Goal: Task Accomplishment & Management: Complete application form

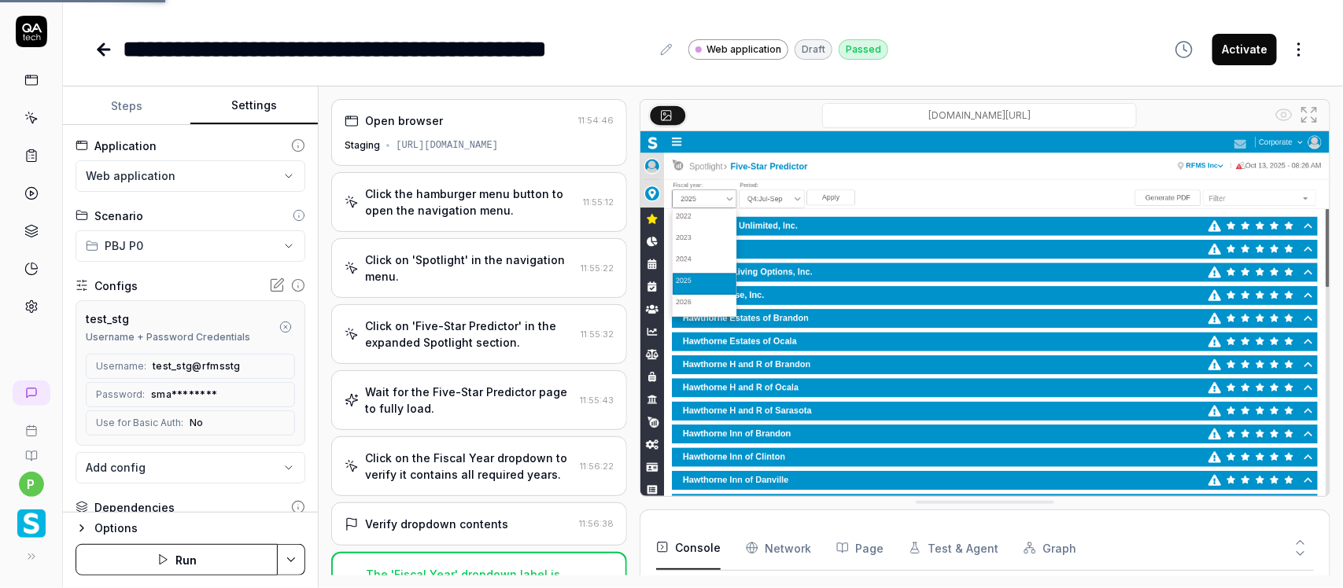
scroll to position [167, 0]
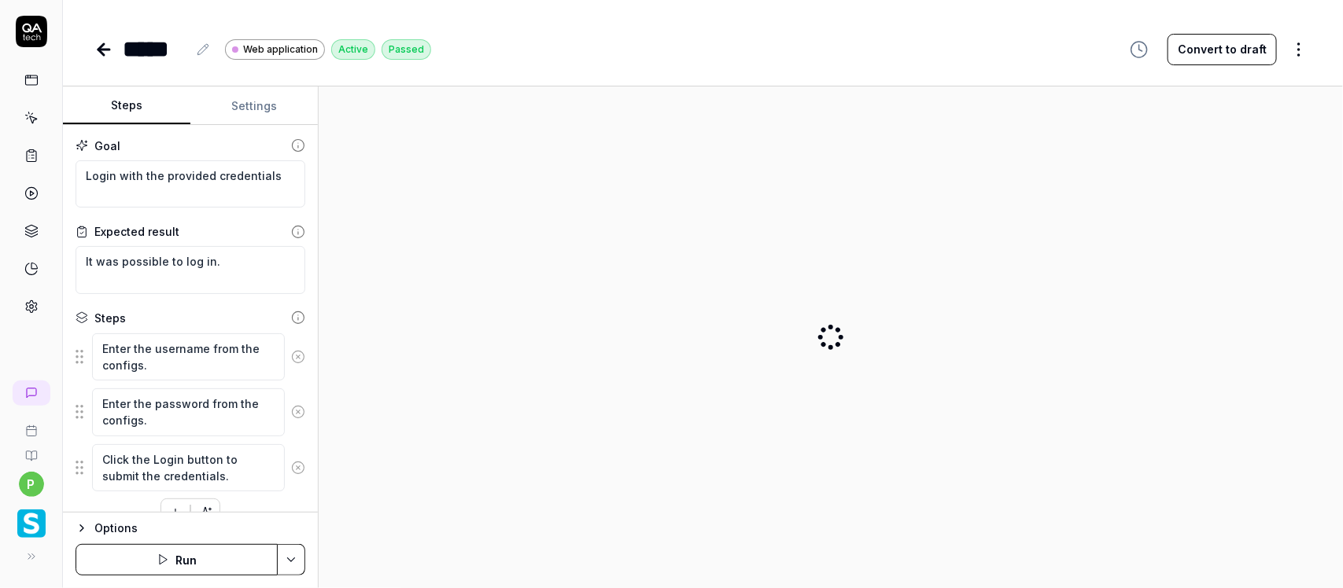
click at [96, 48] on icon at bounding box center [103, 49] width 19 height 19
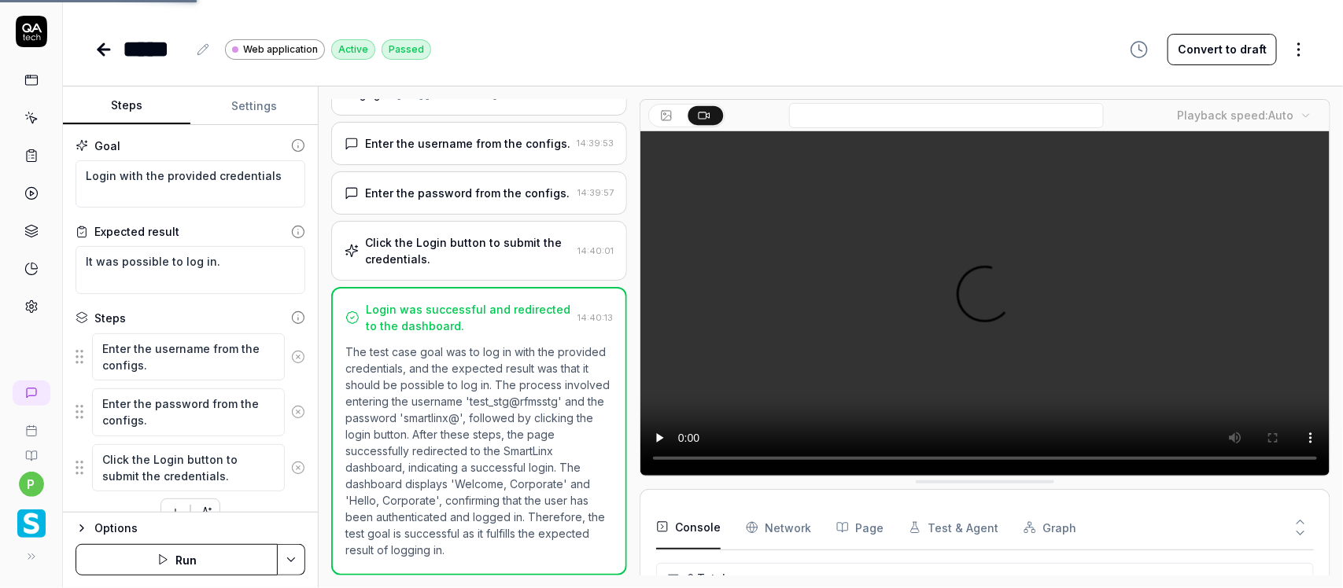
scroll to position [90, 0]
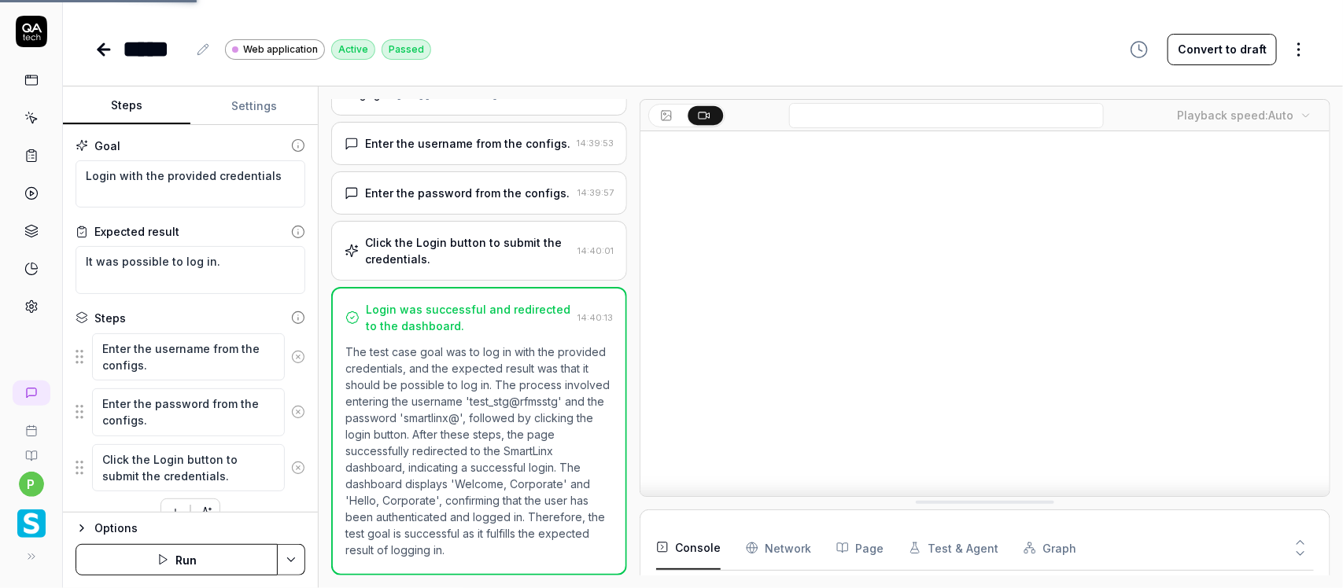
click at [108, 57] on icon at bounding box center [103, 49] width 19 height 19
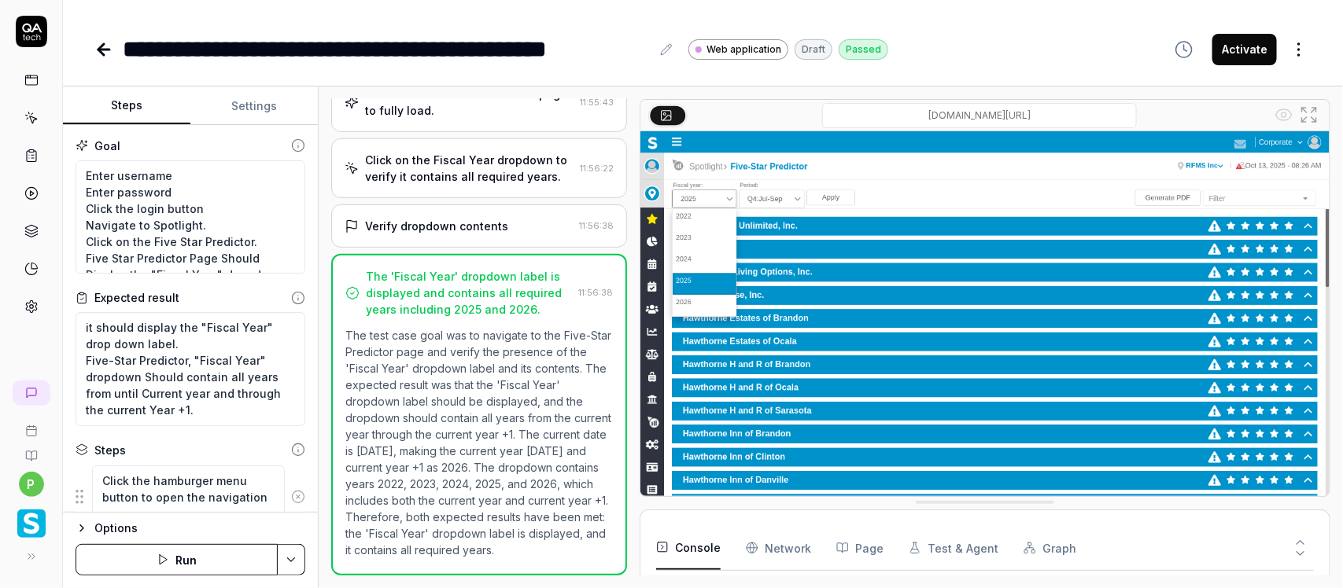
scroll to position [315, 0]
click at [98, 50] on icon at bounding box center [103, 50] width 11 height 0
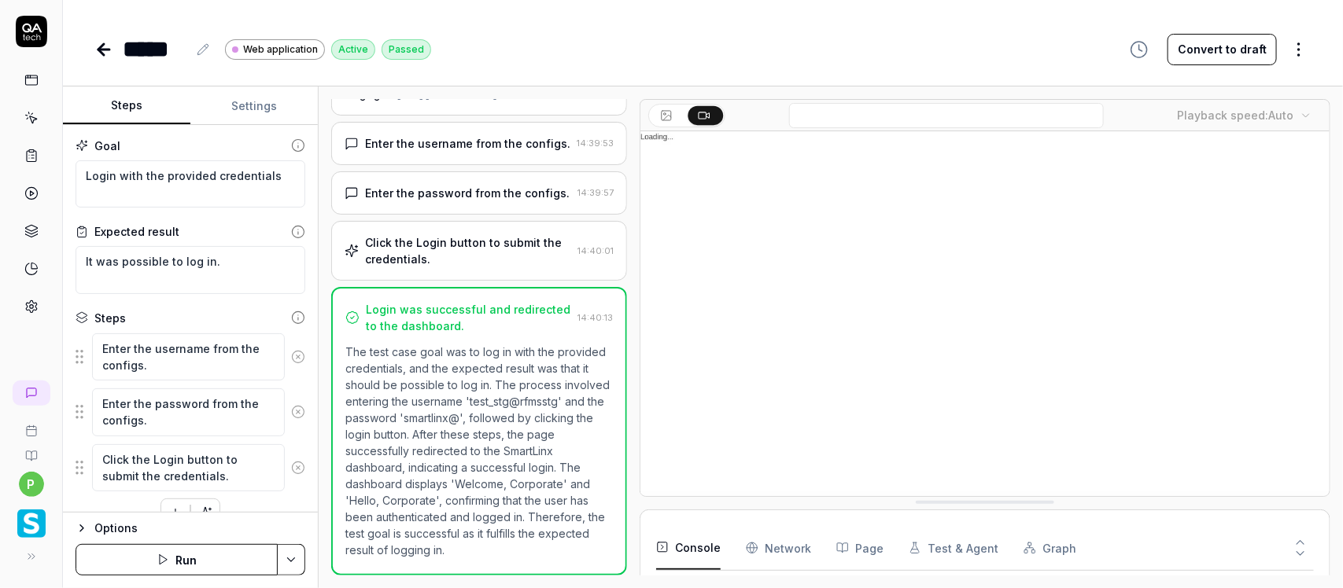
scroll to position [100, 0]
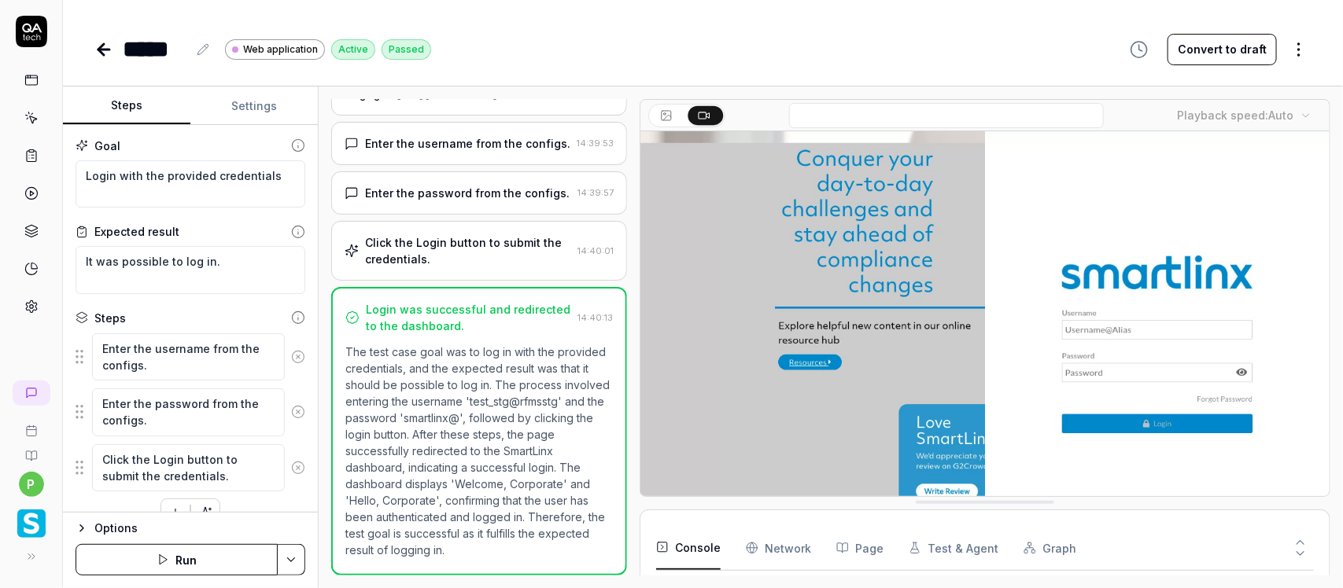
click at [98, 50] on icon at bounding box center [103, 50] width 11 height 0
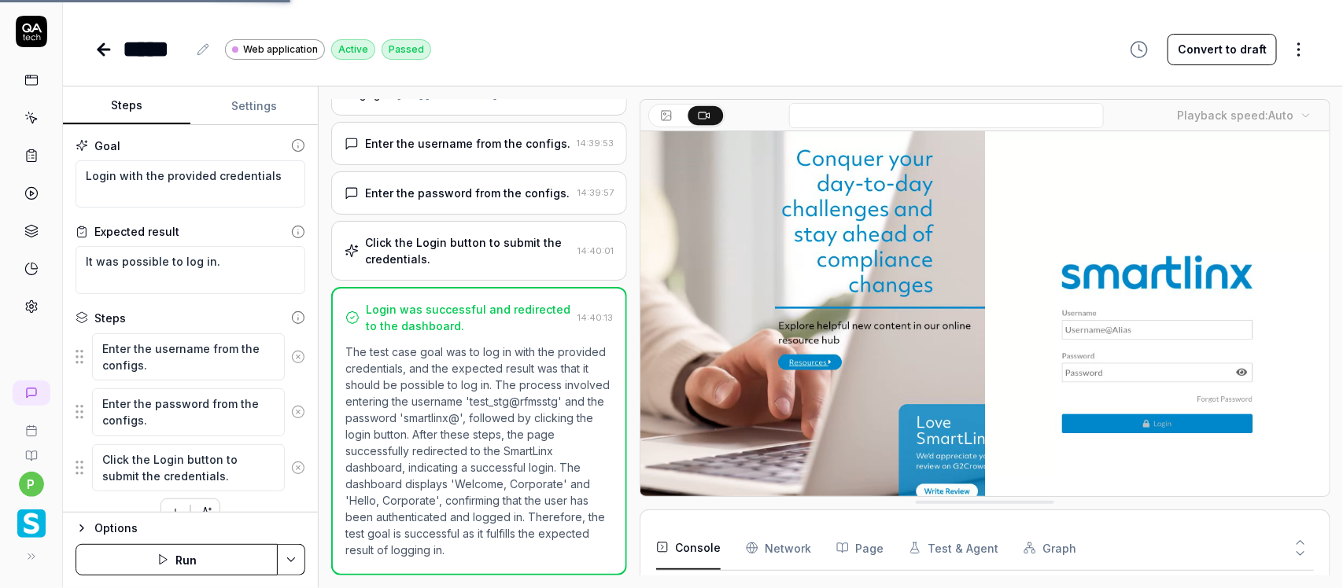
click at [98, 50] on icon at bounding box center [103, 50] width 11 height 0
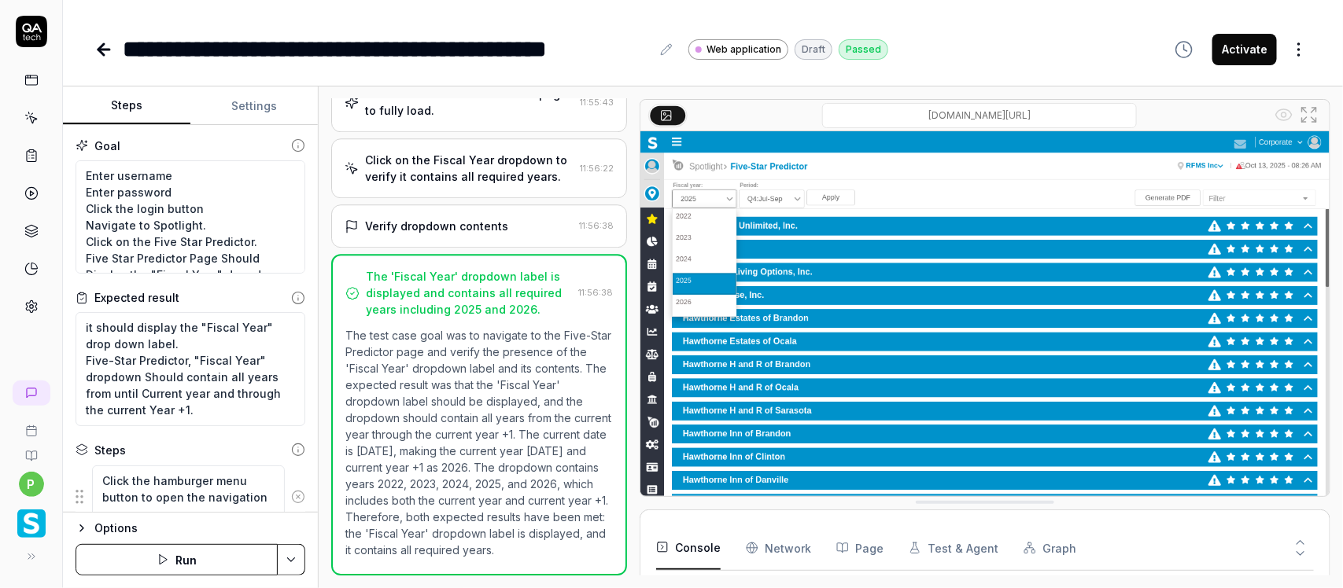
scroll to position [315, 0]
click at [98, 50] on icon at bounding box center [103, 50] width 11 height 0
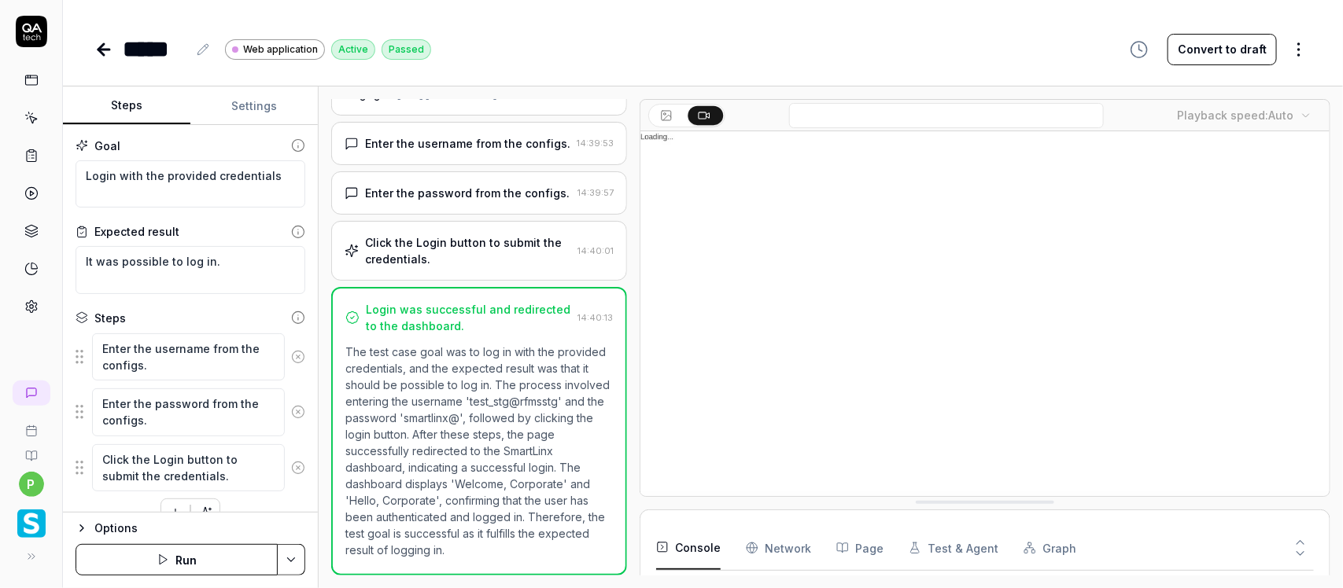
scroll to position [100, 0]
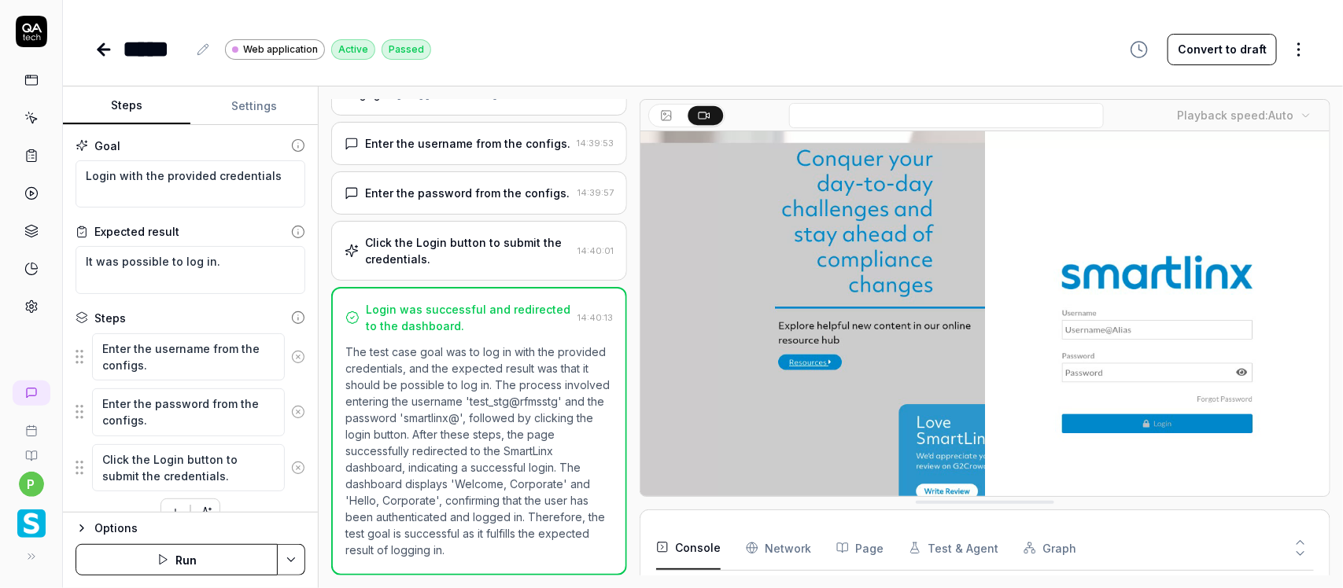
click at [98, 50] on icon at bounding box center [103, 50] width 11 height 0
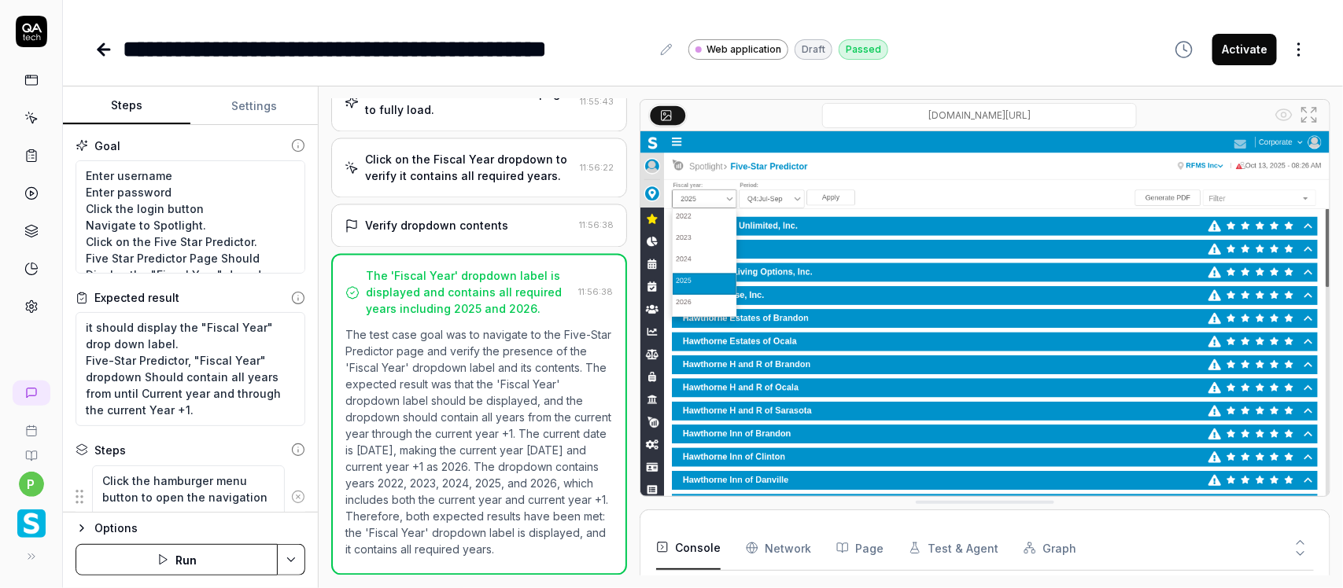
scroll to position [315, 0]
type textarea "*"
click at [98, 50] on icon at bounding box center [103, 50] width 11 height 0
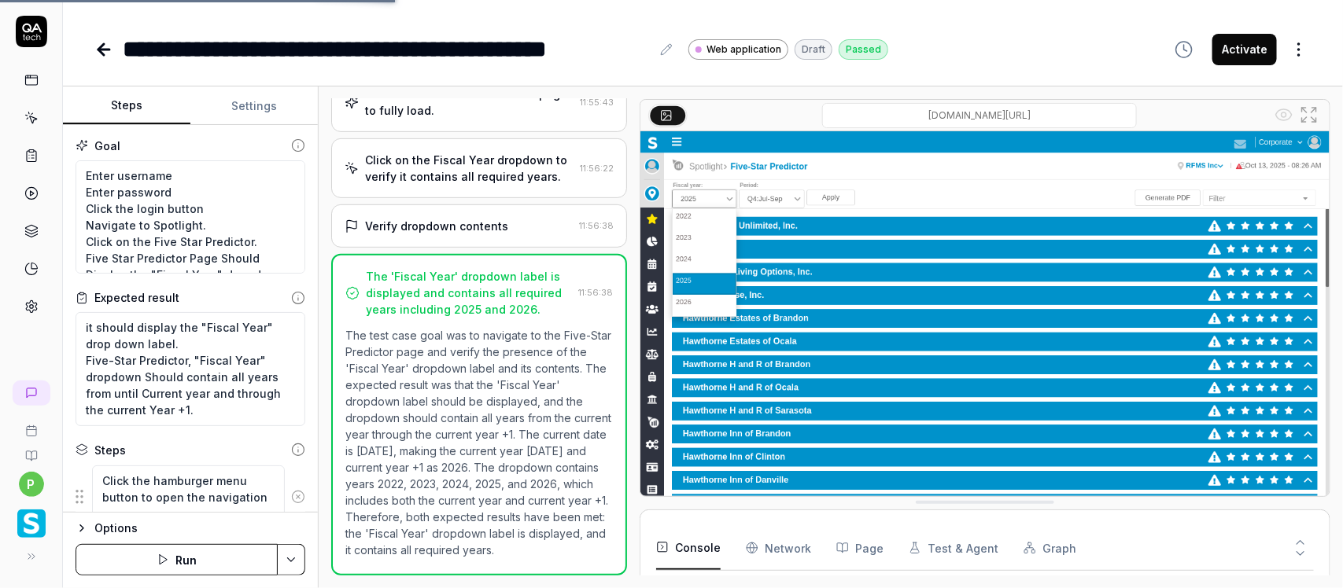
click at [24, 89] on link at bounding box center [31, 80] width 28 height 28
click at [29, 163] on link at bounding box center [31, 156] width 28 height 28
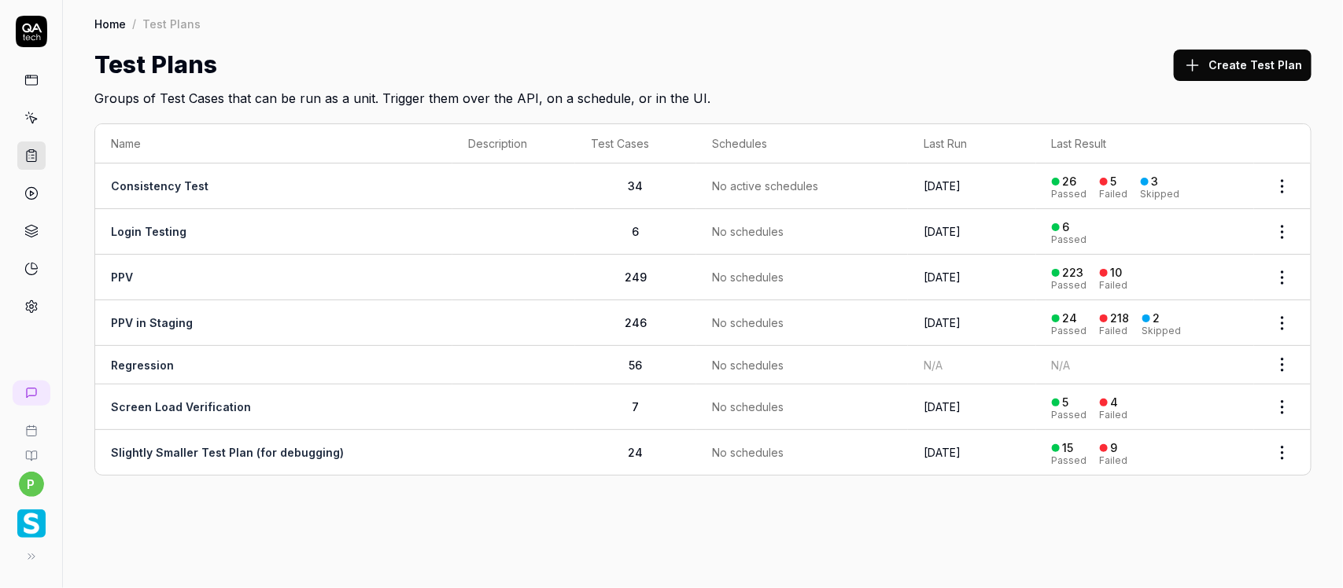
click at [24, 131] on link at bounding box center [31, 118] width 28 height 28
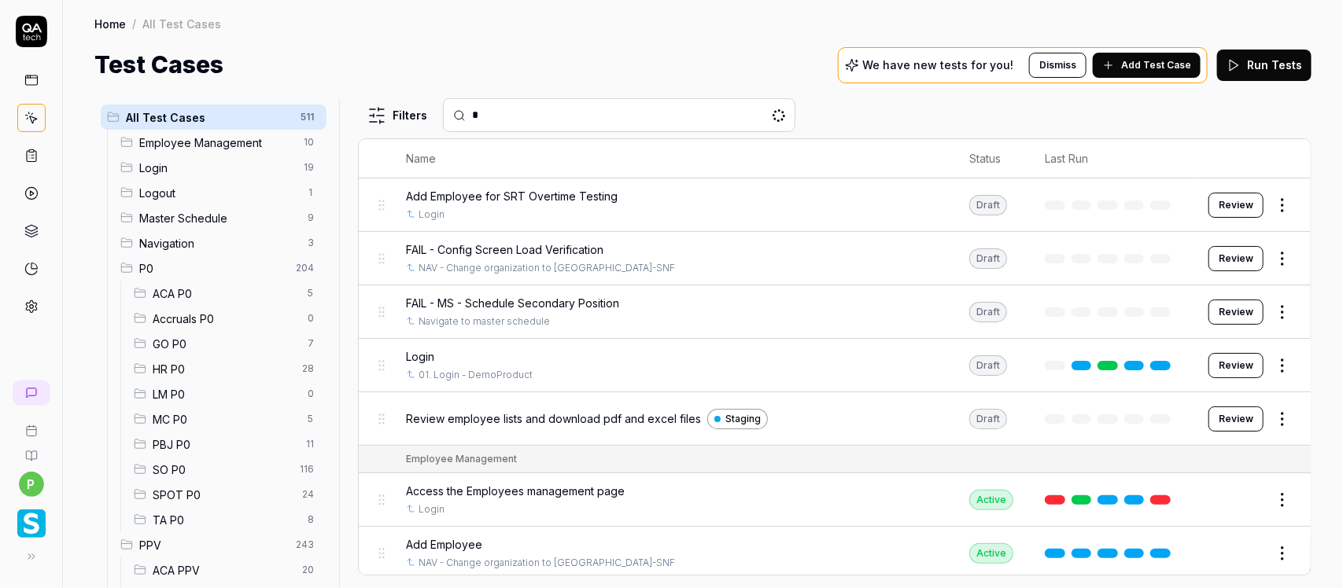
click at [177, 437] on span "PBJ P0" at bounding box center [225, 444] width 144 height 17
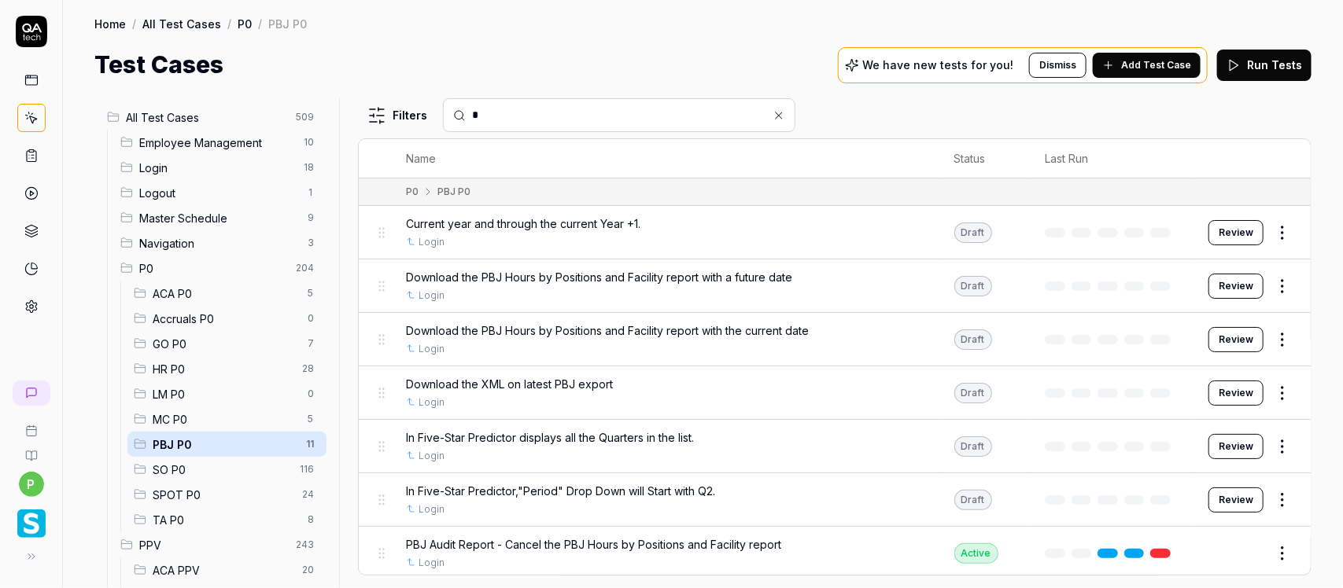
click at [1158, 75] on button "Add Test Case" at bounding box center [1146, 65] width 108 height 25
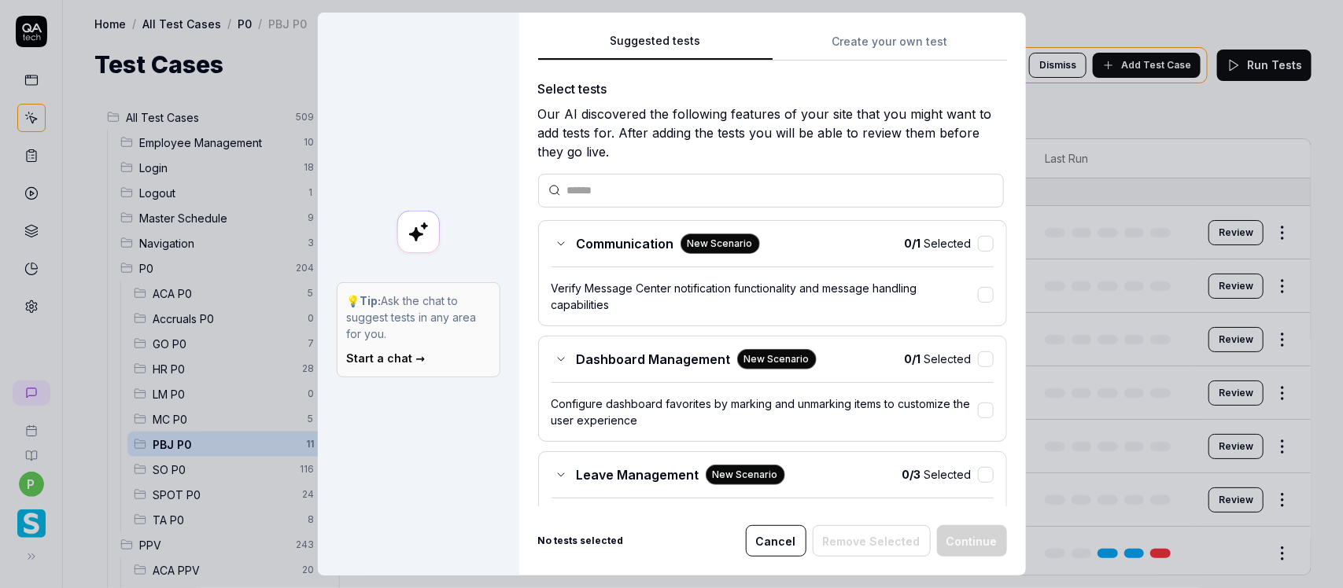
click at [764, 540] on button "Cancel" at bounding box center [776, 540] width 61 height 31
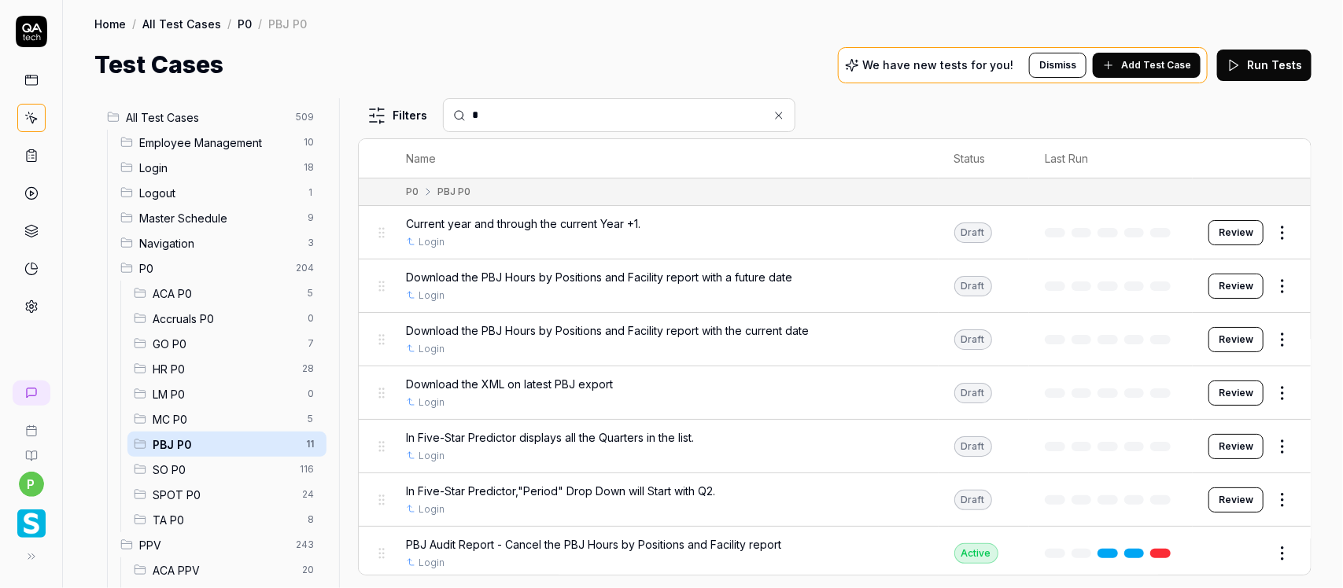
click at [1130, 75] on button "Add Test Case" at bounding box center [1146, 65] width 108 height 25
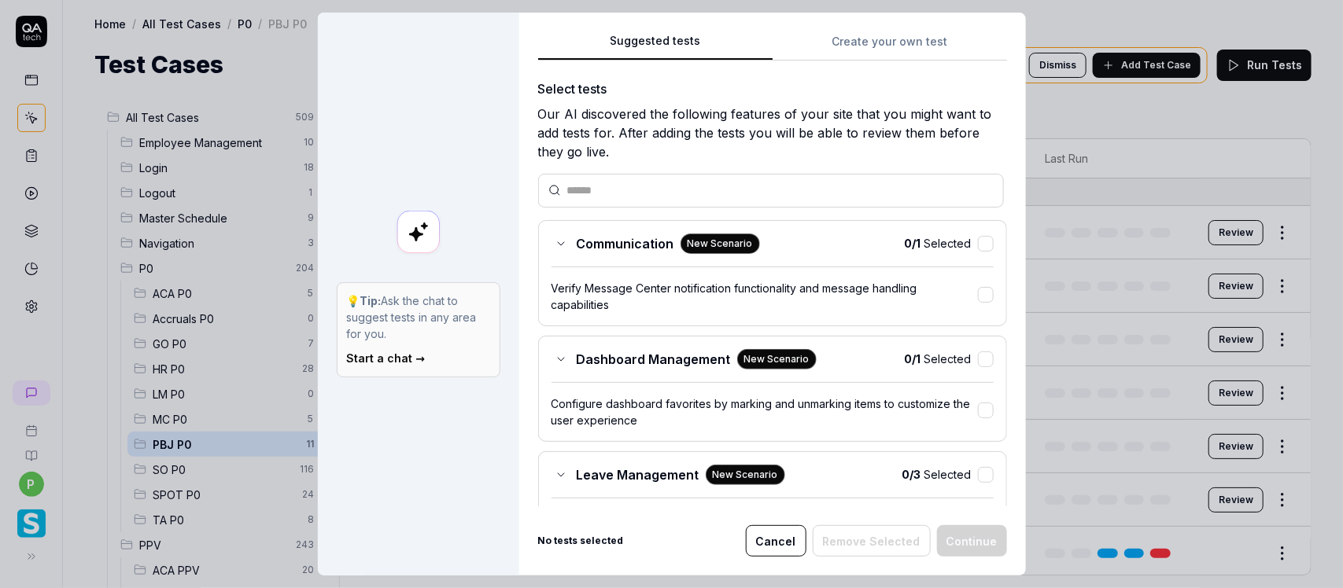
click at [842, 37] on button "Create your own test" at bounding box center [889, 46] width 234 height 28
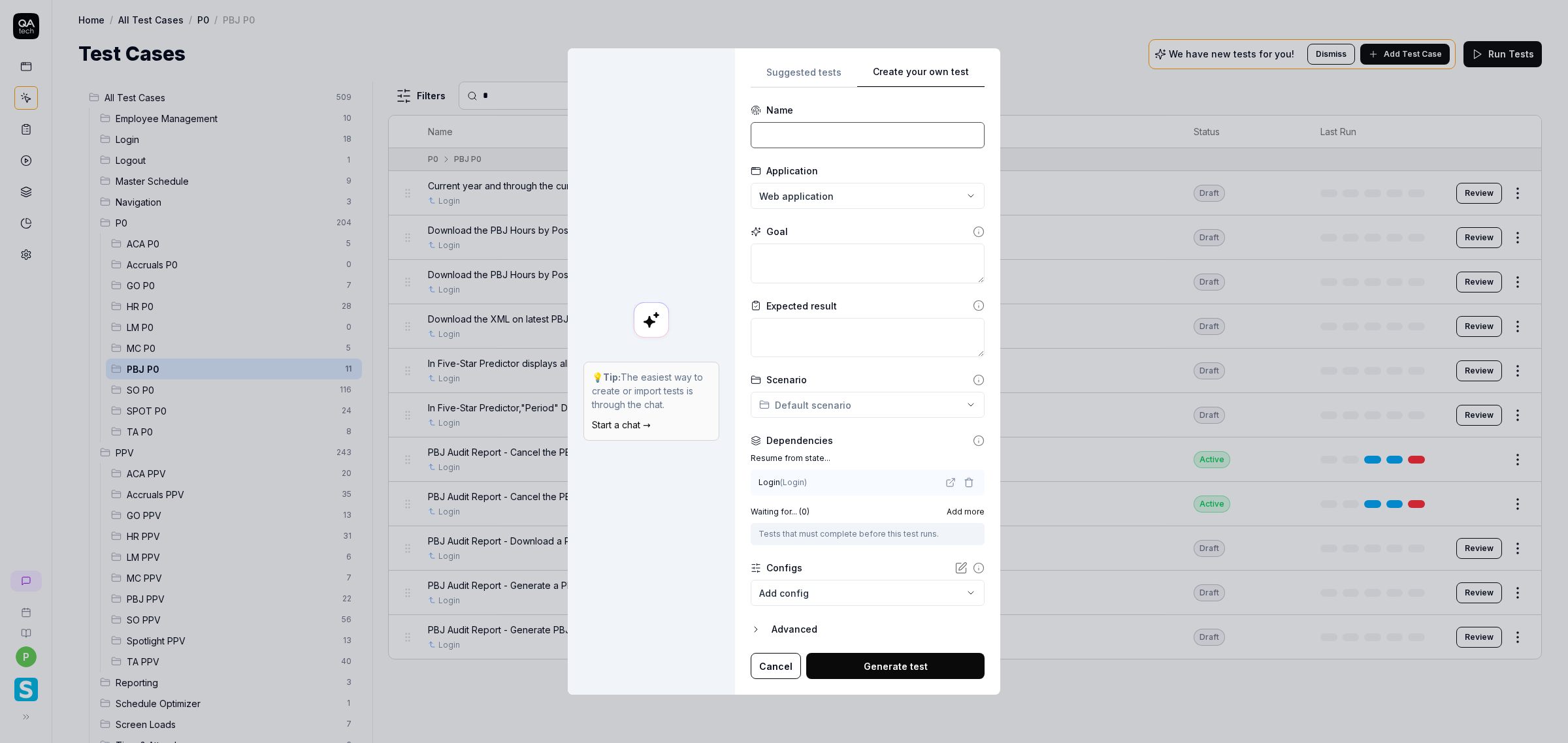
click at [792, 145] on input at bounding box center [868, 134] width 234 height 26
click at [813, 137] on input at bounding box center [868, 134] width 234 height 26
paste input "Default date range on login for Corporate Level navigation"
type input "Default date range on login for Corporate Level navigation"
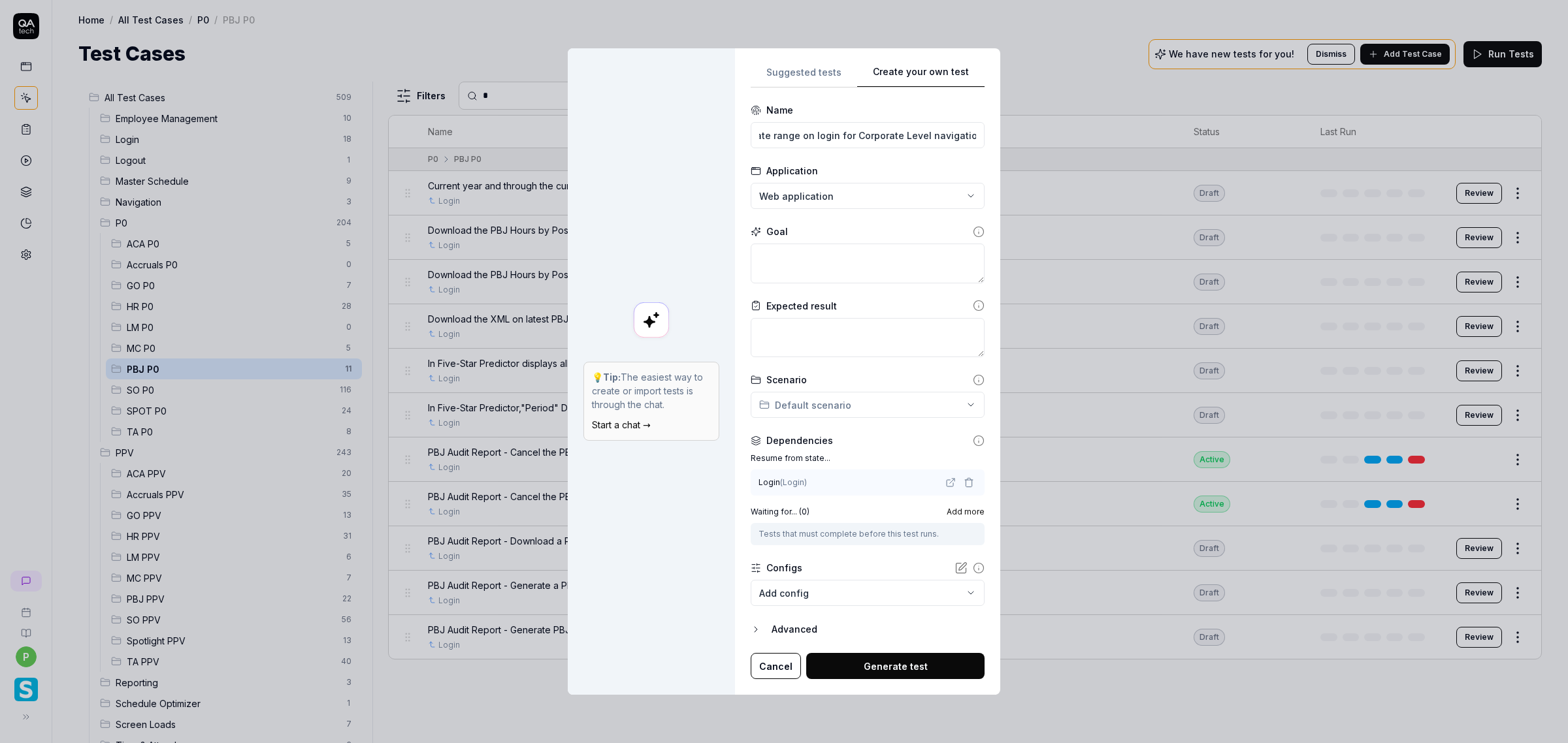
scroll to position [0, 0]
click at [791, 260] on textarea at bounding box center [868, 263] width 234 height 40
paste textarea "Enter username"
type textarea "*"
type textarea "Enter username"
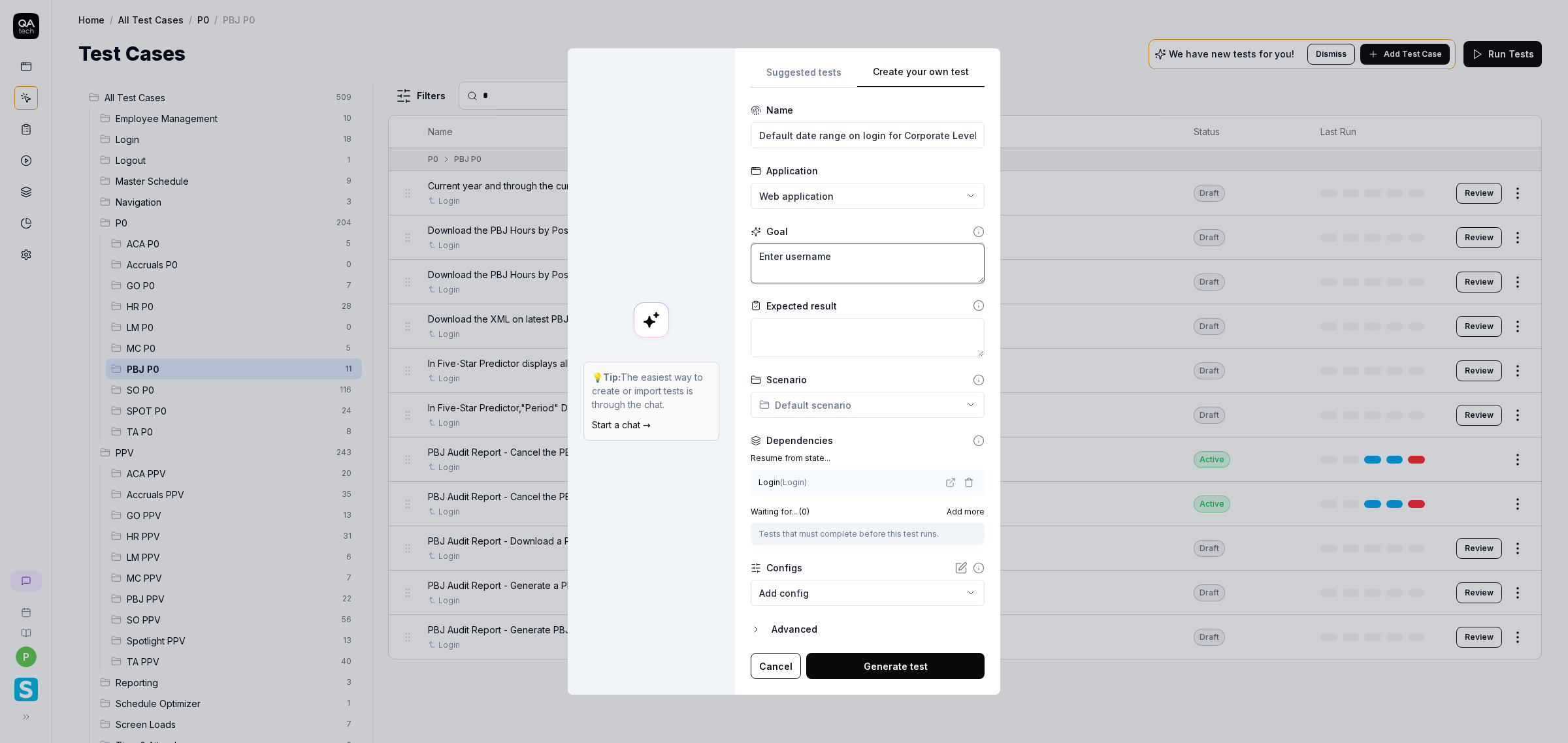
drag, startPoint x: 840, startPoint y: 258, endPoint x: 718, endPoint y: 243, distance: 122.9
click at [718, 243] on div "**********" at bounding box center [783, 371] width 433 height 647
paste textarea "Enter password Click the login button Click in PBJ Hours by Position and Facili…"
type textarea "*"
type textarea "Enter username Enter password Click the login button Click in PBJ Hours by Posi…"
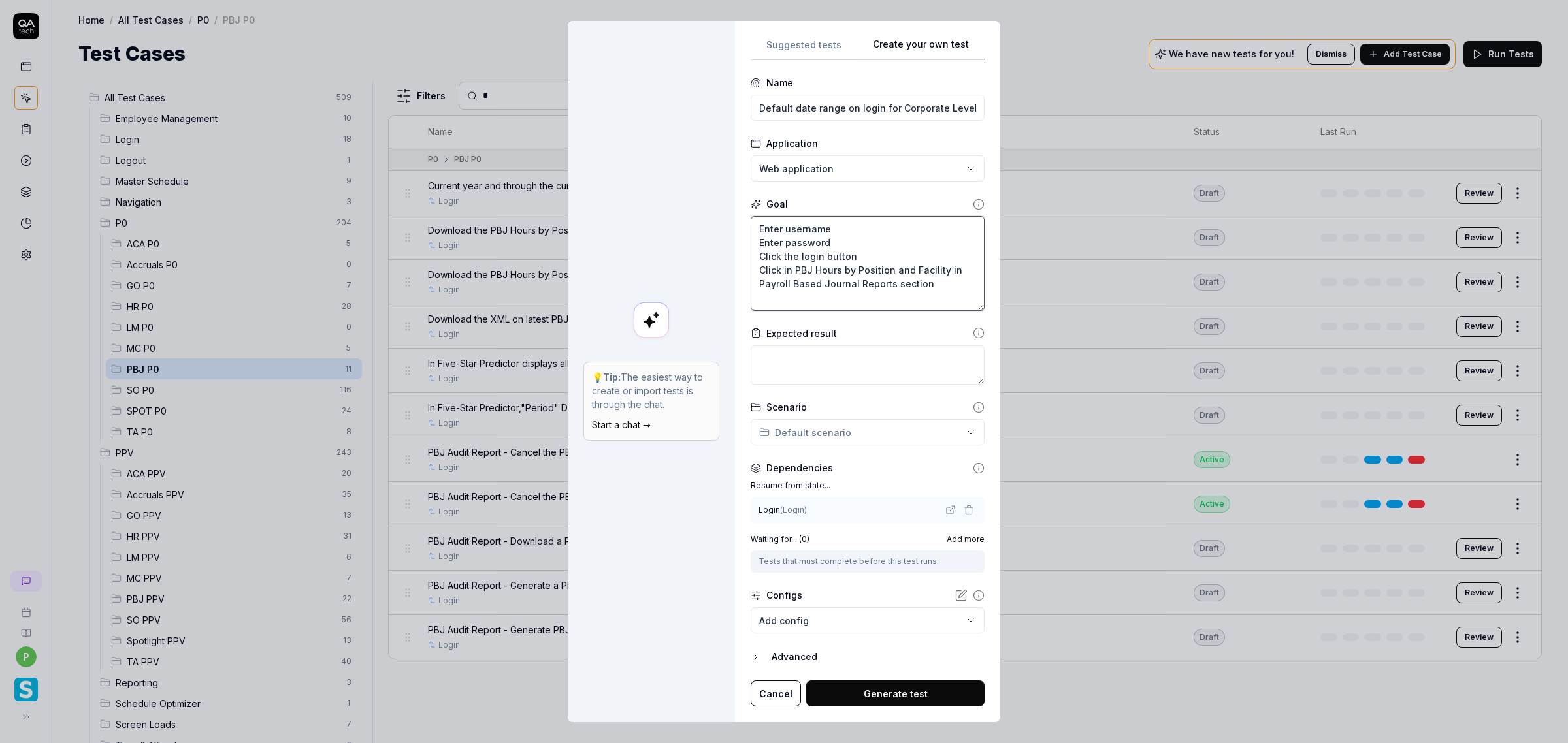
type textarea "*"
type textarea "Enter username Enter password Click the login button Click in PBJ Hours by Posi…"
click at [929, 291] on textarea "Enter username Enter password Click the login button Click in PBJ Hours by Posi…" at bounding box center [868, 263] width 234 height 95
paste textarea "Verify the what date range is displayed by default for 'Reporting Period' and '…"
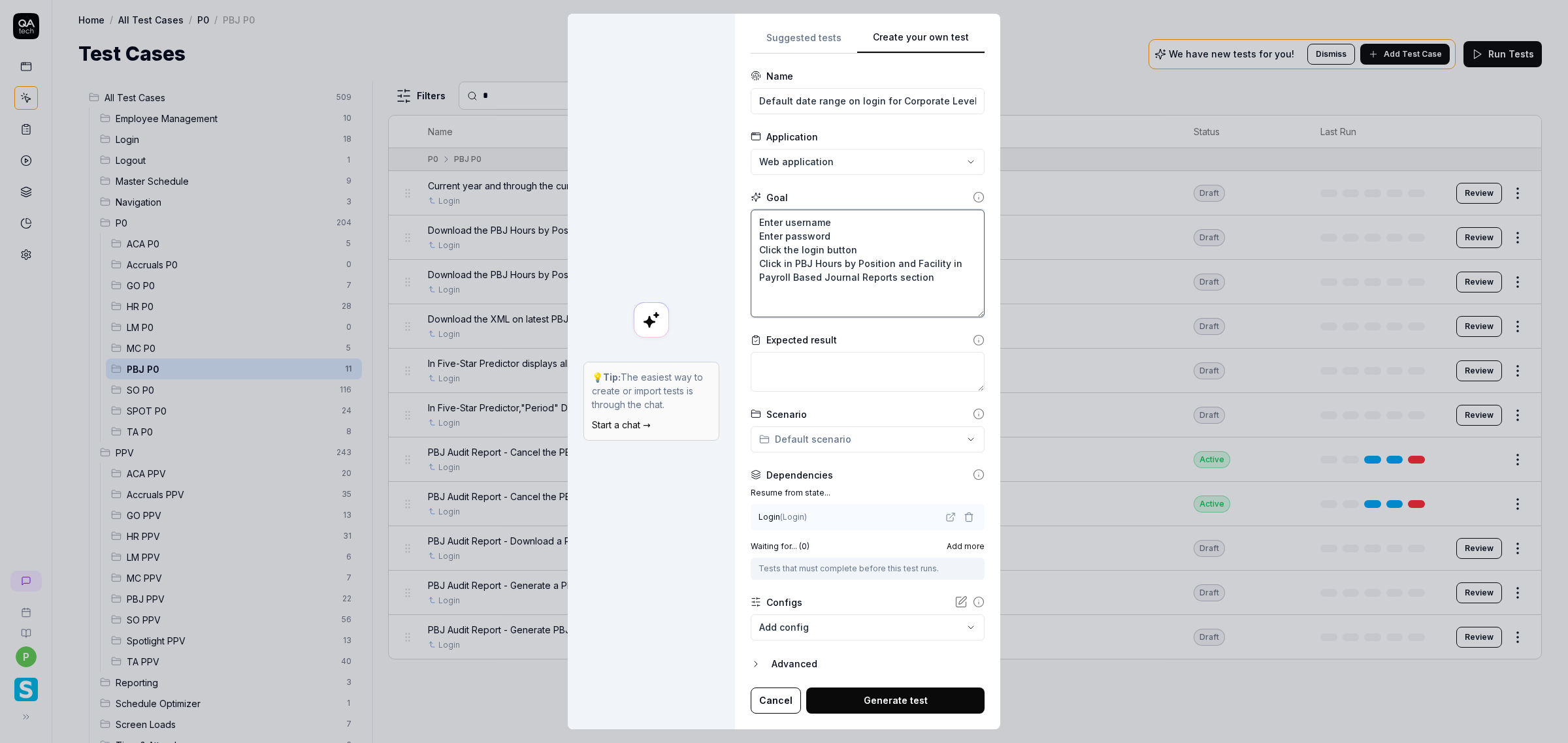
type textarea "*"
type textarea "Enter username Enter password Click the login button Click in PBJ Hours by Posi…"
type textarea "*"
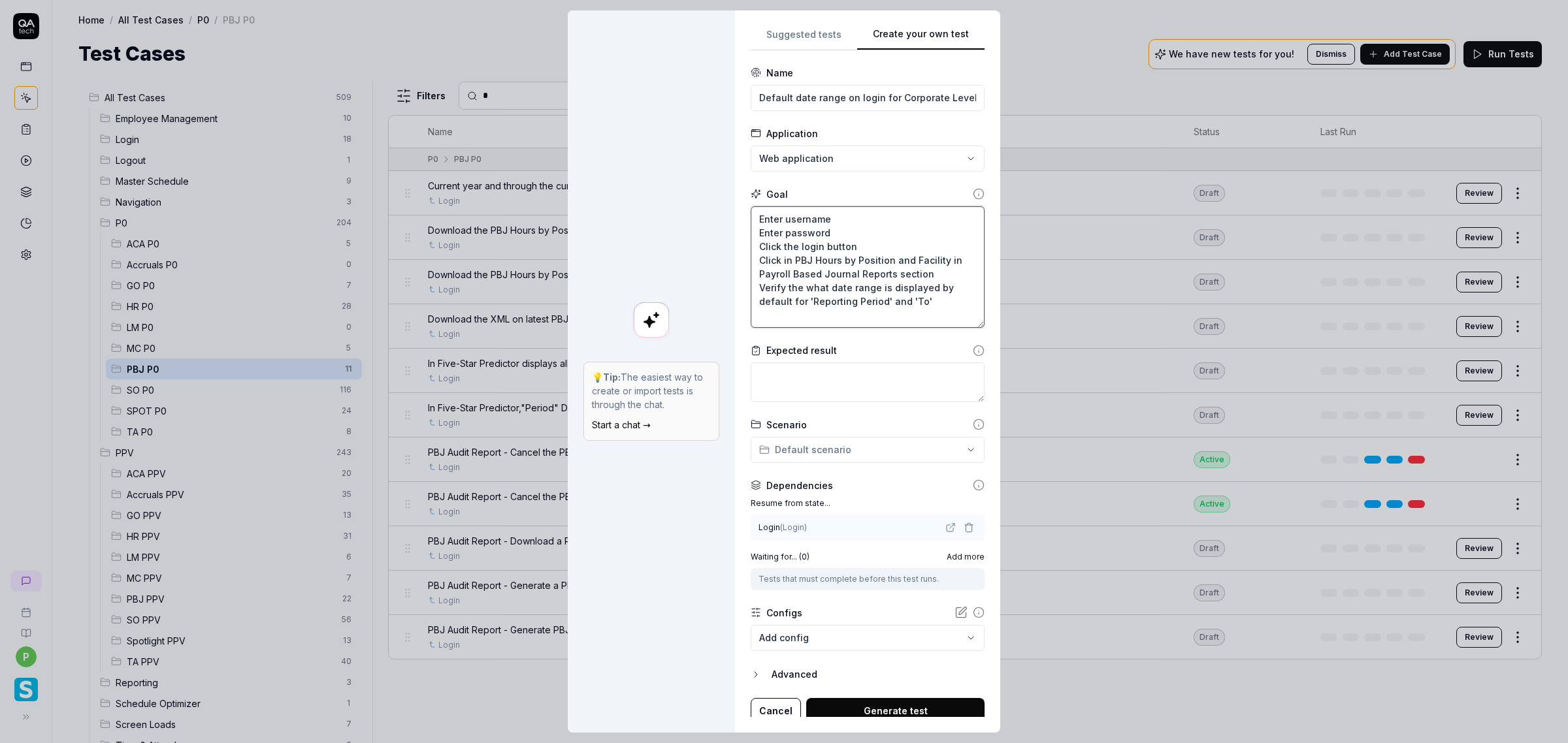
type textarea "Enter username Enter password Click the login button Click in PBJ Hours by Posi…"
click at [775, 316] on textarea "Enter username Enter password Click the login button Click in PBJ Hours by Posi…" at bounding box center [868, 267] width 234 height 122
paste textarea "Verify if date range is displaying previous pay cycle compare to the current da…"
type textarea "*"
type textarea "Enter username Enter password Click the login button Click in PBJ Hours by Posi…"
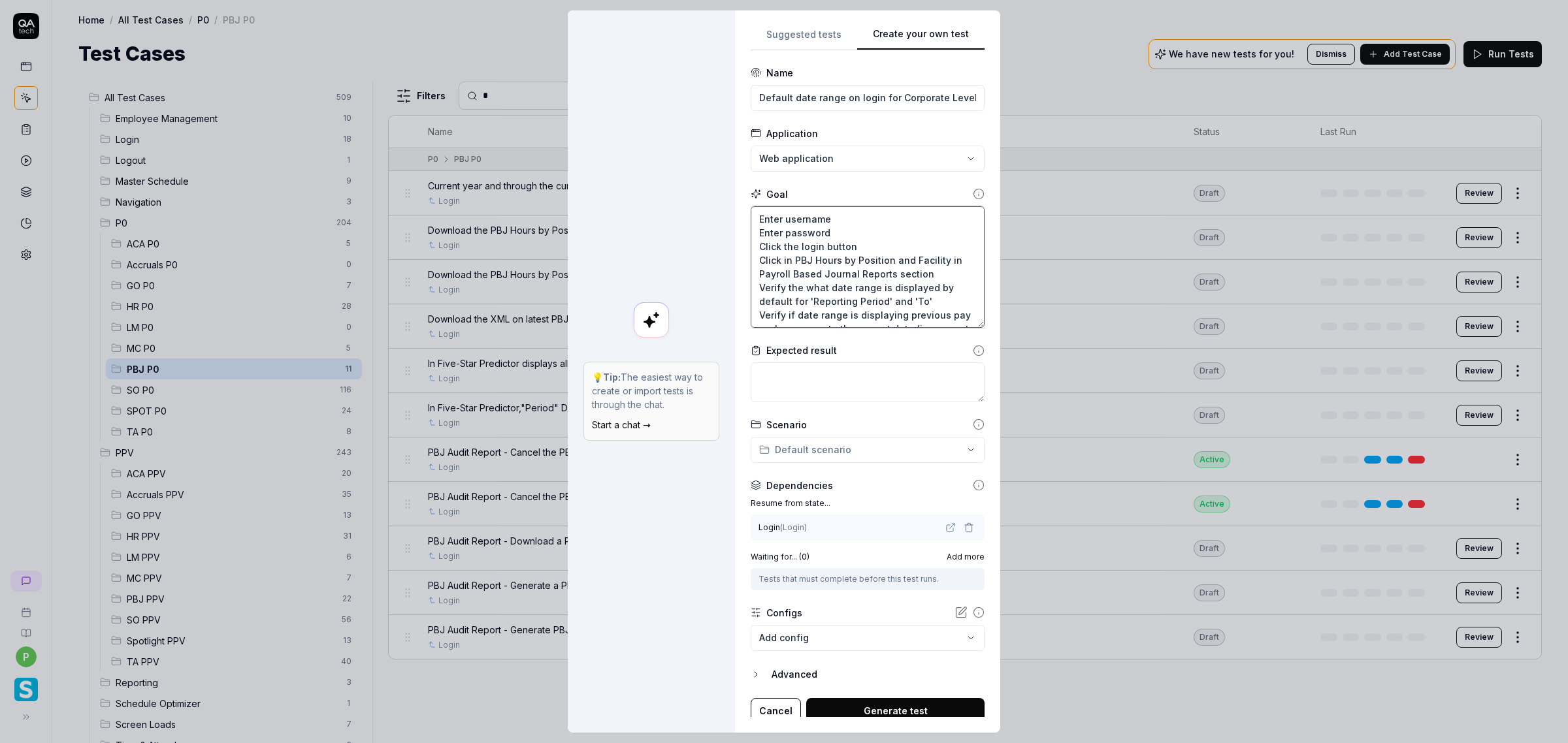
scroll to position [7, 0]
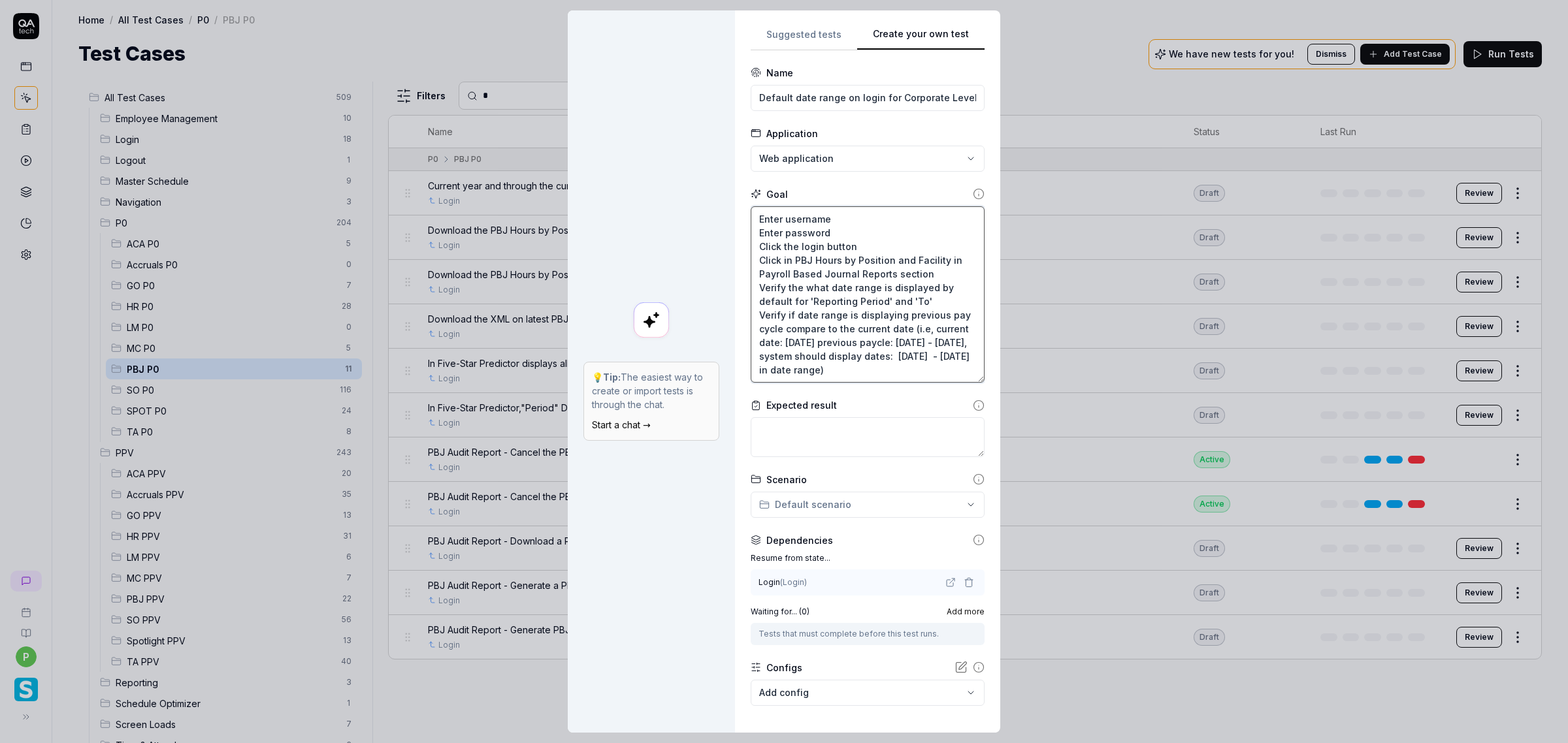
click at [821, 332] on textarea "Enter username Enter password Click the login button Click in PBJ Hours by Posi…" at bounding box center [868, 295] width 234 height 177
click at [836, 338] on textarea "Enter username Enter password Click the login button Click in PBJ Hours by Posi…" at bounding box center [868, 295] width 234 height 177
type textarea "*"
type textarea "Enter username Enter password Click the login button Click in PBJ Hours by Posi…"
type textarea "*"
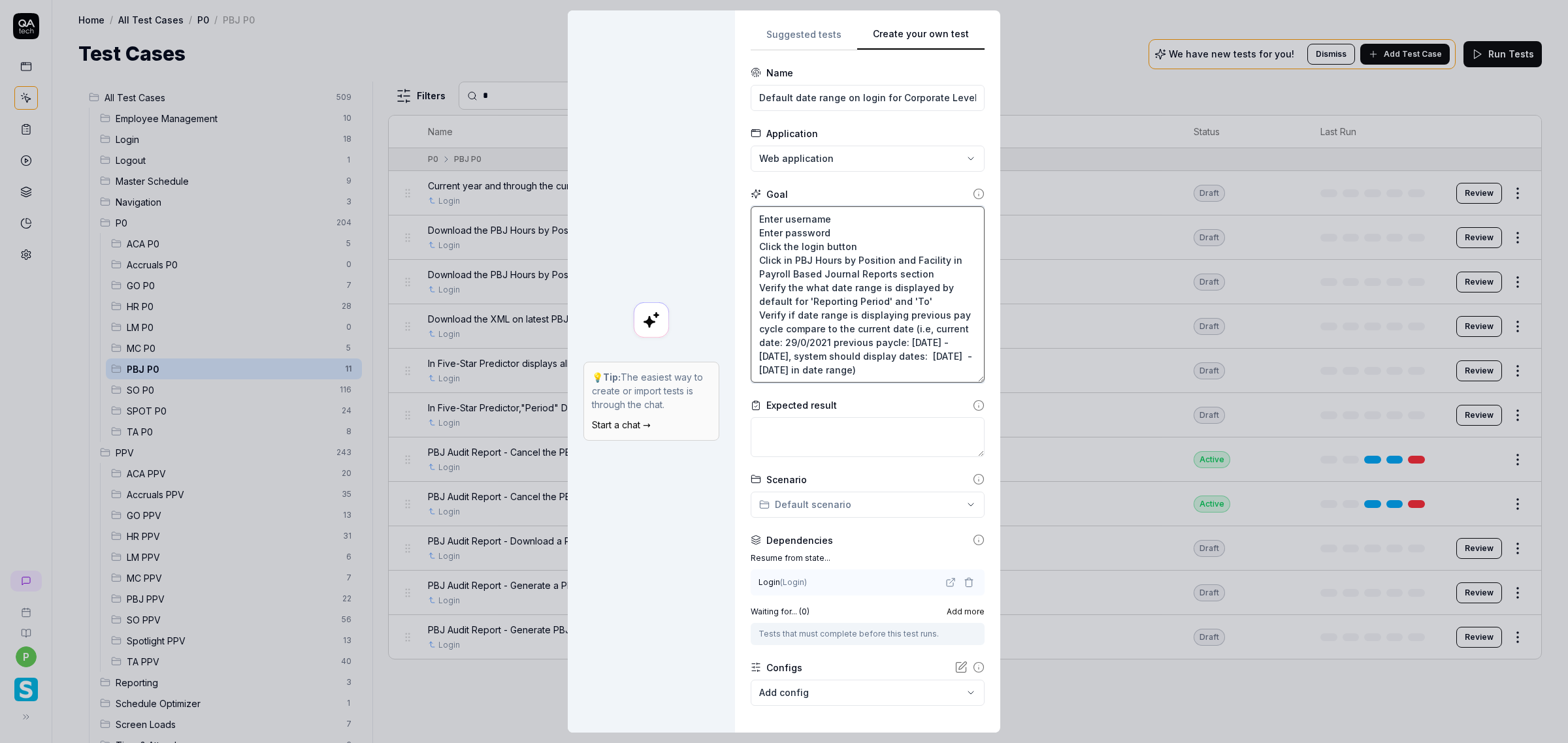
type textarea "Enter username Enter password Click the login button Click in PBJ Hours by Posi…"
type textarea "*"
type textarea "Enter username Enter password Click the login button Click in PBJ Hours by Posi…"
type textarea "*"
type textarea "Enter username Enter password Click the login button Click in PBJ Hours by Posi…"
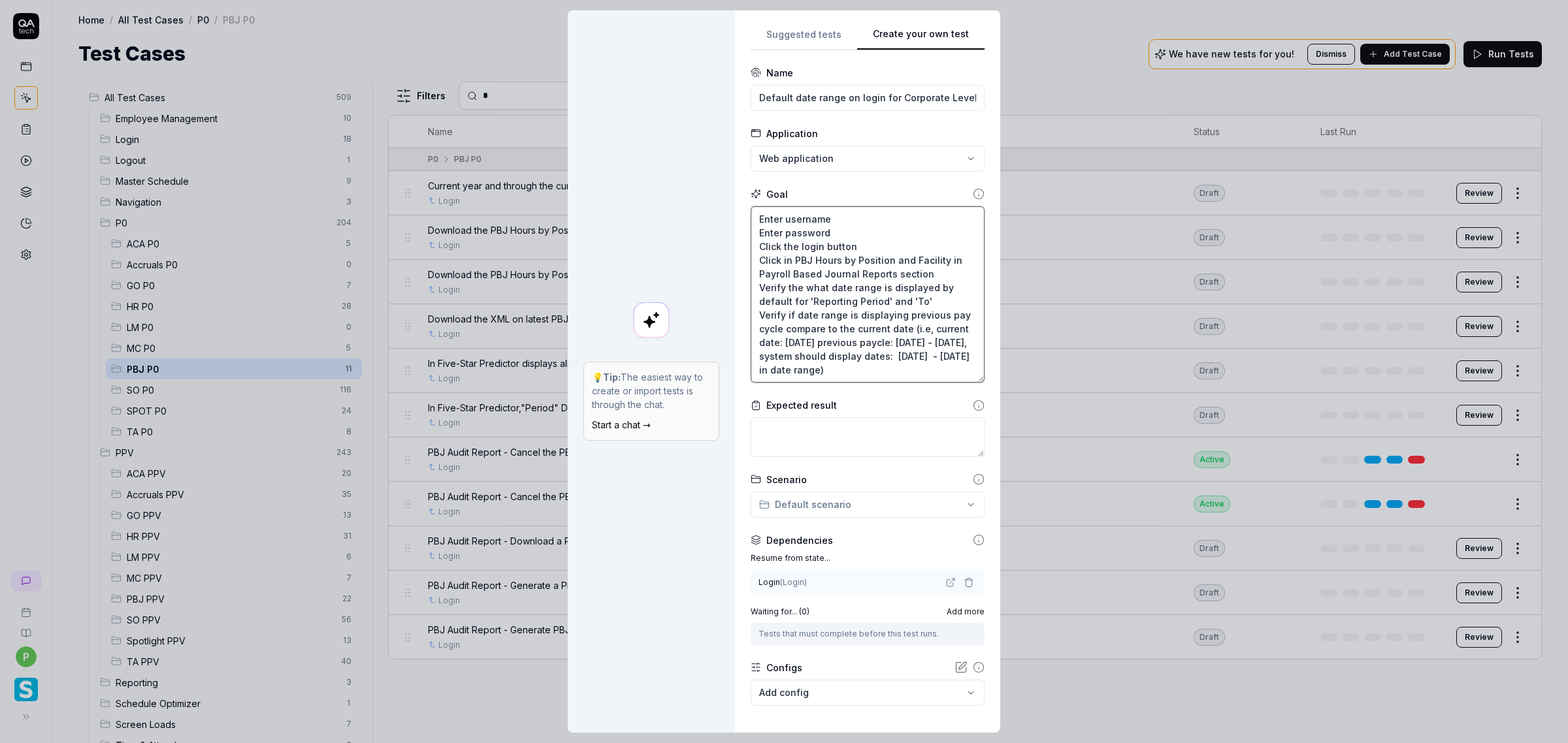
click at [855, 328] on textarea "Enter username Enter password Click the login button Click in PBJ Hours by Posi…" at bounding box center [868, 295] width 234 height 177
type textarea "*"
type textarea "Enter username Enter password Click the login button Click in PBJ Hours by Posi…"
type textarea "*"
type textarea "Enter username Enter password Click the login button Click in PBJ Hours by Posi…"
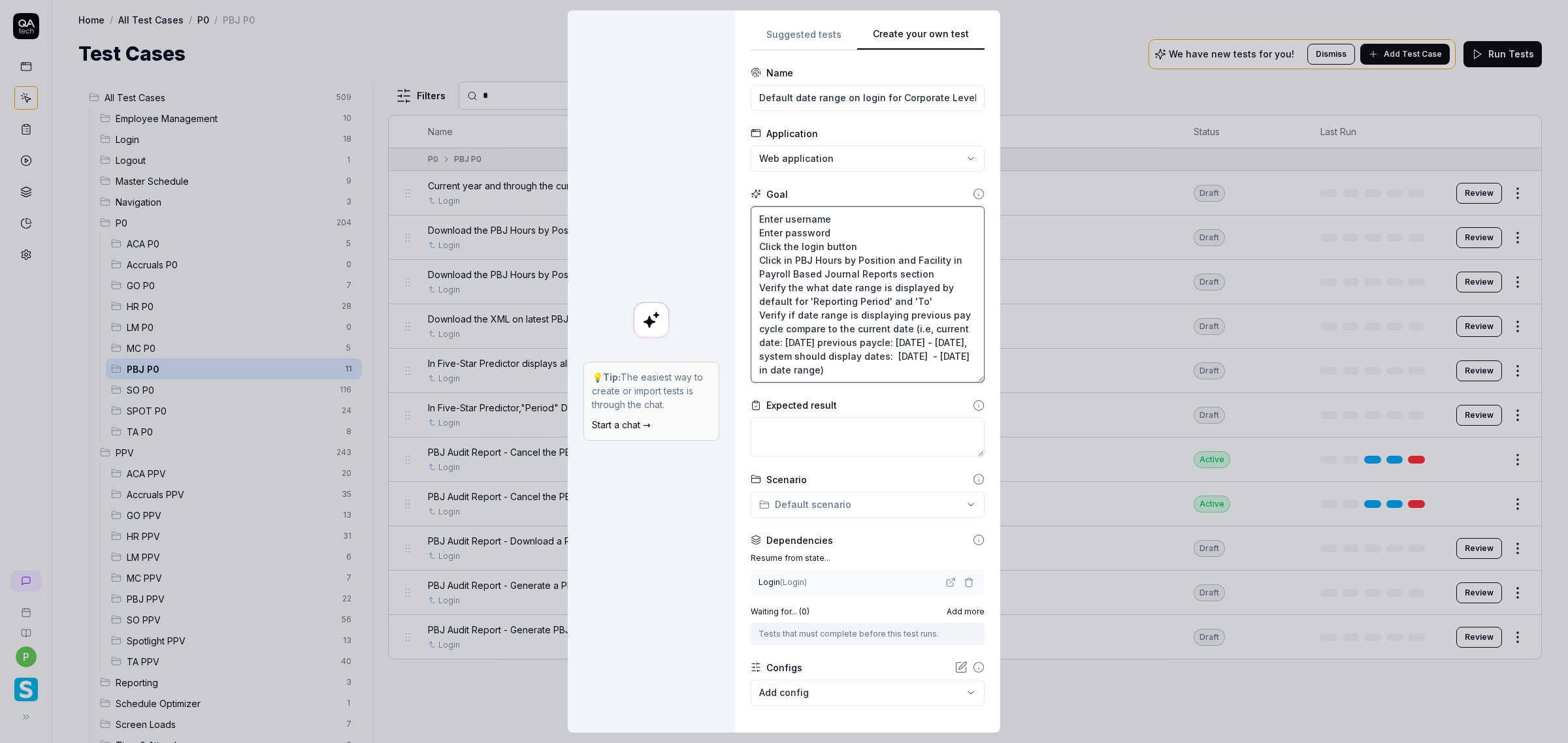
click at [800, 350] on textarea "Enter username Enter password Click the login button Click in PBJ Hours by Posi…" at bounding box center [868, 295] width 234 height 177
type textarea "*"
type textarea "Enter username Enter password Click the login button Click in PBJ Hours by Posi…"
type textarea "*"
type textarea "Enter username Enter password Click the login button Click in PBJ Hours by Posi…"
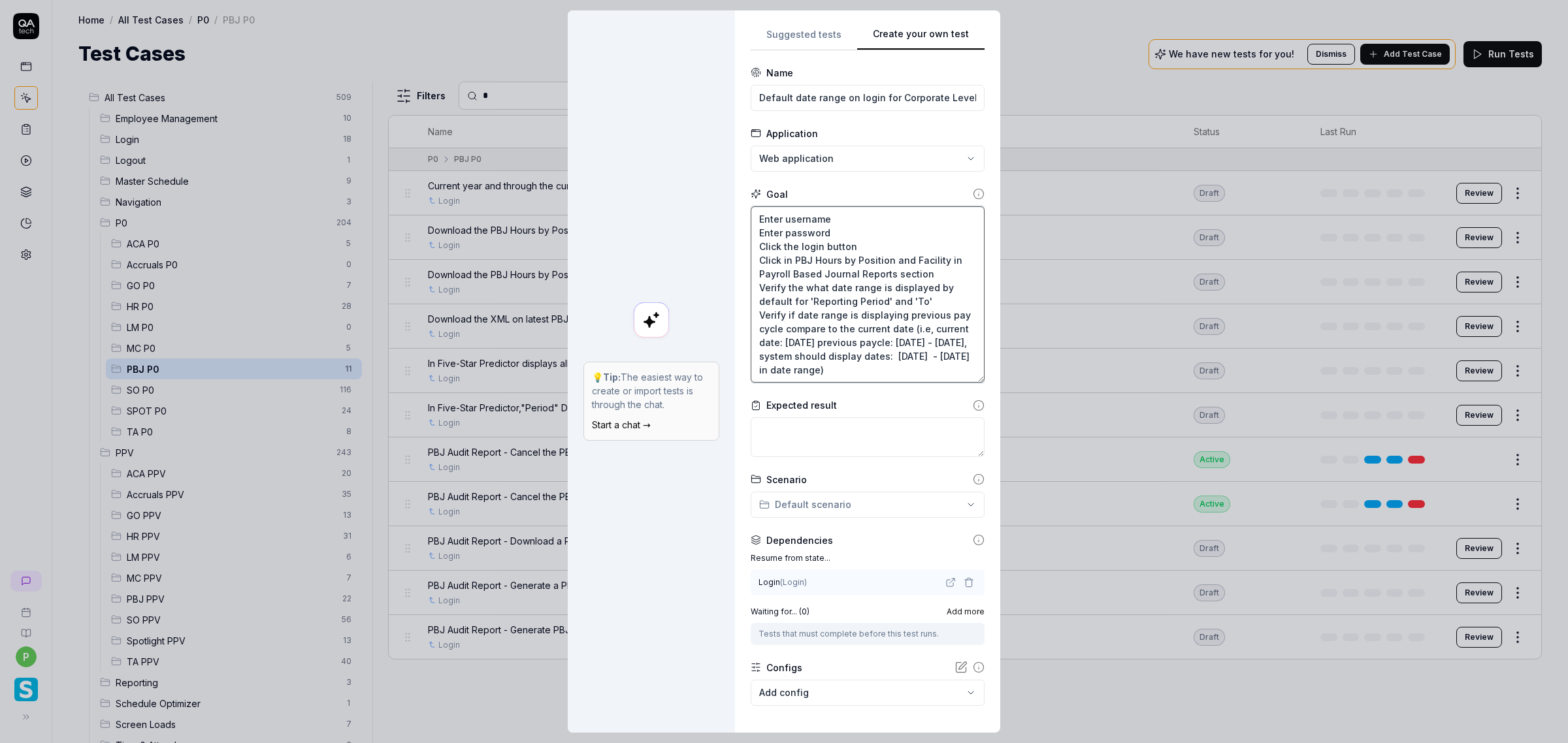
click at [855, 348] on textarea "Enter username Enter password Click the login button Click in PBJ Hours by Posi…" at bounding box center [868, 295] width 234 height 177
type textarea "*"
type textarea "Enter username Enter password Click the login button Click in PBJ Hours by Posi…"
type textarea "*"
type textarea "Enter username Enter password Click the login button Click in PBJ Hours by Posi…"
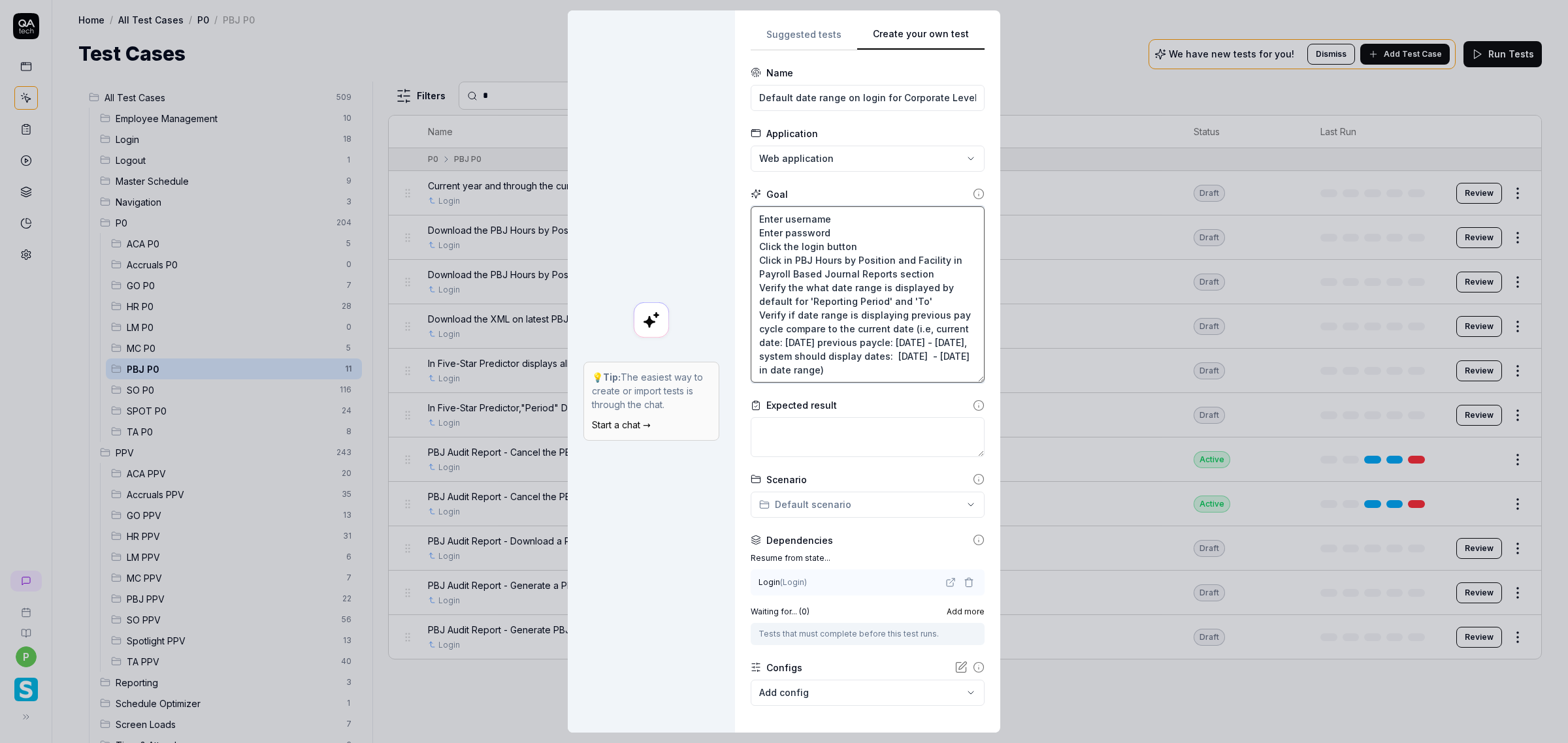
click at [867, 367] on textarea "Enter username Enter password Click the login button Click in PBJ Hours by Posi…" at bounding box center [868, 295] width 234 height 177
type textarea "*"
type textarea "Enter username Enter password Click the login button Click in PBJ Hours by Posi…"
type textarea "*"
type textarea "Enter username Enter password Click the login button Click in PBJ Hours by Posi…"
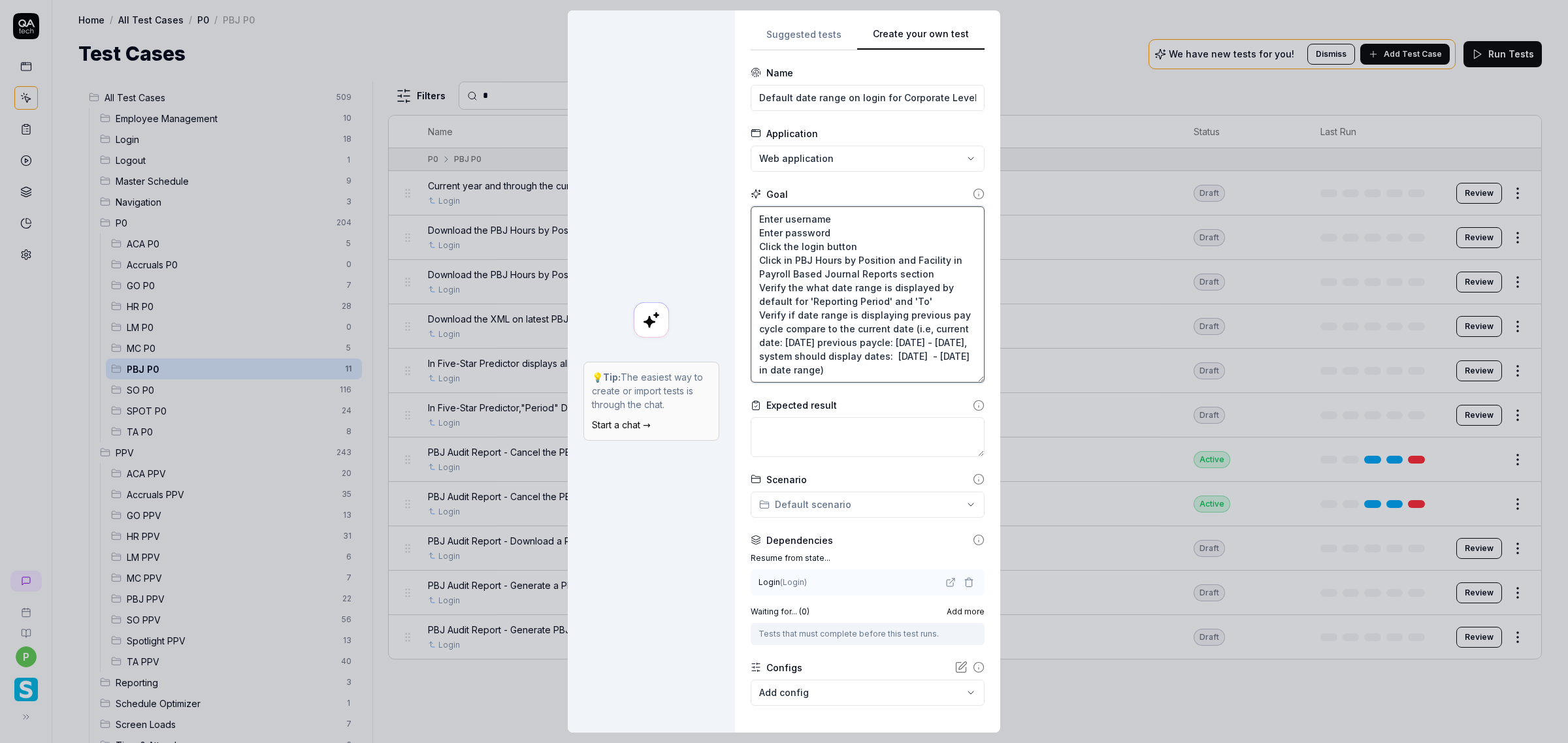
click at [924, 364] on textarea "Enter username Enter password Click the login button Click in PBJ Hours by Posi…" at bounding box center [868, 295] width 234 height 177
type textarea "*"
type textarea "Enter username Enter password Click the login button Click in PBJ Hours by Posi…"
type textarea "*"
type textarea "Enter username Enter password Click the login button Click in PBJ Hours by Posi…"
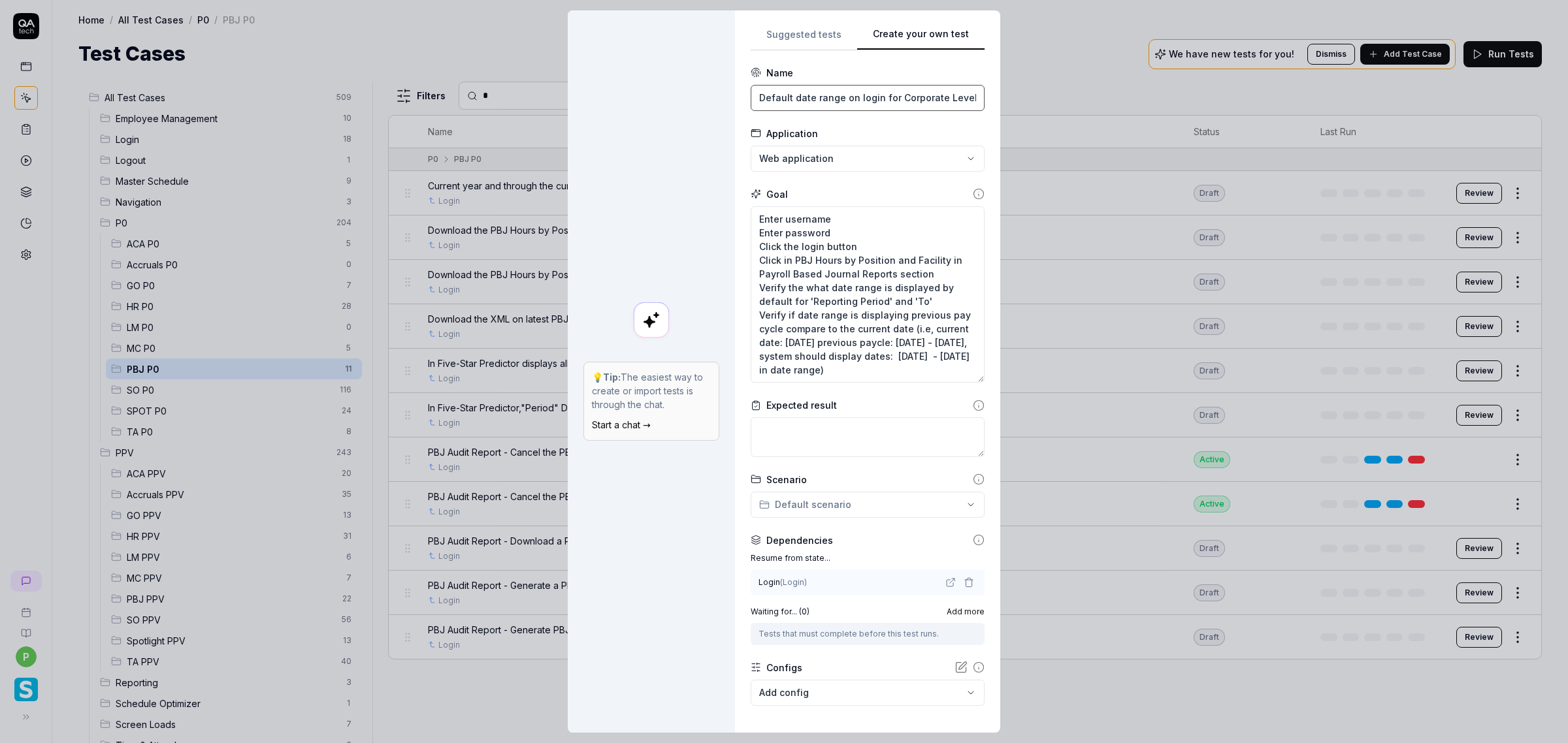
click at [795, 96] on input "Default date range on login for Corporate Level navigation" at bounding box center [868, 97] width 234 height 26
click at [809, 445] on textarea at bounding box center [868, 437] width 234 height 40
paste textarea "Default date range on login for Corporate Level navigation"
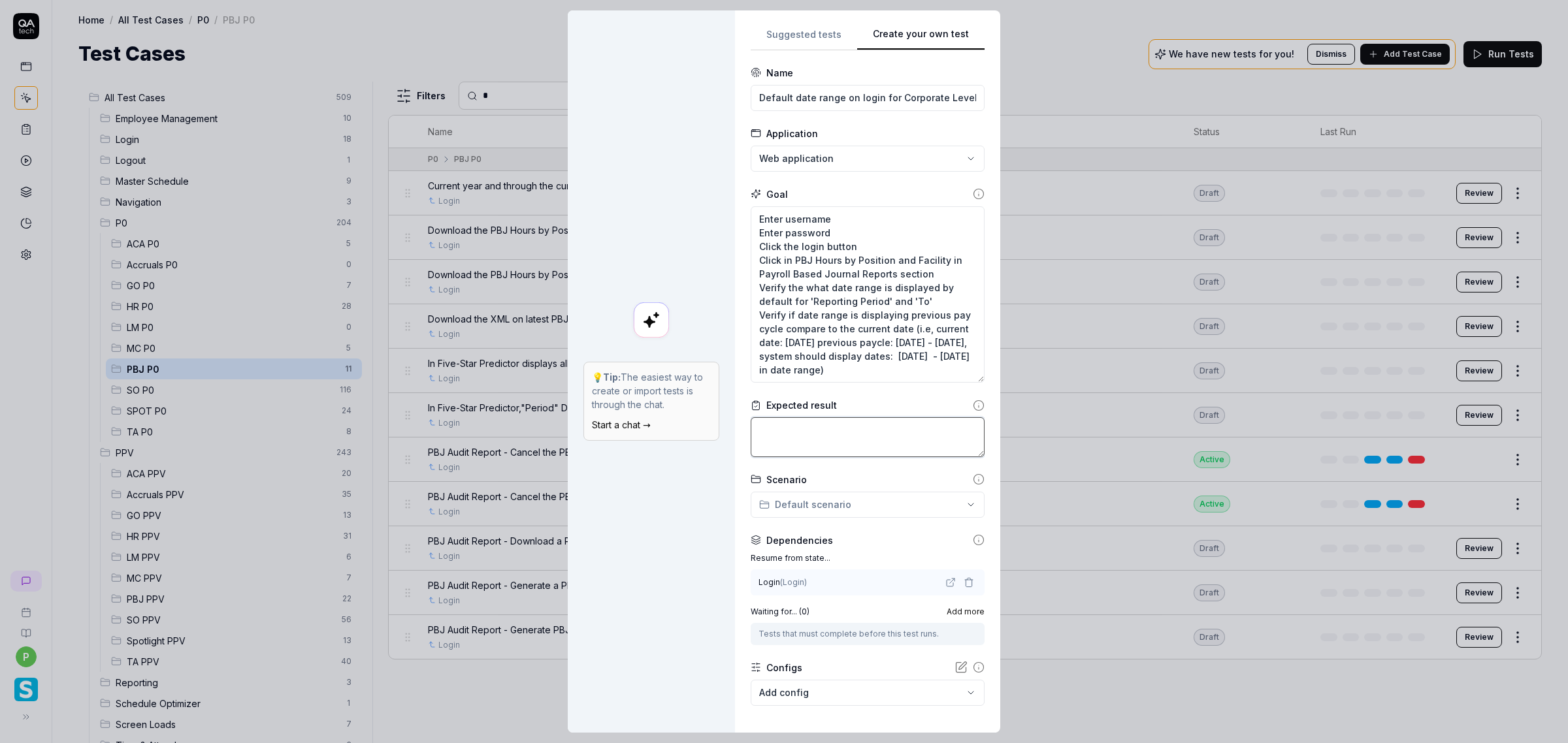
type textarea "*"
type textarea "Default date range on login for Corporate Level navigation"
click at [844, 488] on div "Login ( Login )" at bounding box center [850, 582] width 184 height 12
click at [796, 488] on span "( Login )" at bounding box center [793, 582] width 27 height 10
click at [780, 488] on span "( Login )" at bounding box center [793, 582] width 27 height 10
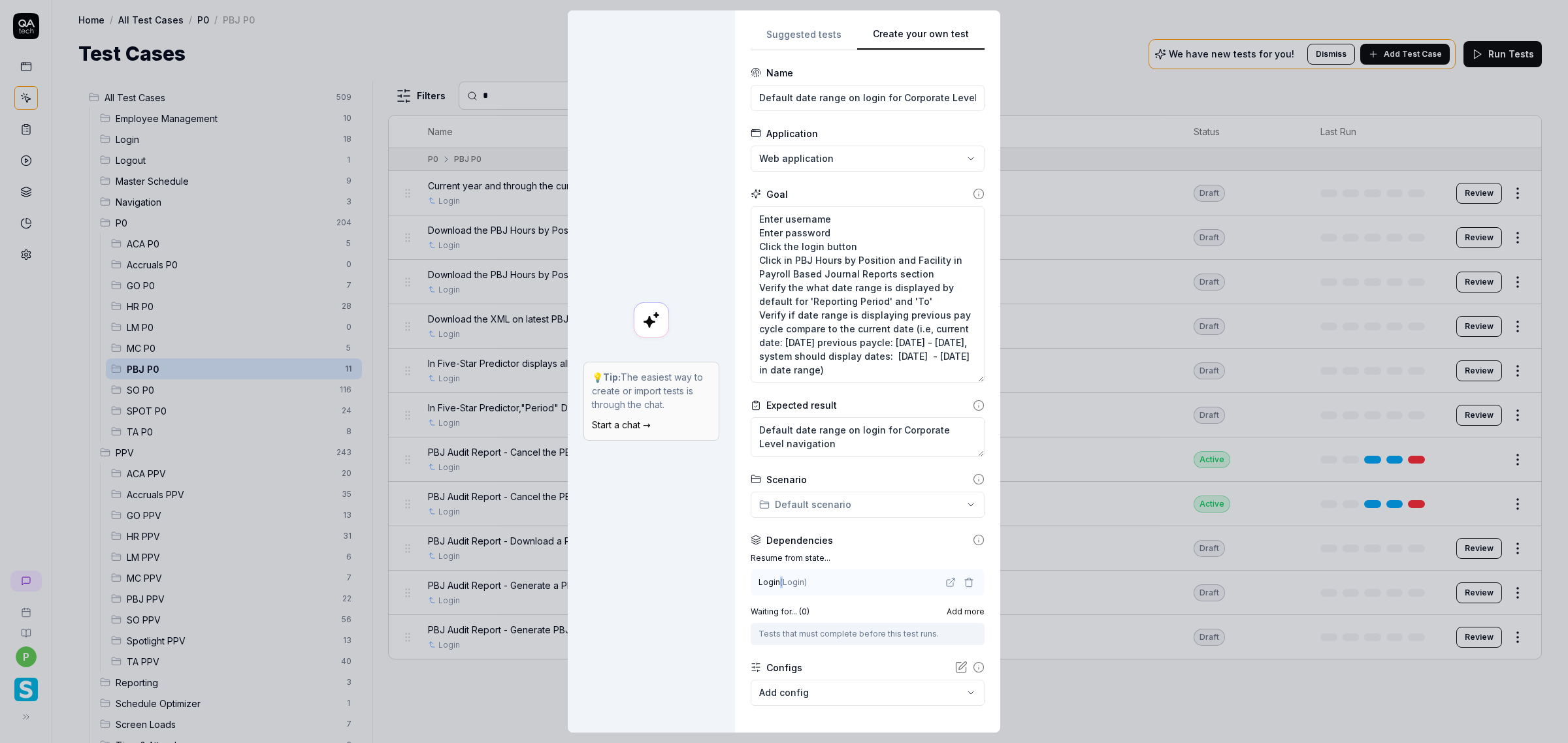
click at [780, 488] on span "( Login )" at bounding box center [793, 582] width 27 height 10
click at [787, 488] on body "p Home / All Test Cases / P0 / PBJ P0 Home / All Test Cases / P0 / PBJ P0 Test …" at bounding box center [784, 371] width 1568 height 743
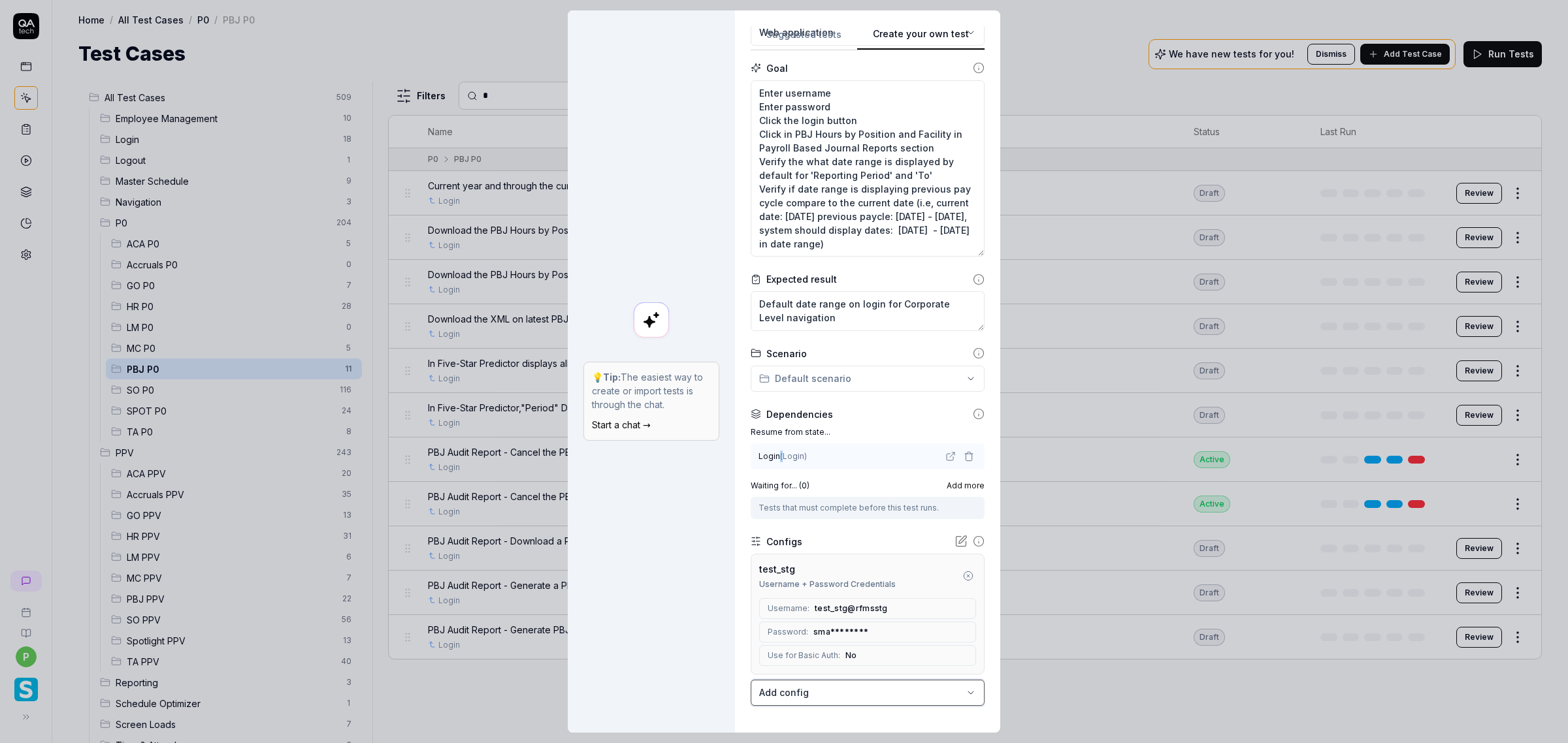
scroll to position [188, 0]
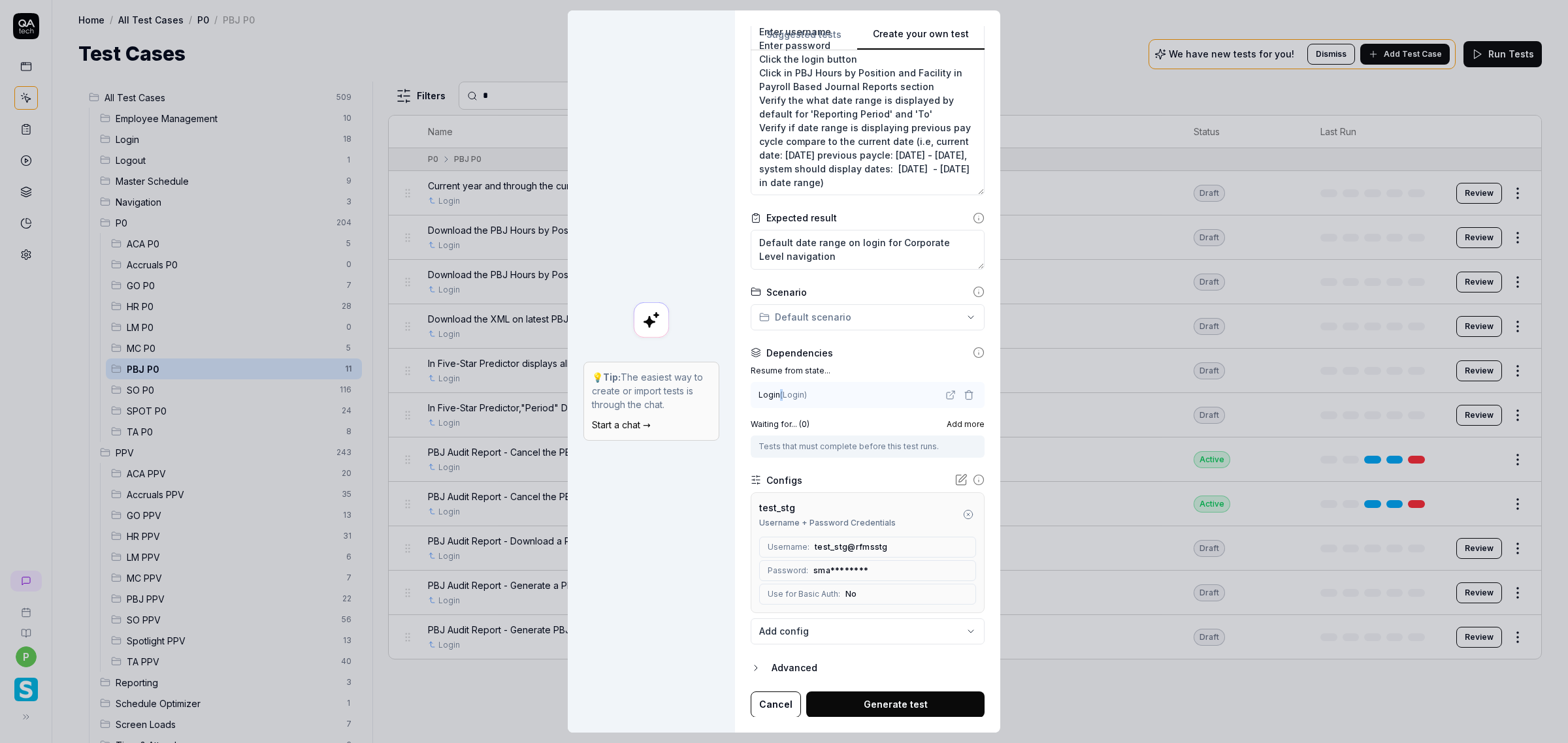
drag, startPoint x: 852, startPoint y: 708, endPoint x: 846, endPoint y: 703, distance: 7.8
click at [846, 488] on button "Generate test" at bounding box center [895, 704] width 179 height 26
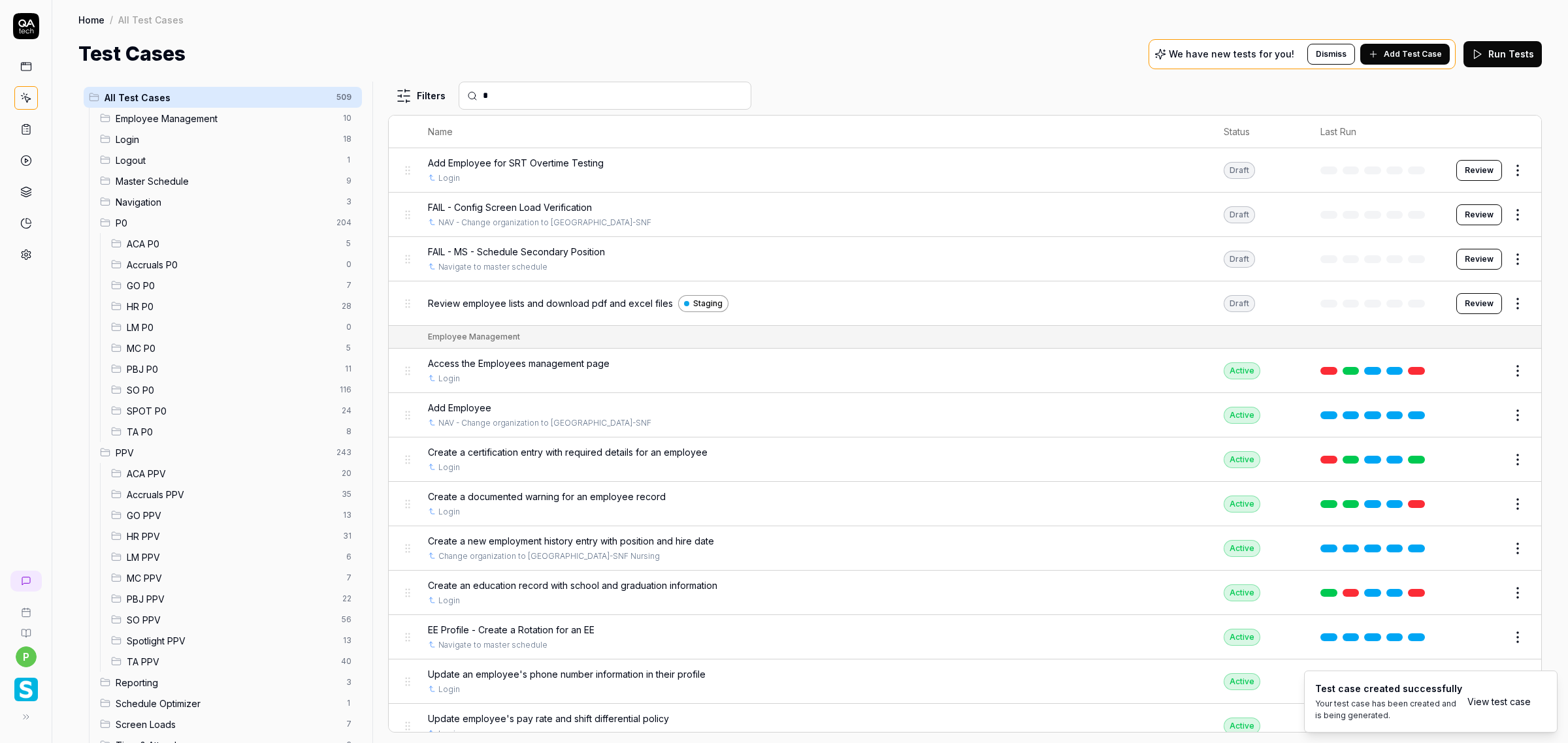
type textarea "*"
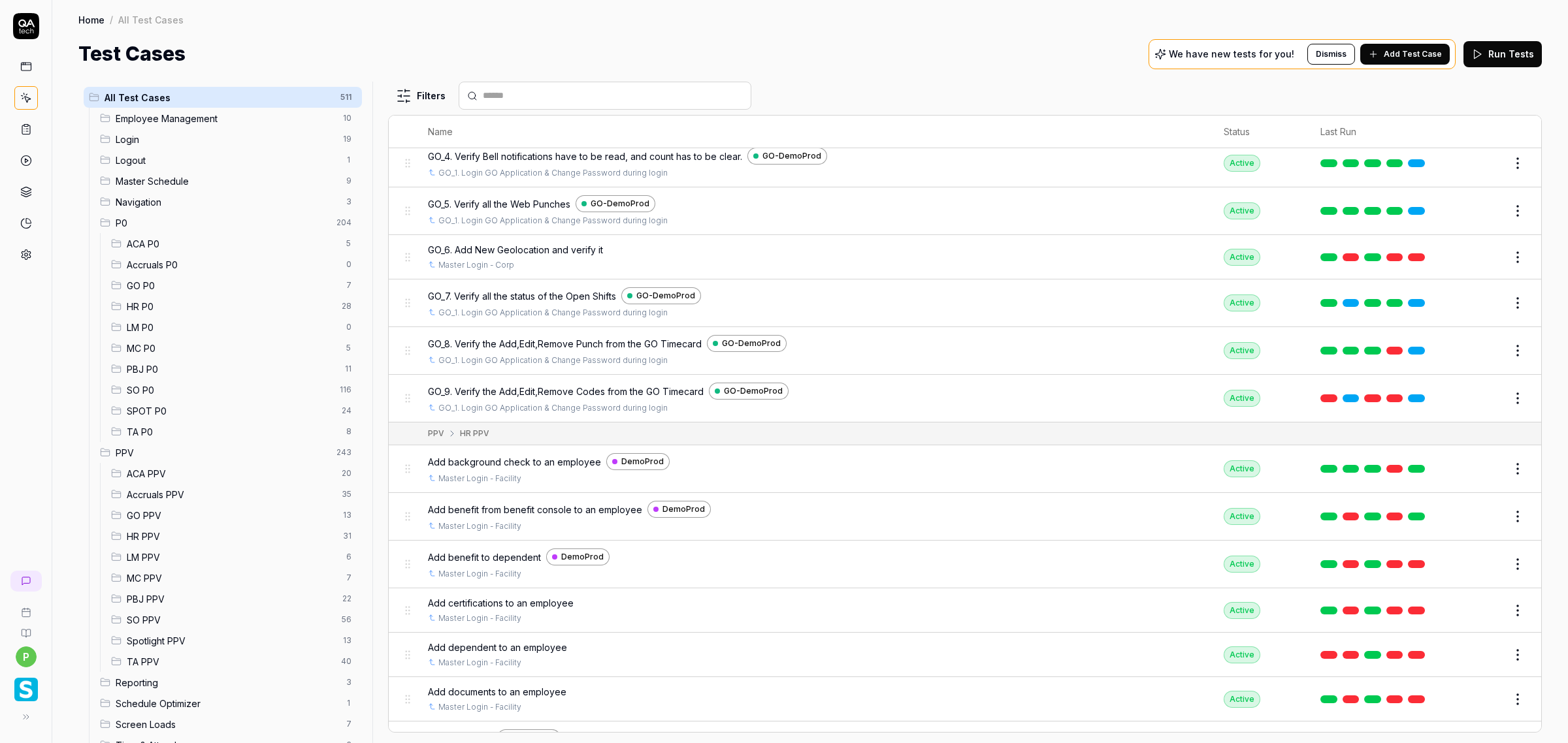
scroll to position [6583, 0]
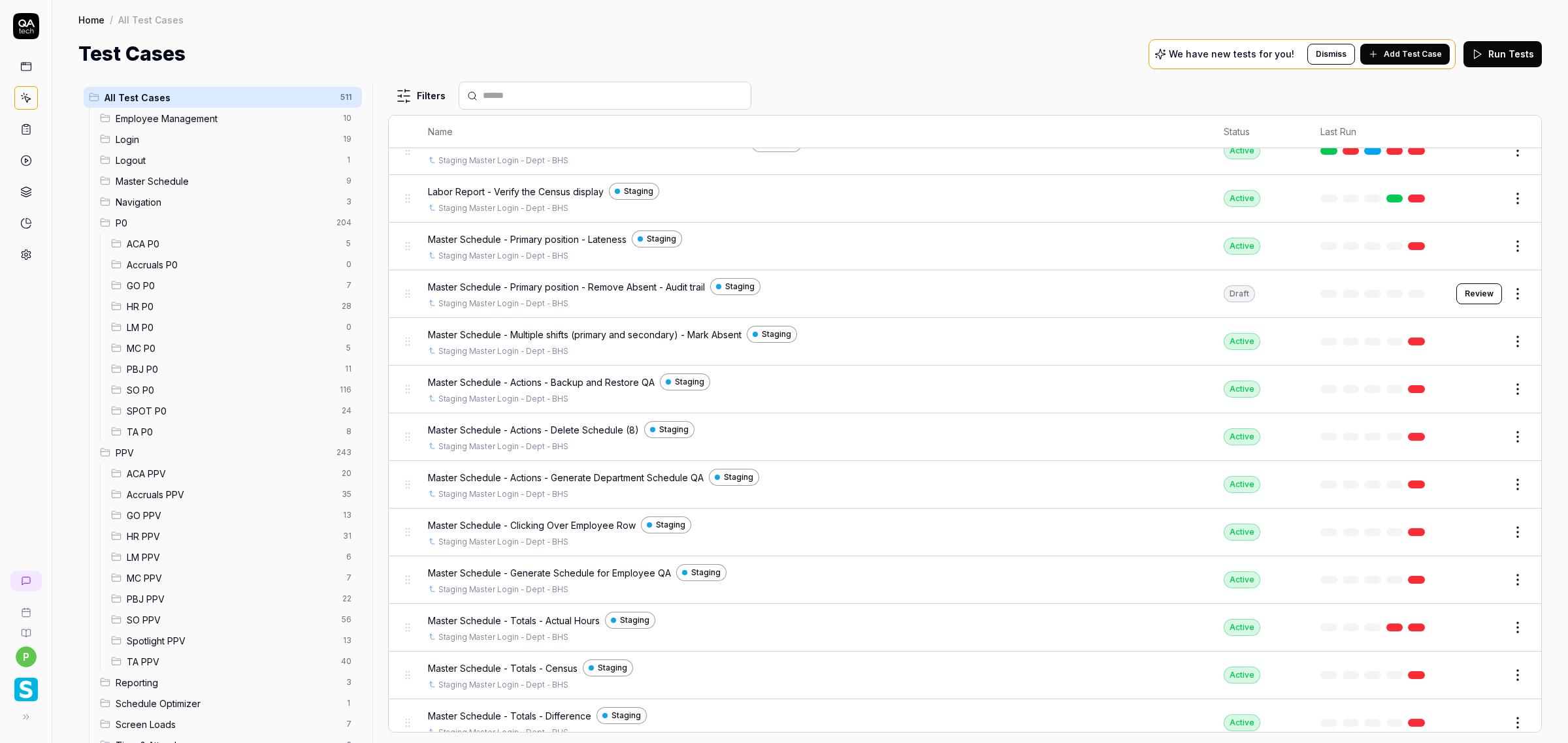
click at [140, 488] on span "PBJ PPV" at bounding box center [231, 599] width 208 height 14
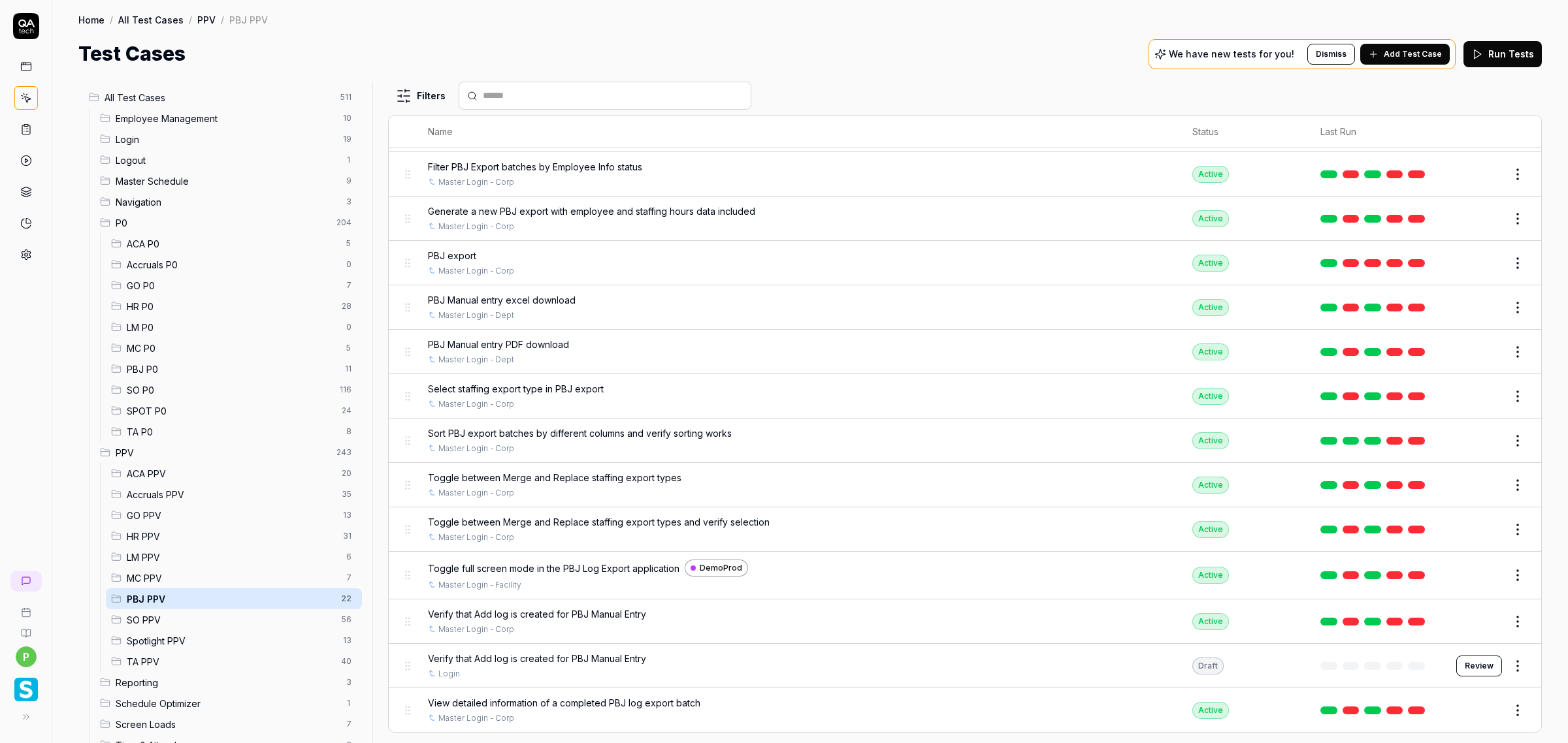
scroll to position [426, 0]
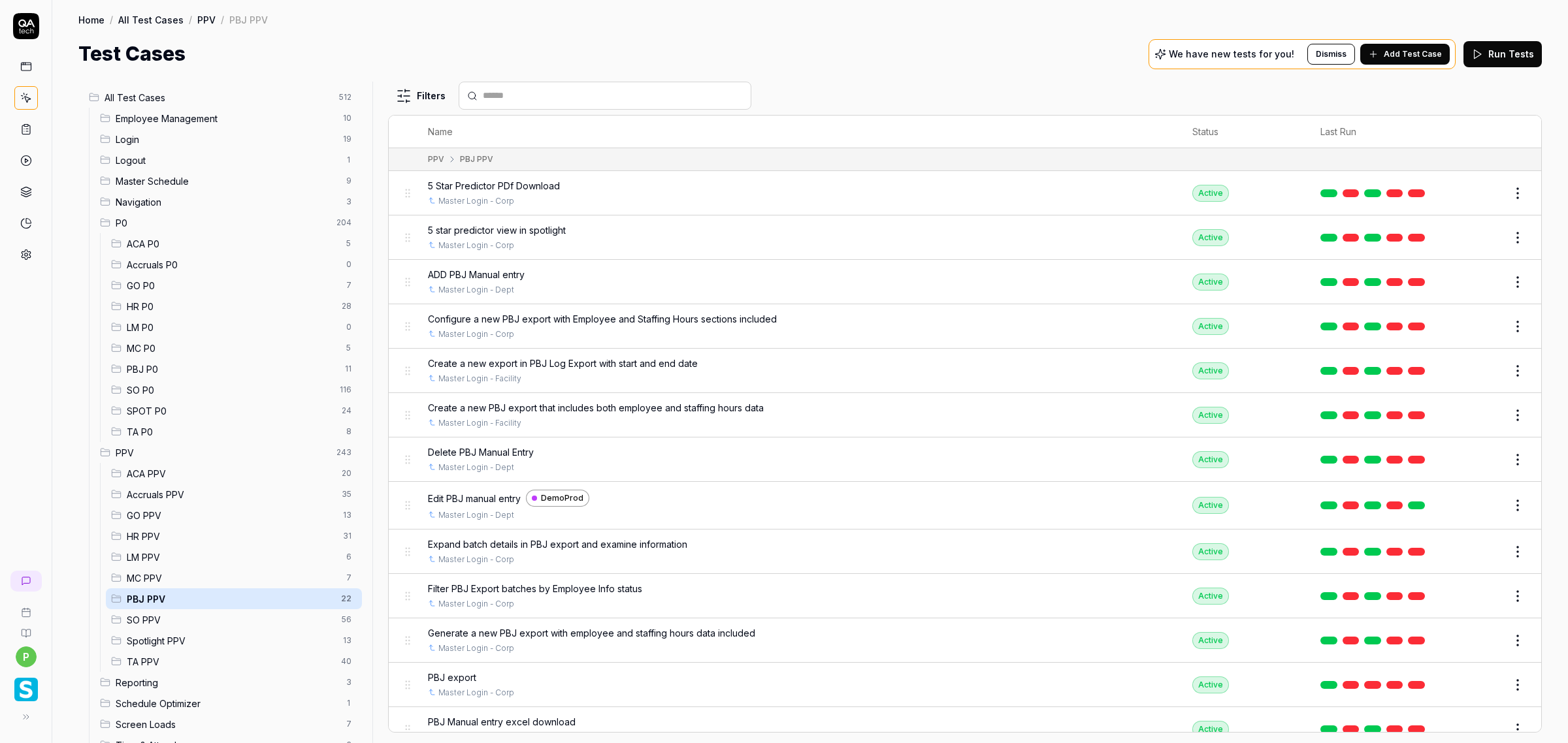
click at [589, 81] on div at bounding box center [605, 95] width 292 height 28
click at [543, 101] on input "text" at bounding box center [612, 95] width 260 height 14
paste input "**********"
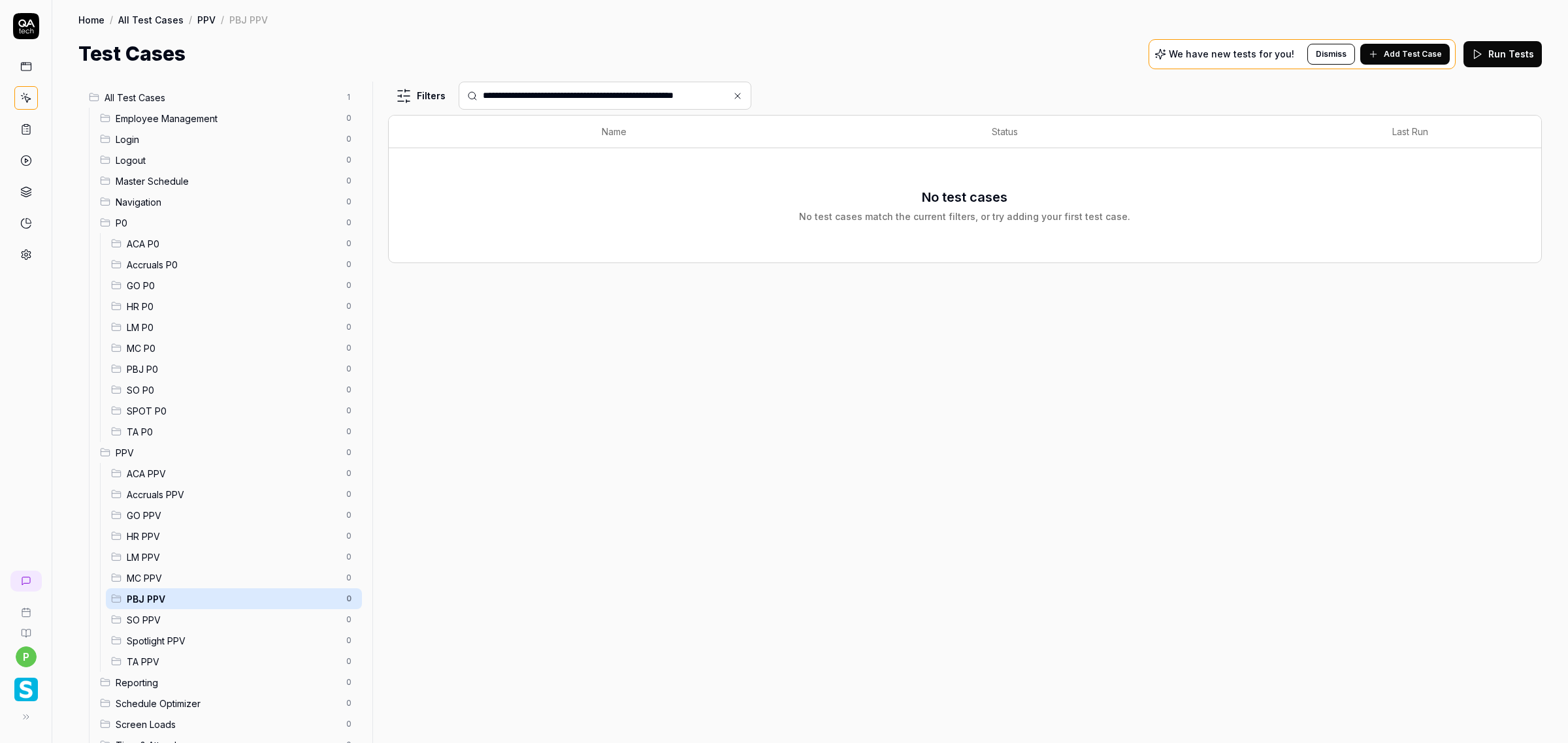
type input "**********"
click at [158, 92] on span "All Test Cases" at bounding box center [222, 97] width 234 height 14
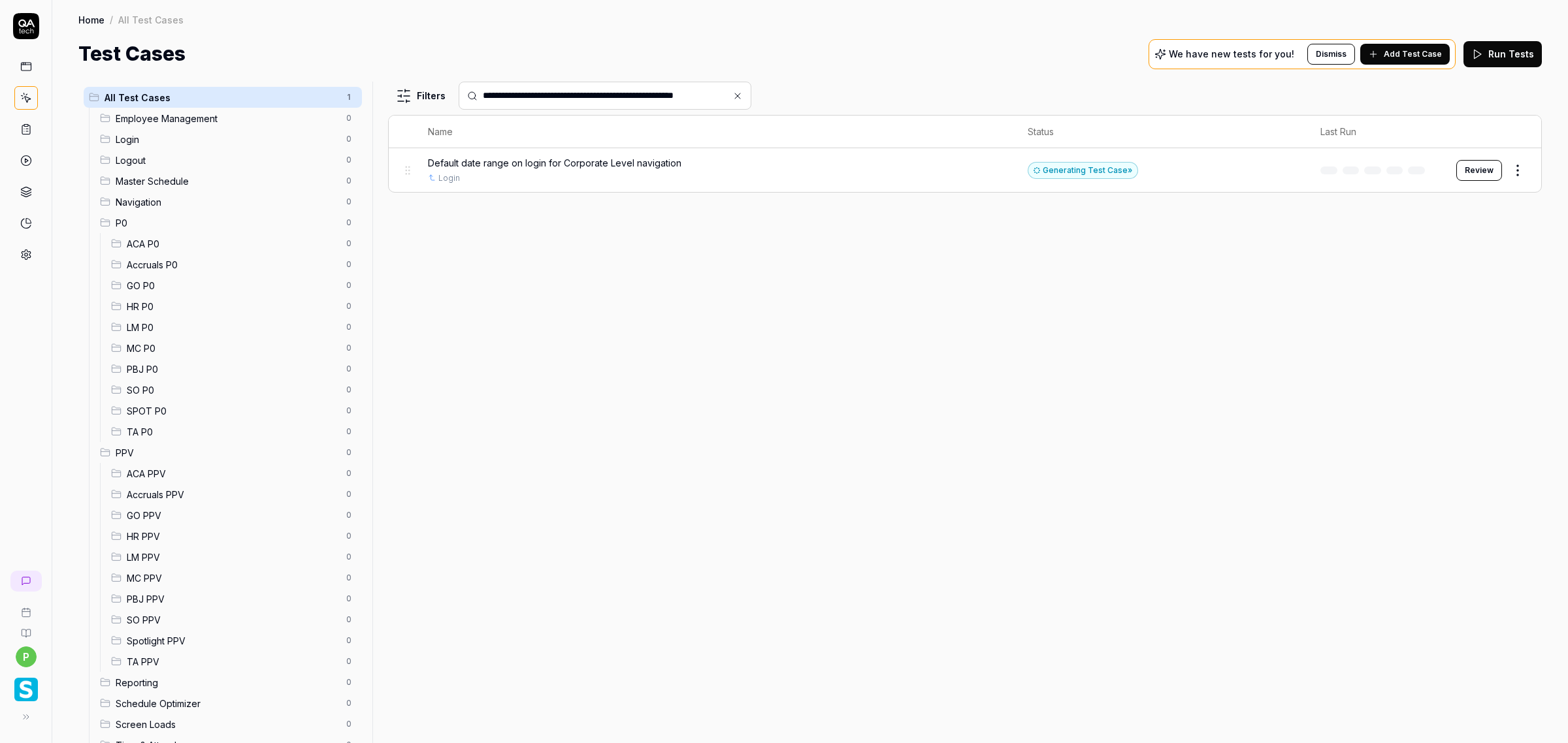
click at [492, 164] on span "Default date range on login for Corporate Level navigation" at bounding box center [554, 163] width 253 height 14
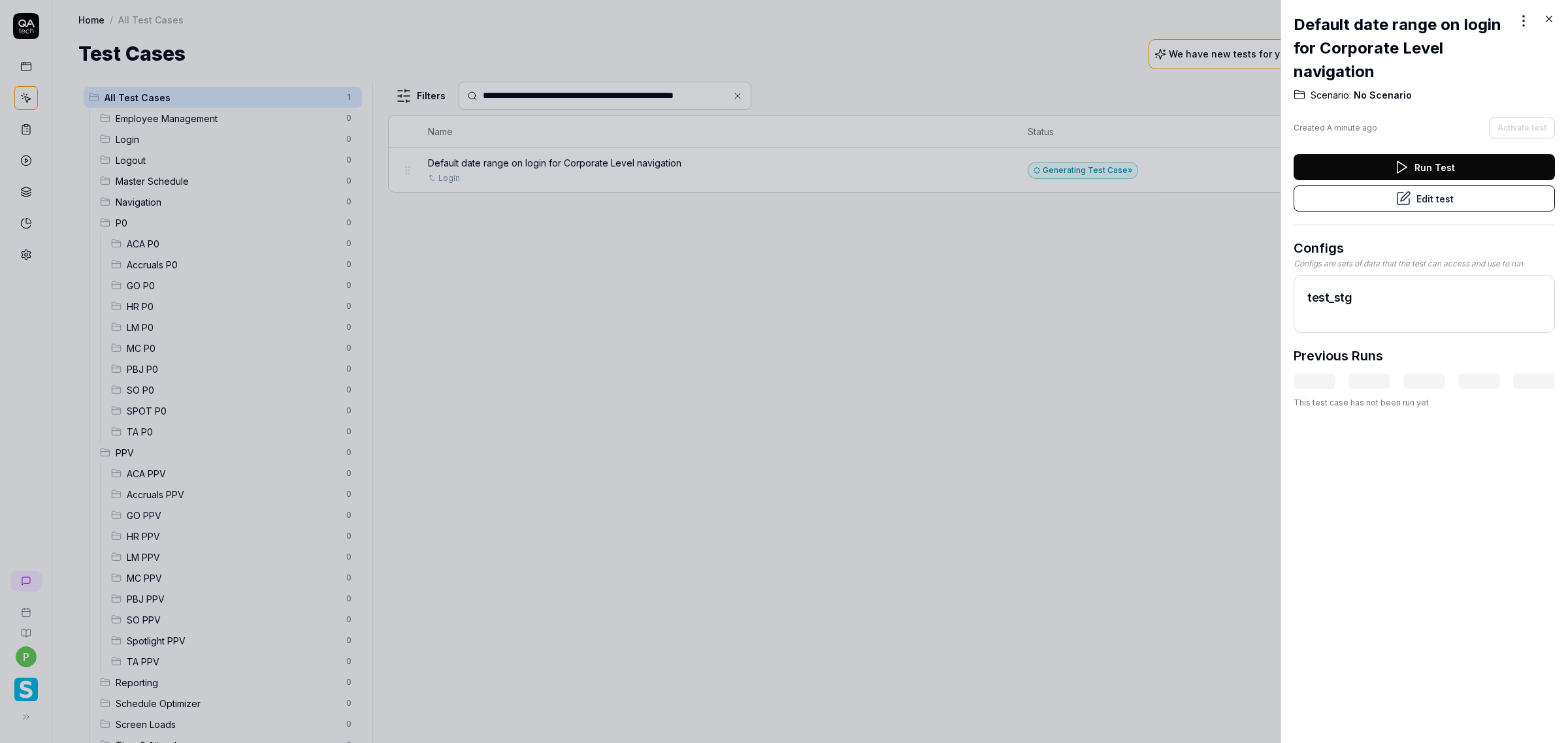
click at [1115, 201] on button "Edit test" at bounding box center [1423, 198] width 262 height 26
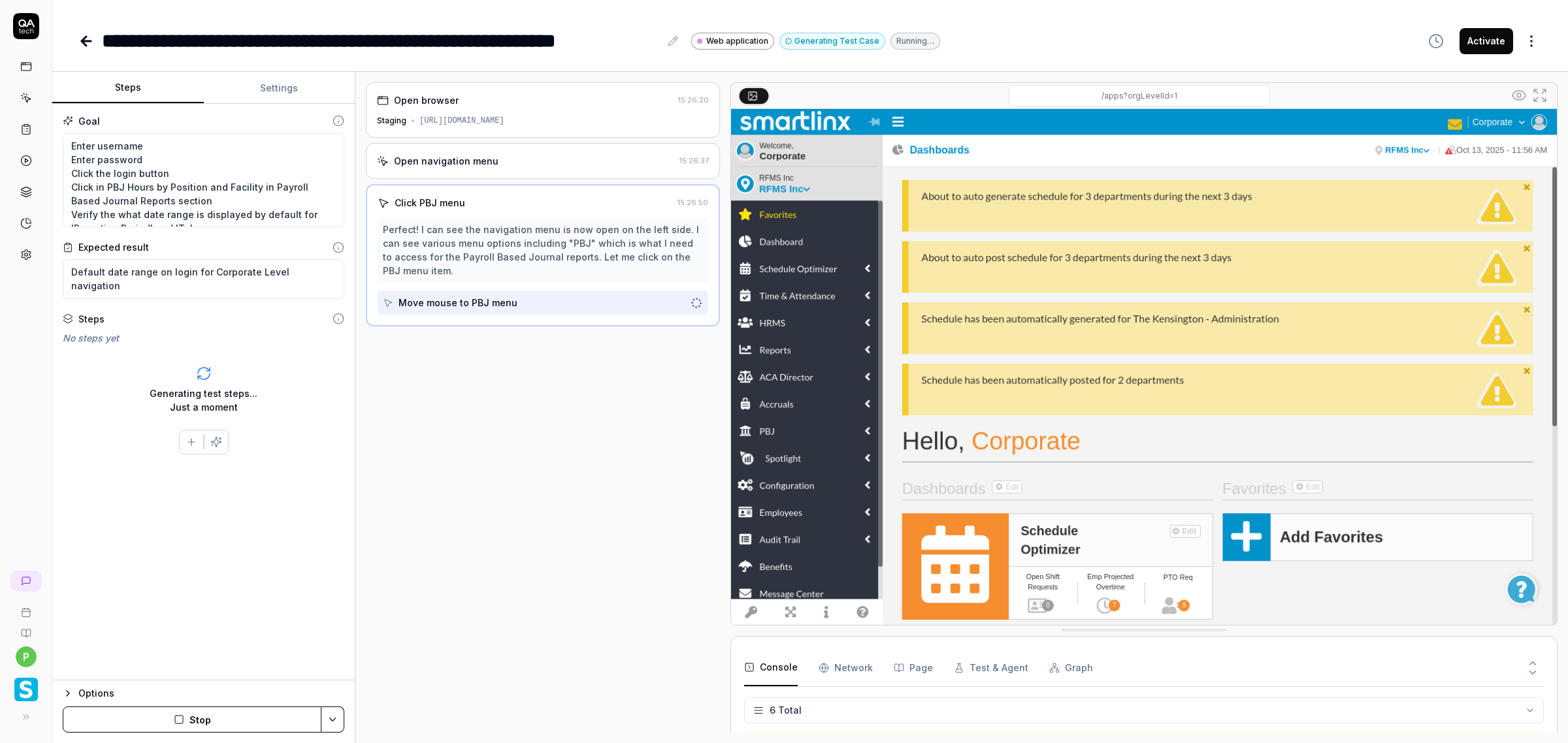
scroll to position [75, 0]
type textarea "*"
click at [275, 93] on button "Settings" at bounding box center [279, 88] width 151 height 32
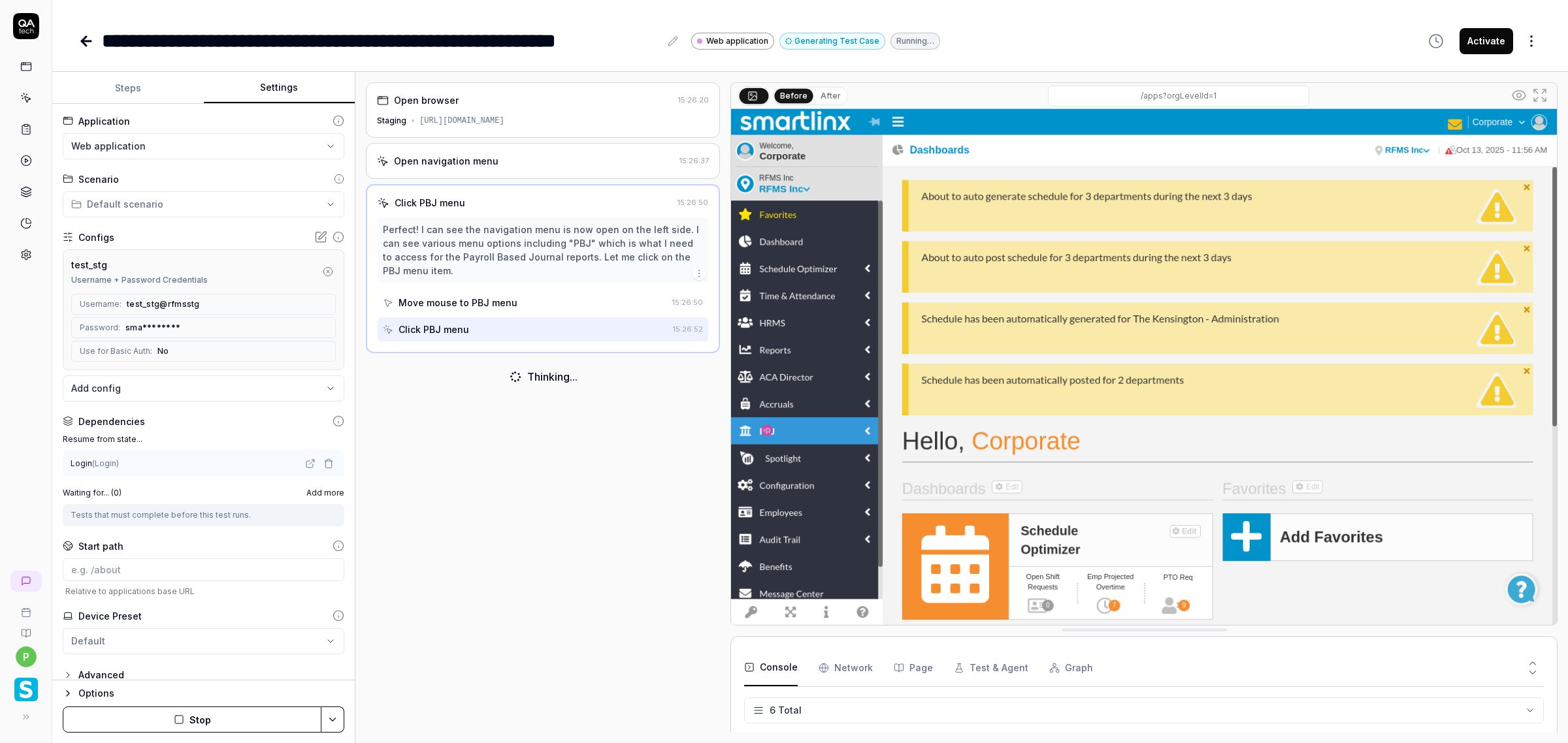
click at [123, 467] on div "Login ( Login )" at bounding box center [186, 463] width 232 height 12
click at [103, 471] on div "Login ( Login )" at bounding box center [203, 463] width 282 height 26
click at [105, 488] on div "Tests that must complete before this test runs." at bounding box center [203, 515] width 266 height 12
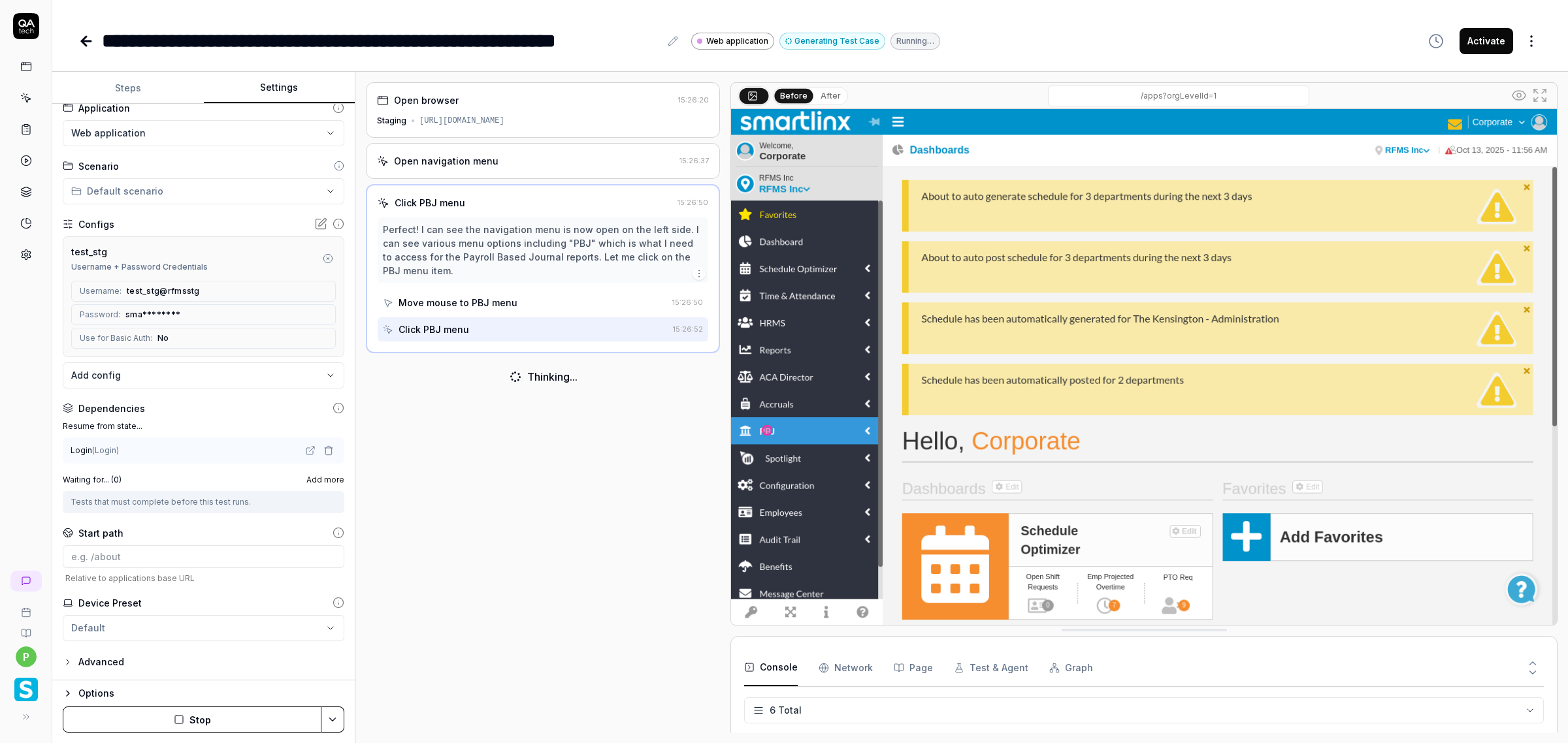
click at [105, 488] on div "Advanced" at bounding box center [100, 662] width 46 height 16
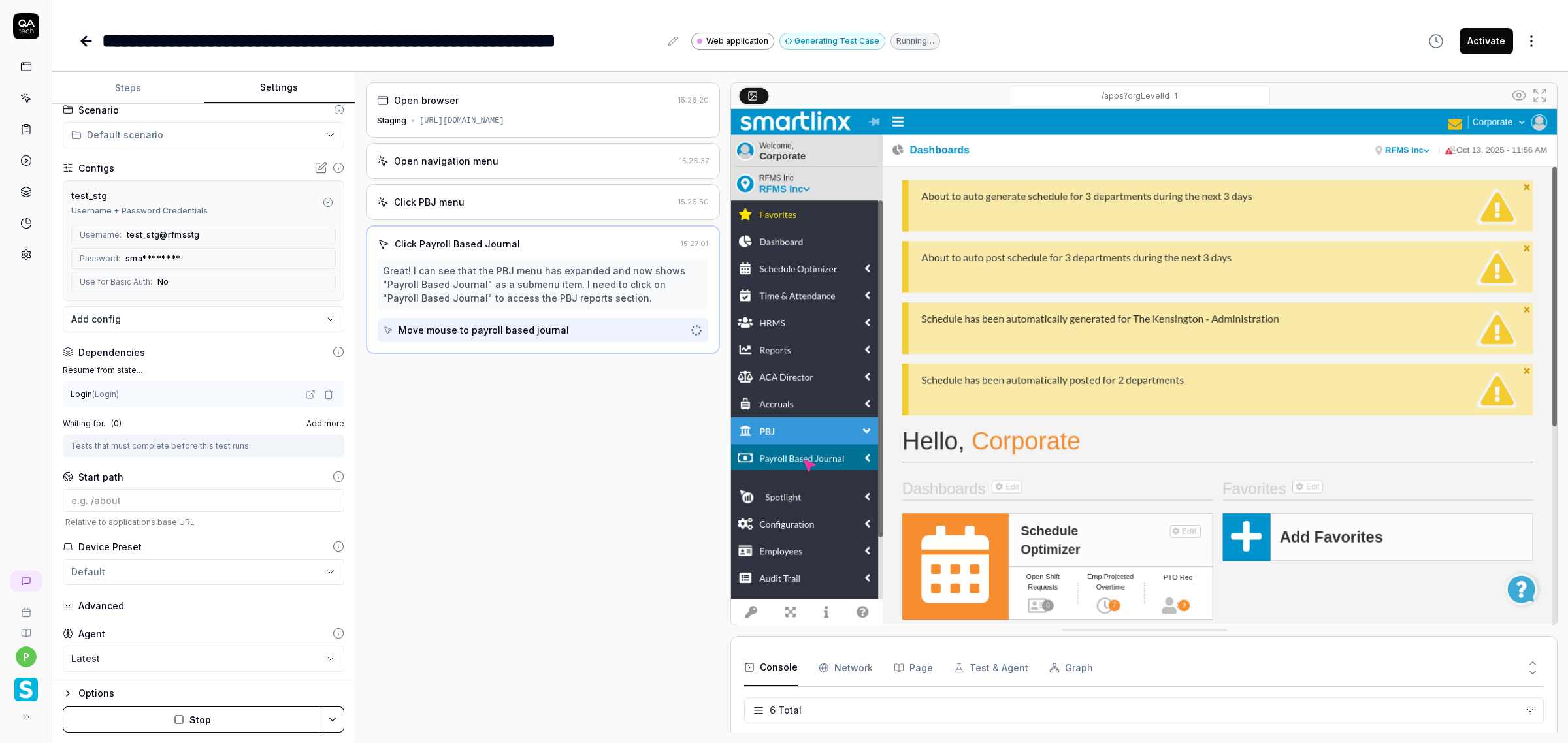
scroll to position [0, 0]
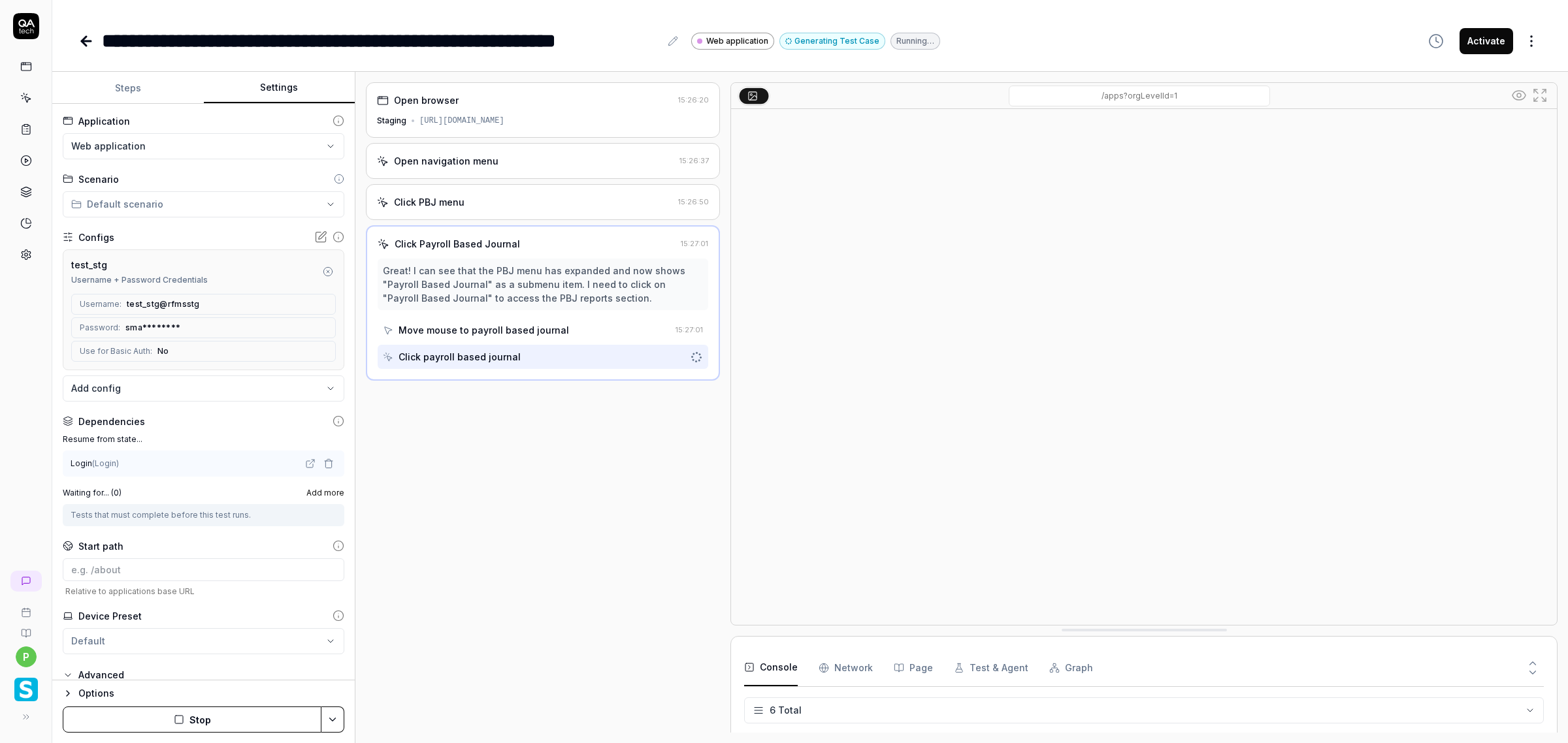
click at [181, 208] on html "**********" at bounding box center [784, 371] width 1568 height 743
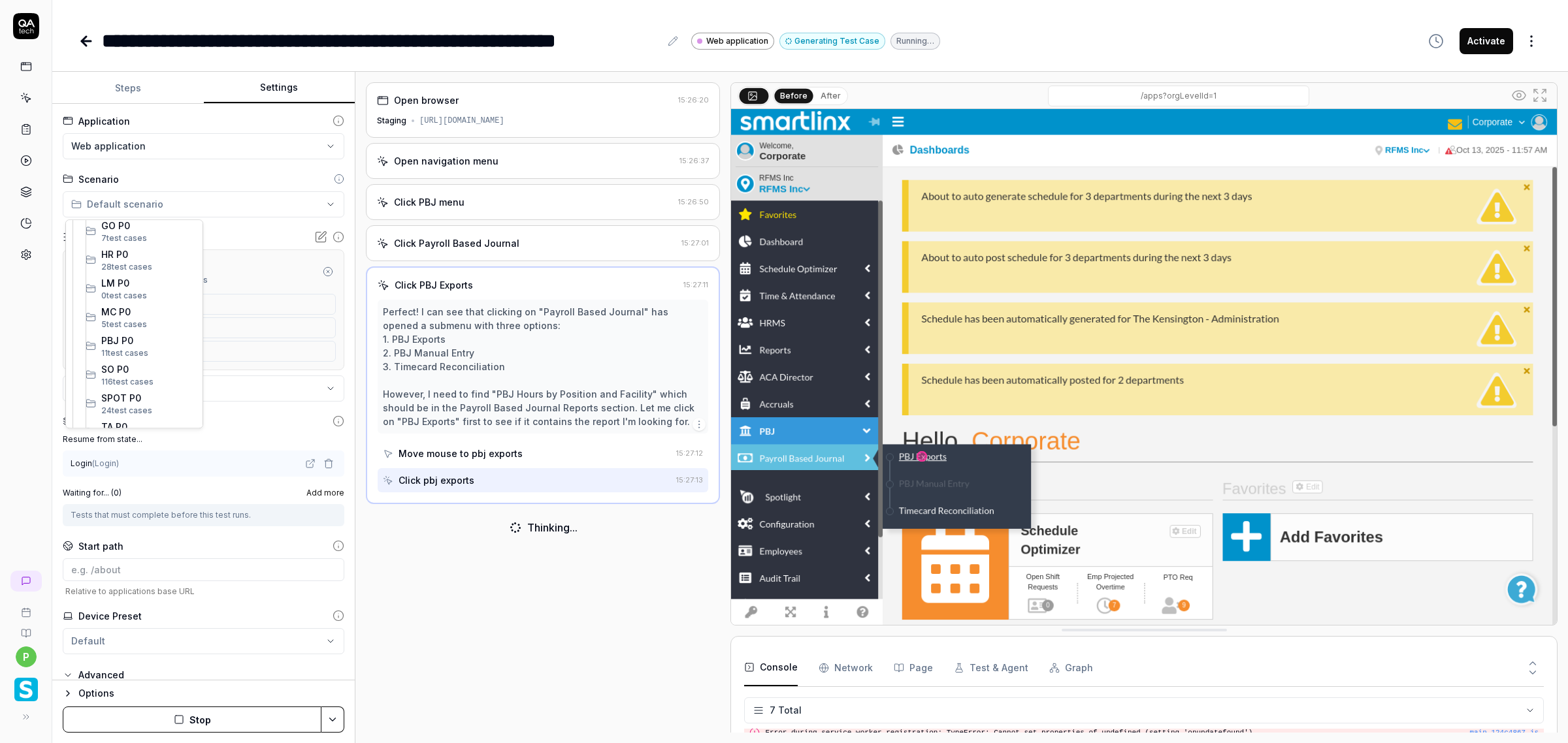
scroll to position [249, 0]
click at [135, 335] on span "11 test case" at bounding box center [122, 337] width 42 height 10
click at [324, 488] on html "**********" at bounding box center [784, 371] width 1568 height 743
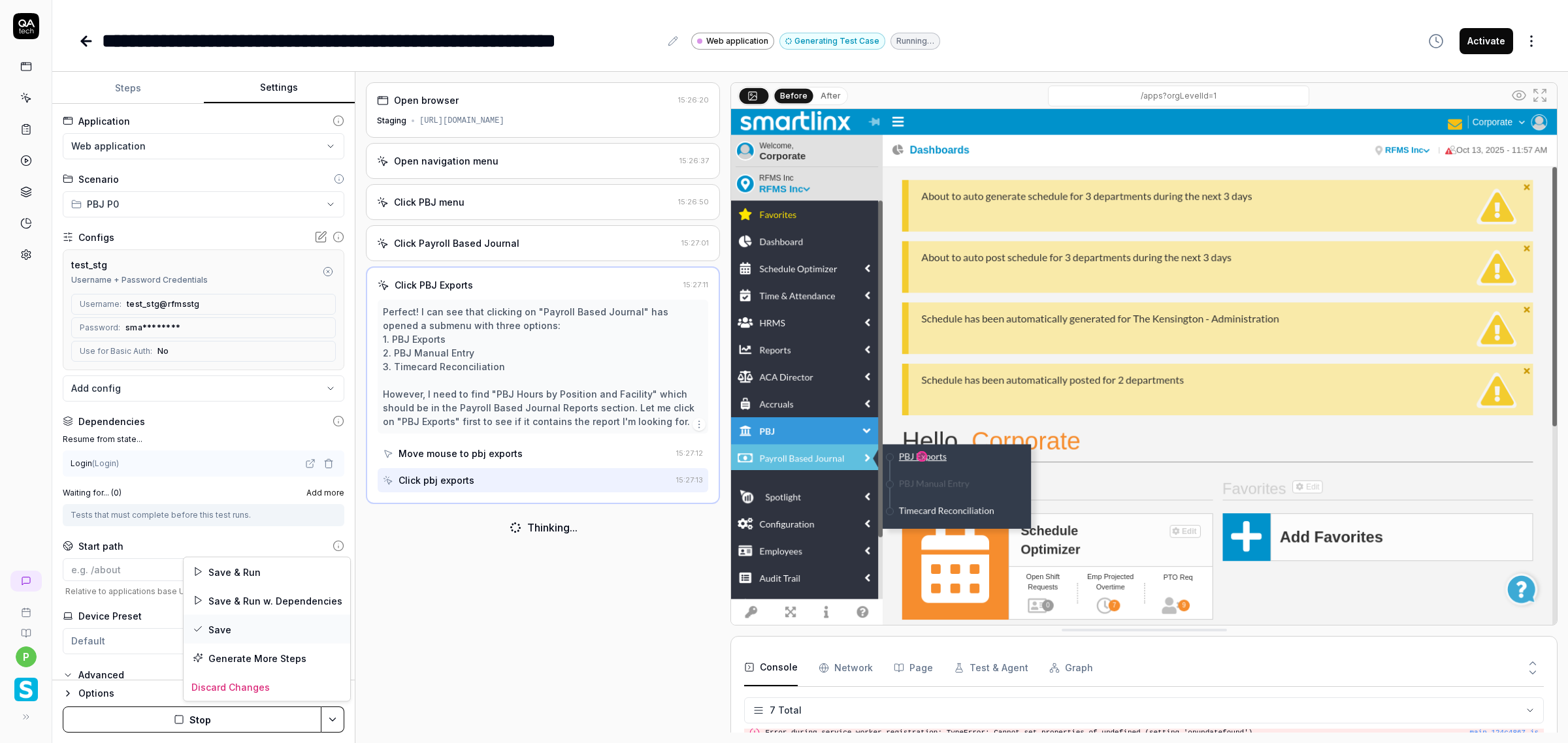
click at [243, 488] on div "Save" at bounding box center [267, 629] width 167 height 29
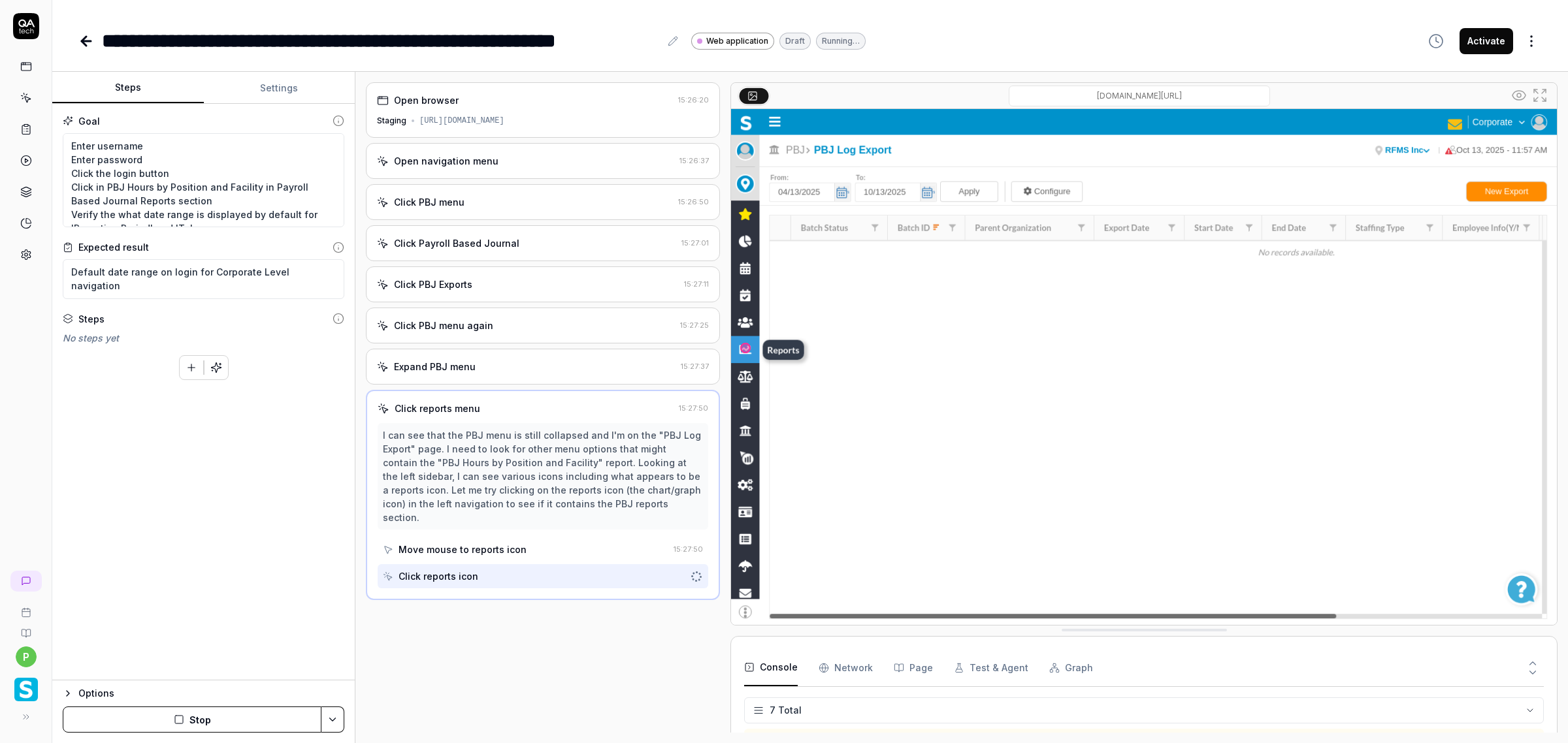
scroll to position [112, 0]
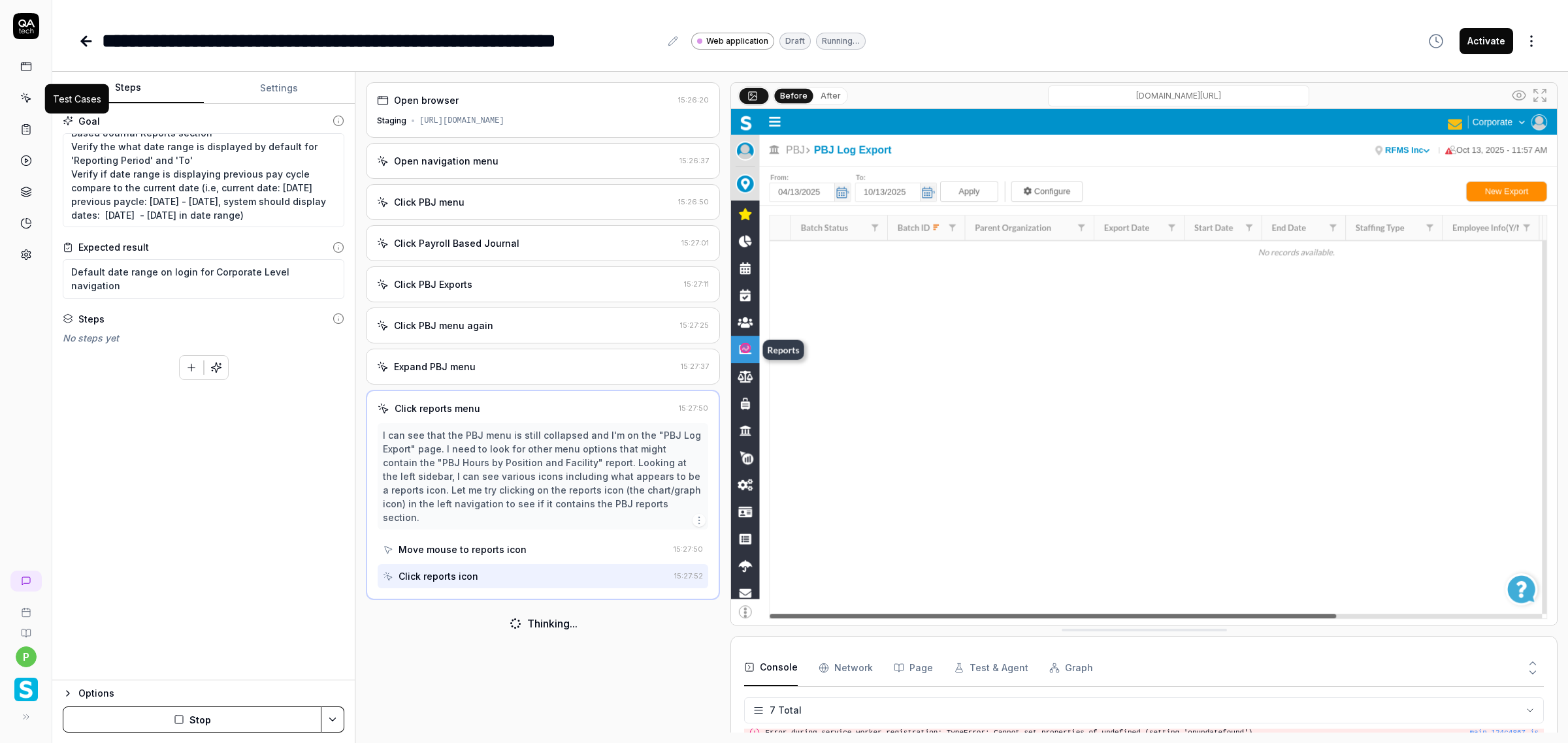
click at [27, 98] on icon at bounding box center [27, 99] width 6 height 6
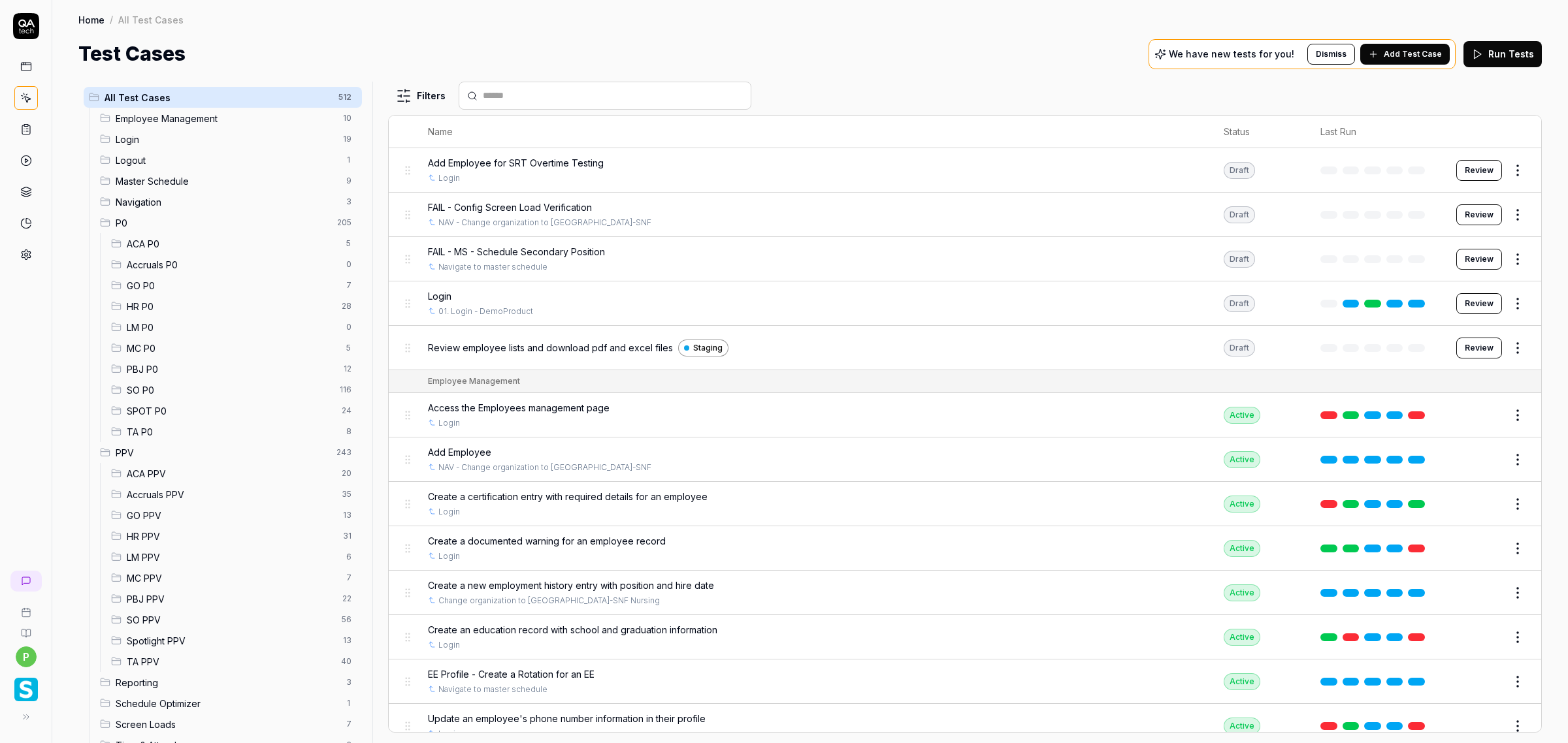
click at [1412, 50] on button "Add Test Case" at bounding box center [1404, 54] width 90 height 21
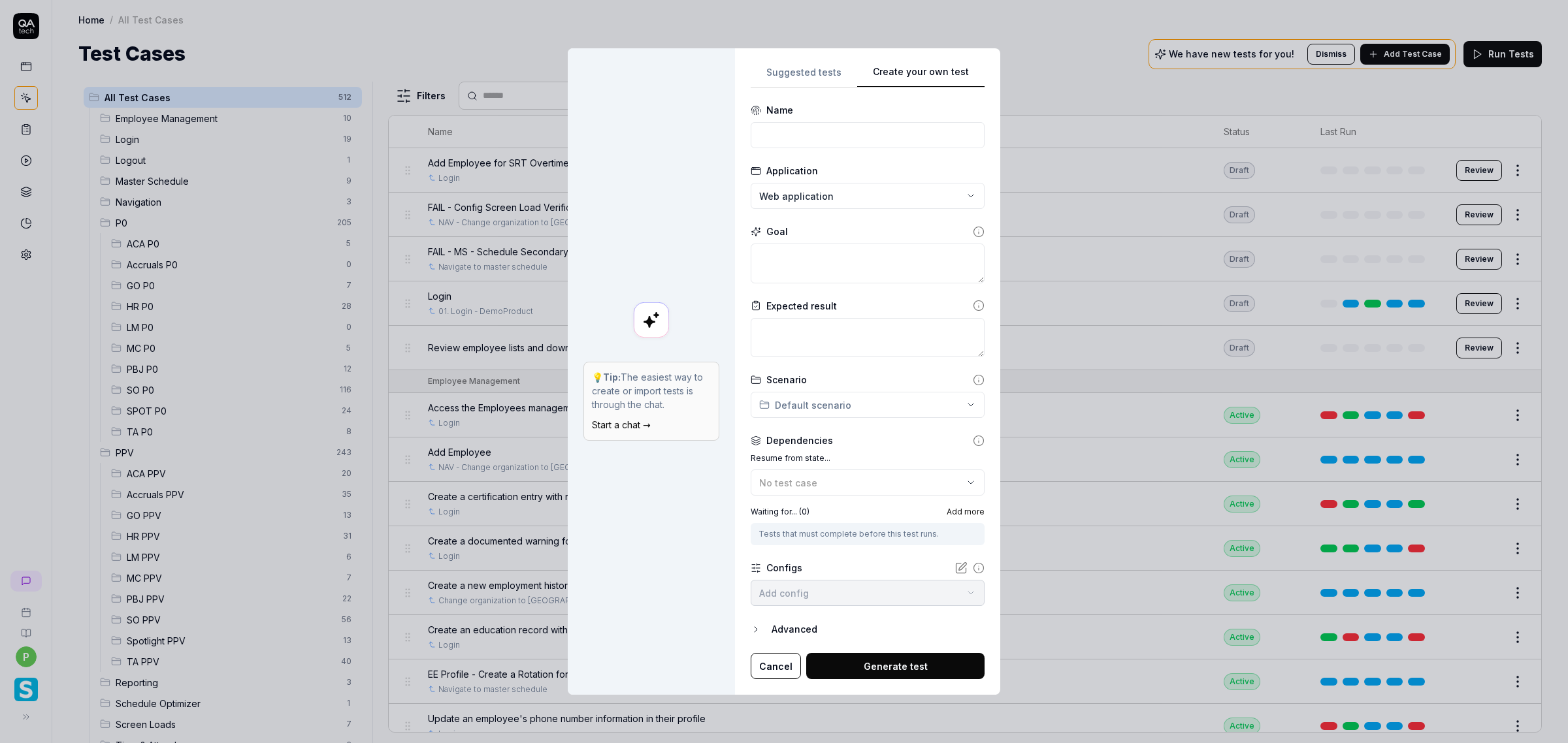
click at [843, 366] on div "Suggested tests Create your own test Name Application Web application Goal Expe…" at bounding box center [868, 372] width 234 height 616
click at [815, 134] on input at bounding box center [868, 134] width 234 height 26
click at [782, 137] on input at bounding box center [868, 134] width 234 height 26
click at [774, 134] on input at bounding box center [868, 134] width 234 height 26
click at [769, 126] on input at bounding box center [868, 134] width 234 height 26
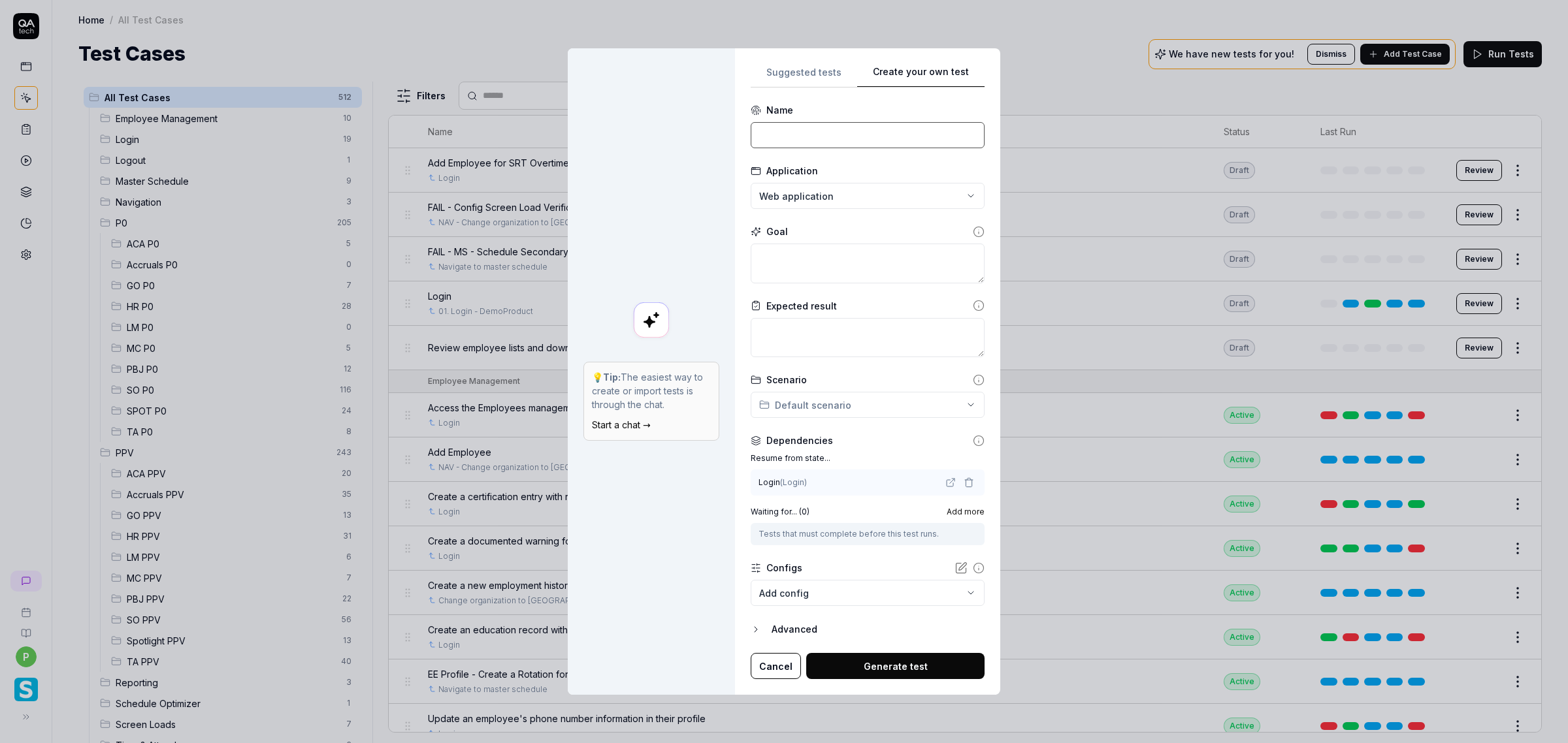
click at [779, 137] on input at bounding box center [868, 134] width 234 height 26
click at [781, 137] on input at bounding box center [868, 134] width 234 height 26
click at [785, 138] on input at bounding box center [868, 134] width 234 height 26
click at [774, 130] on input at bounding box center [868, 134] width 234 height 26
click at [779, 136] on input at bounding box center [868, 134] width 234 height 26
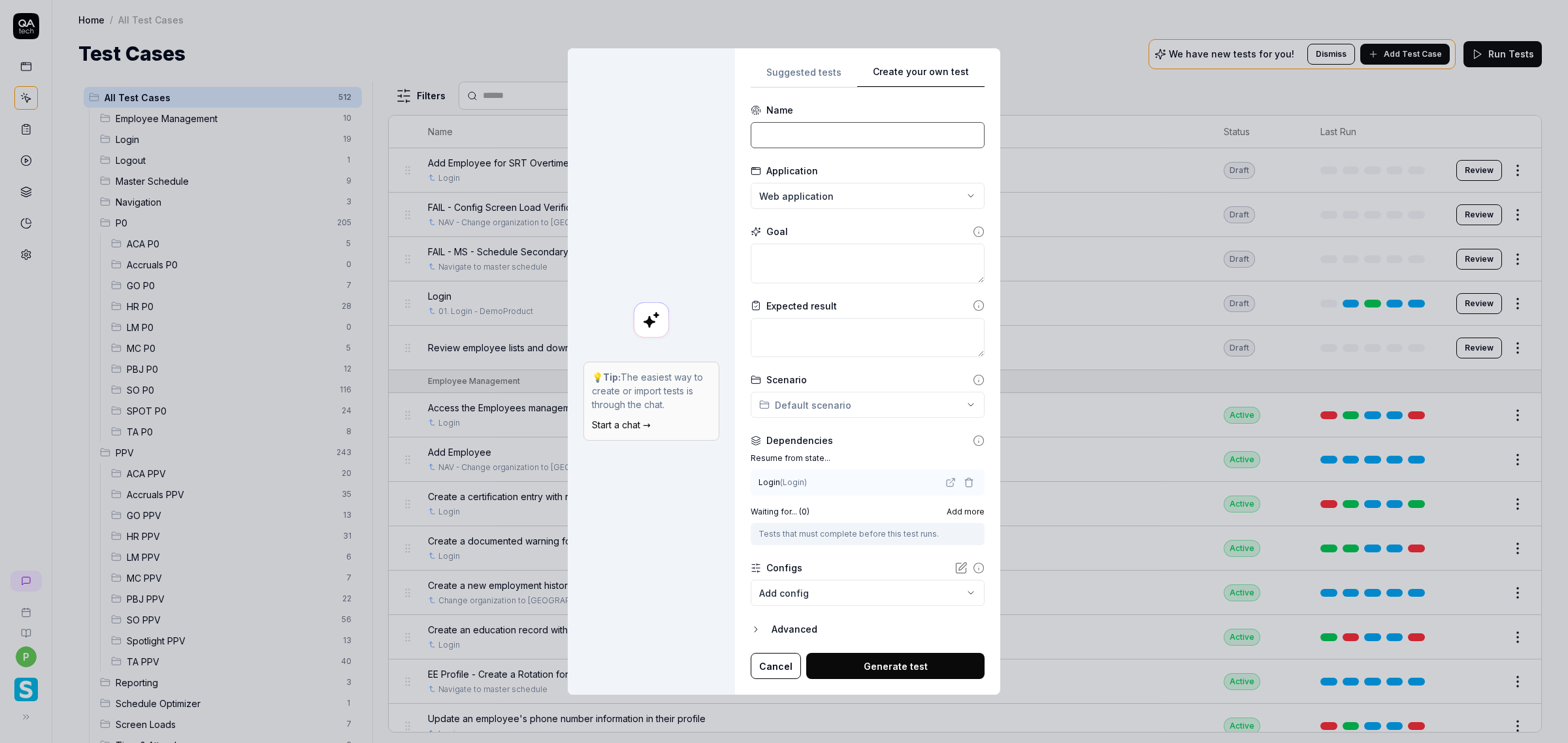
click at [779, 136] on input at bounding box center [868, 134] width 234 height 26
click at [893, 73] on button "Create your own test" at bounding box center [920, 76] width 127 height 23
click at [777, 66] on div "**********" at bounding box center [784, 371] width 1568 height 743
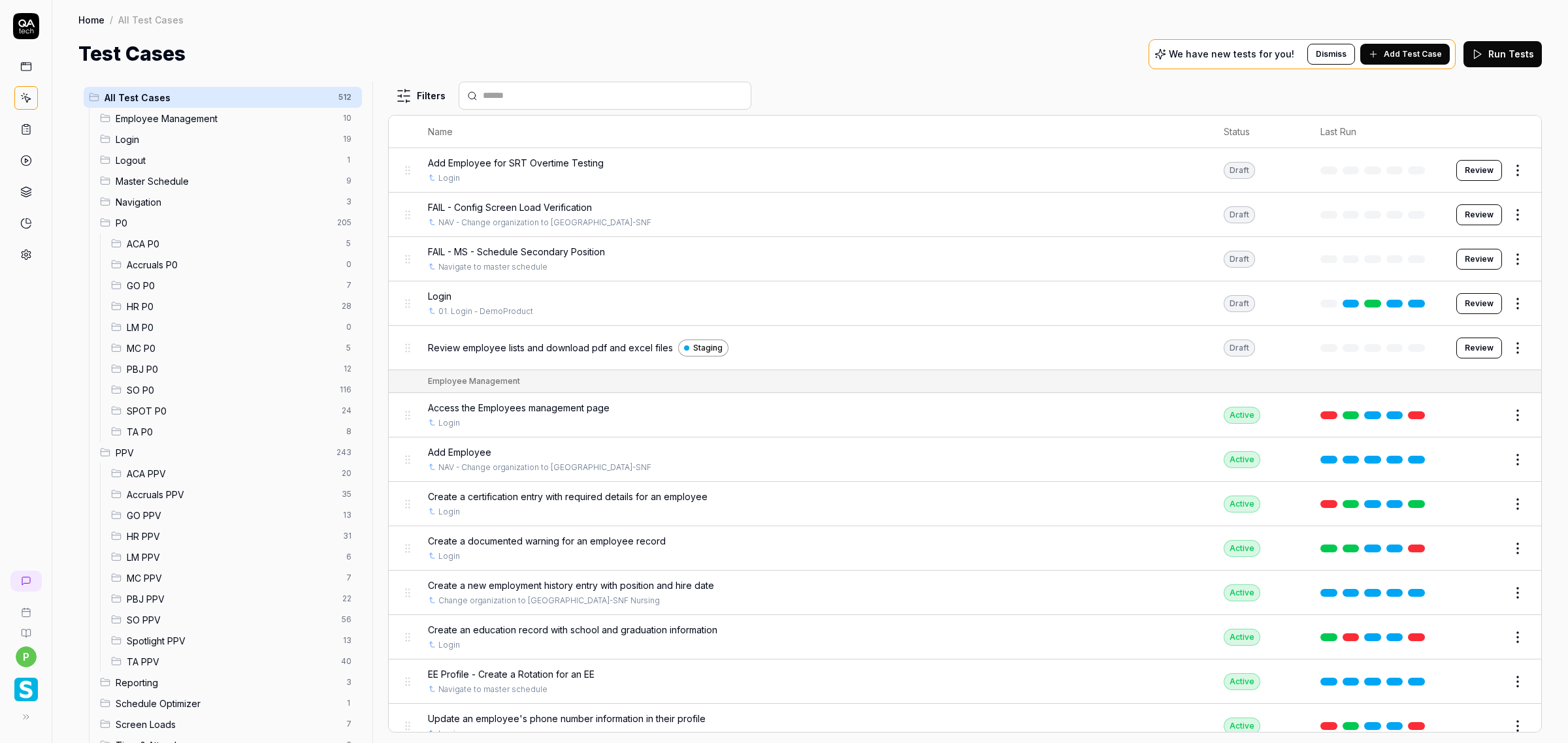
click at [757, 663] on td "EE Profile - Create a Rotation for an EE Navigate to master schedule" at bounding box center [812, 681] width 796 height 44
click at [764, 667] on td "EE Profile - Create a Rotation for an EE Navigate to master schedule" at bounding box center [812, 681] width 796 height 44
click at [1409, 51] on span "Add Test Case" at bounding box center [1413, 54] width 58 height 12
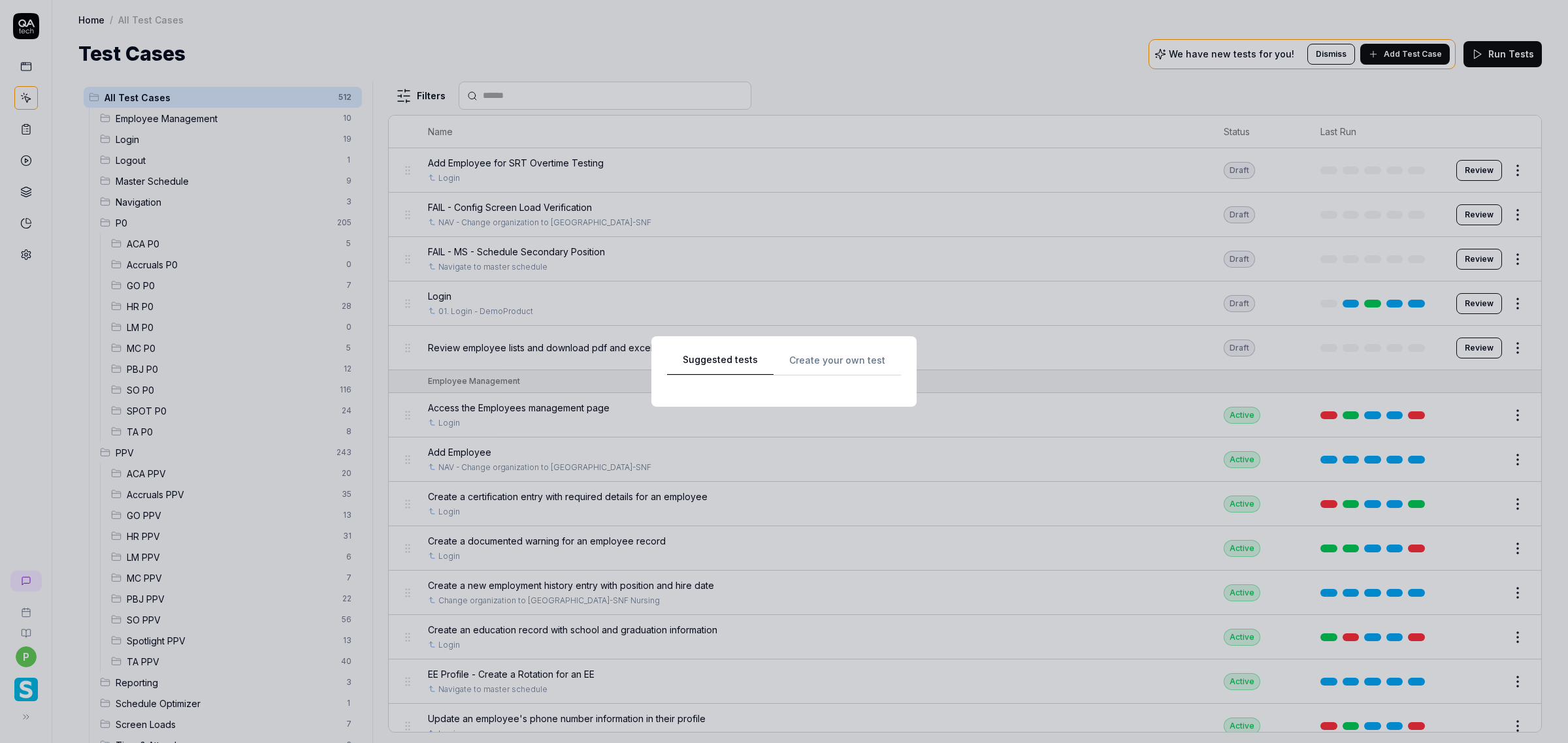
click at [821, 370] on div "Suggested tests Create your own test" at bounding box center [784, 372] width 234 height 40
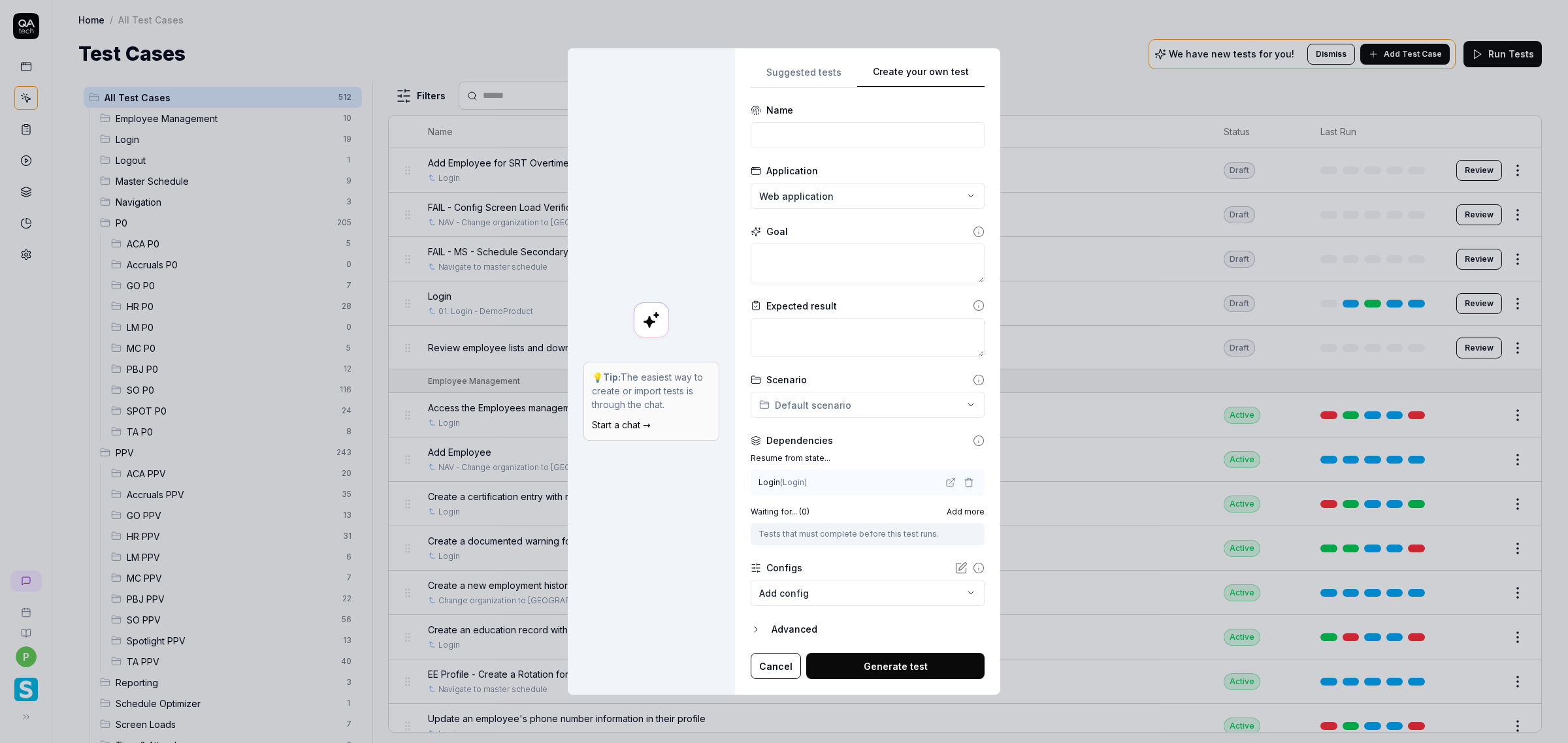
click at [818, 362] on form "**********" at bounding box center [868, 391] width 234 height 576
click at [810, 488] on div "Login ( Login )" at bounding box center [850, 482] width 184 height 12
click at [794, 481] on span "( Login )" at bounding box center [793, 482] width 27 height 10
click at [802, 140] on input at bounding box center [868, 134] width 234 height 26
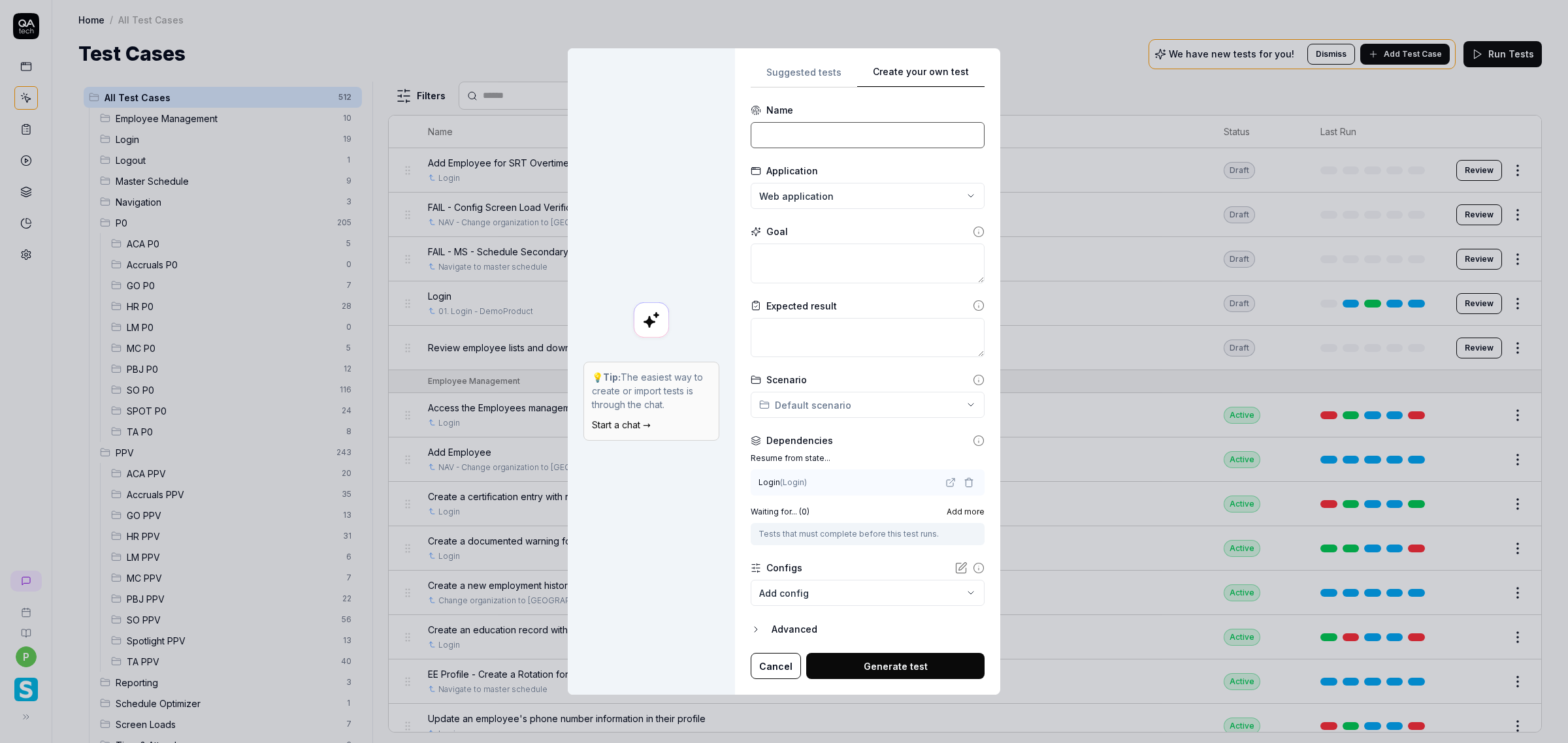
paste input "PBJ to Time Card Reconciliation - Select a time range up to 145 days"
type input "PBJ to Time Card Reconciliation - Select a time range up to 145 days"
click at [808, 201] on div "**********" at bounding box center [784, 371] width 1568 height 743
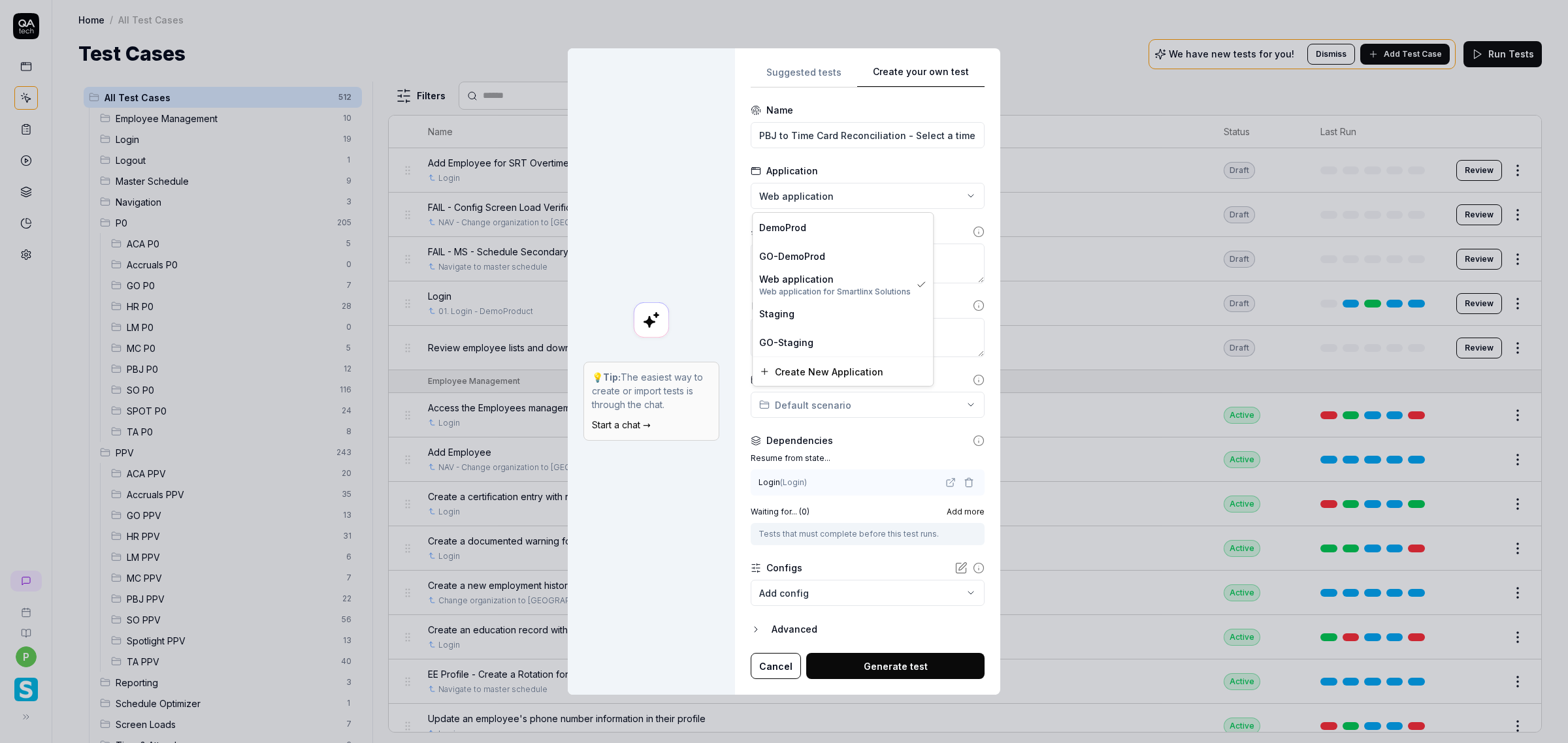
click at [718, 186] on div "**********" at bounding box center [784, 371] width 1568 height 743
click at [788, 402] on div "**********" at bounding box center [784, 371] width 1568 height 743
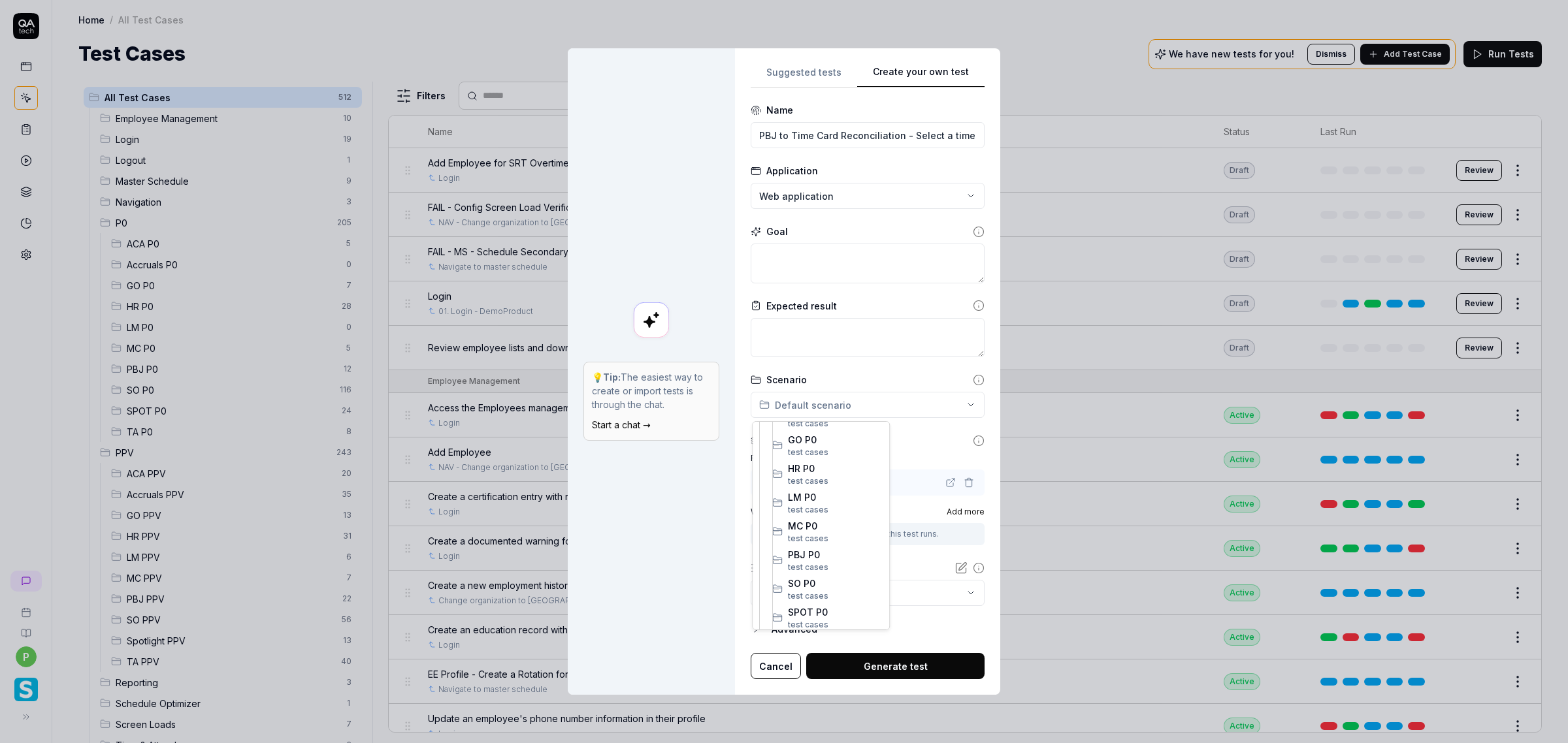
scroll to position [209, 0]
click at [816, 565] on span "PBJ P0" at bounding box center [835, 566] width 95 height 14
click at [815, 589] on body "p Home / All Test Cases Home / All Test Cases Test Cases We have new tests for …" at bounding box center [784, 371] width 1568 height 743
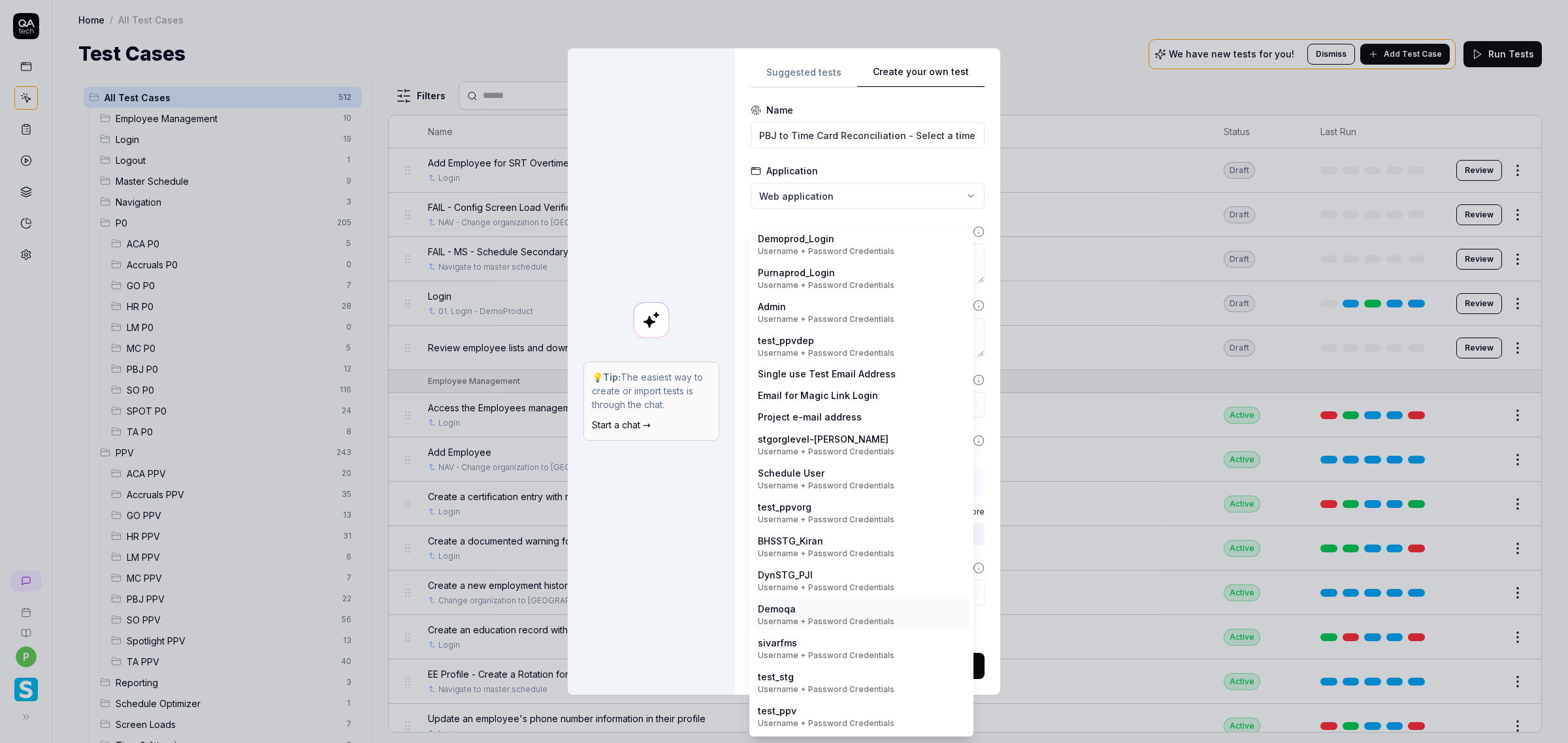
scroll to position [0, 0]
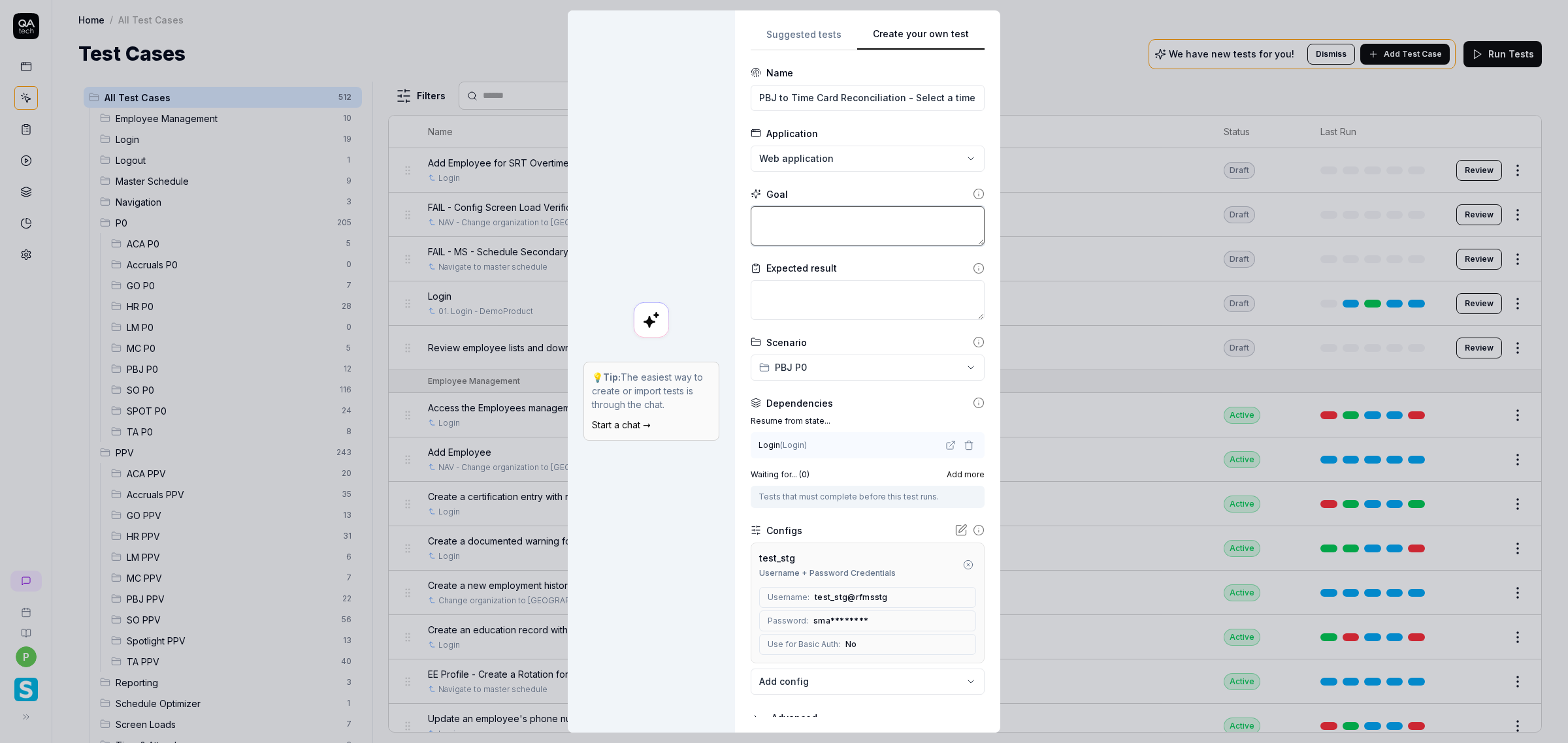
click at [813, 216] on textarea at bounding box center [868, 227] width 234 height 40
paste textarea "Enter username Enter password Click the login button Click in PBJ Hours by Posi…"
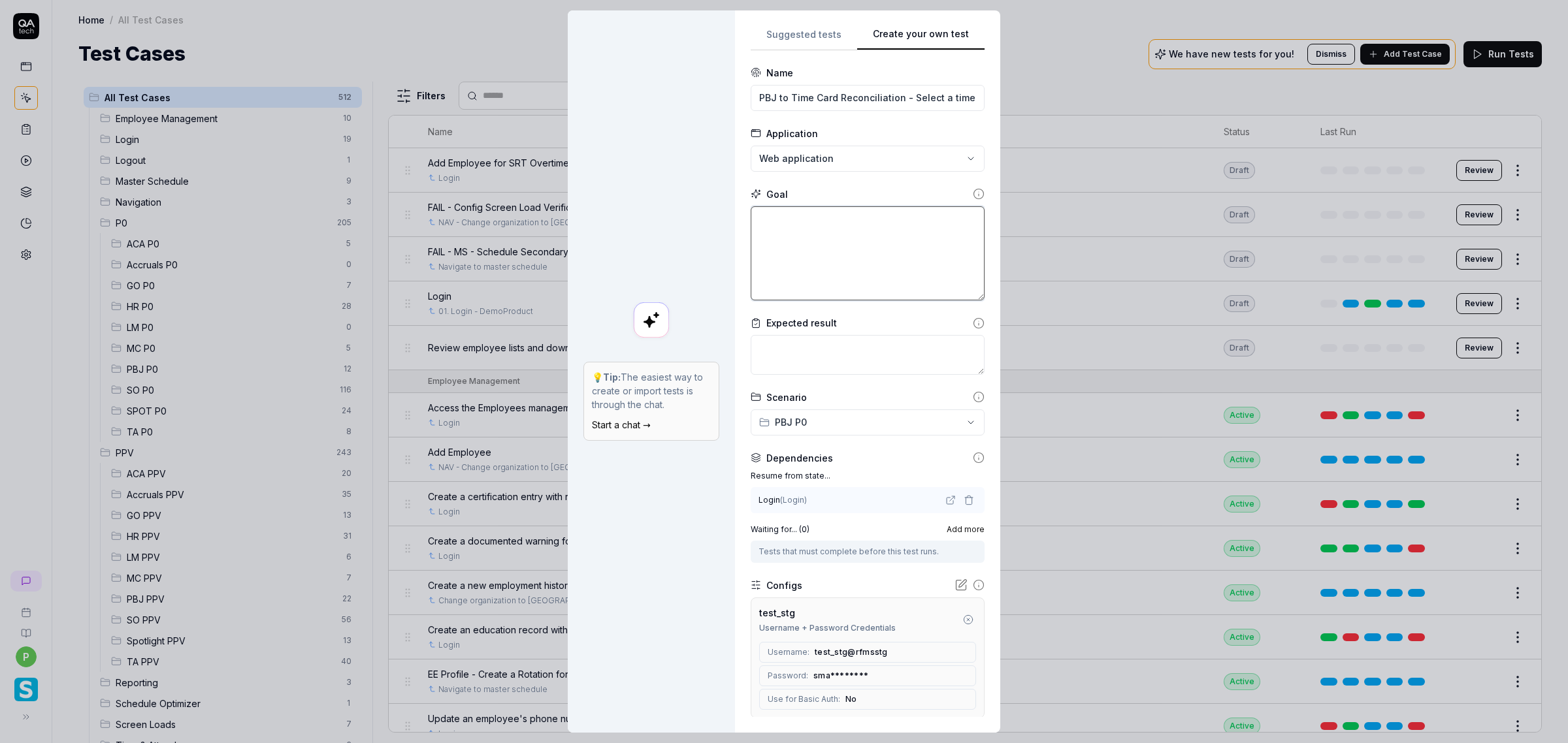
type textarea "*"
type textarea "Enter username Enter password Click the login button Click in PBJ Hours by Posi…"
type textarea "*"
type textarea "Enter username Enter password Click the login button Click in PBJ Hours by Posi…"
type textarea "*"
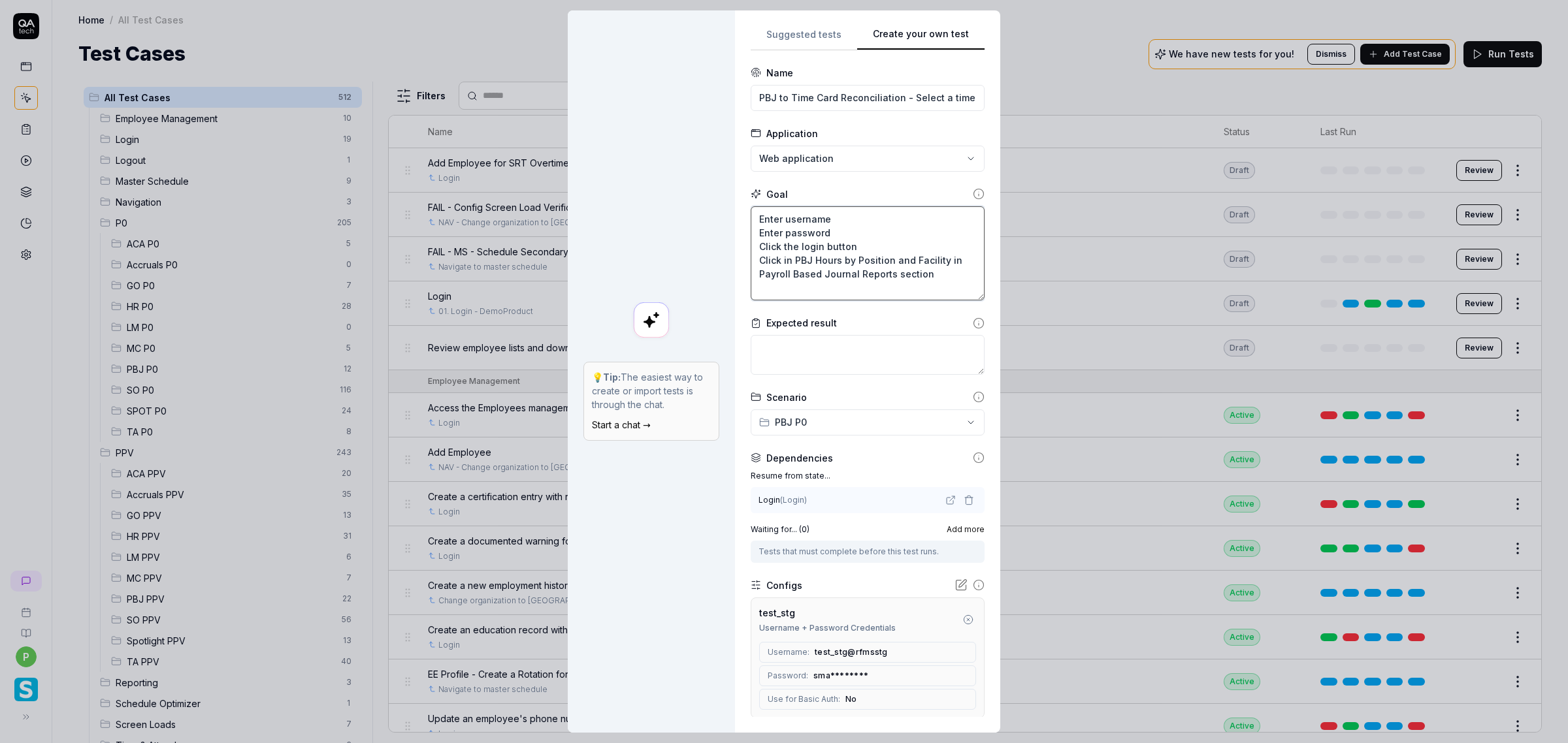
click at [808, 282] on textarea "Enter username Enter password Click the login button Click in PBJ Hours by Posi…" at bounding box center [868, 254] width 234 height 95
paste textarea "Results are shown according to the date range"
type textarea "Enter username Enter password Click the login button Click in PBJ Hours by Posi…"
click at [840, 362] on textarea at bounding box center [868, 354] width 234 height 40
click at [833, 359] on textarea at bounding box center [868, 354] width 234 height 40
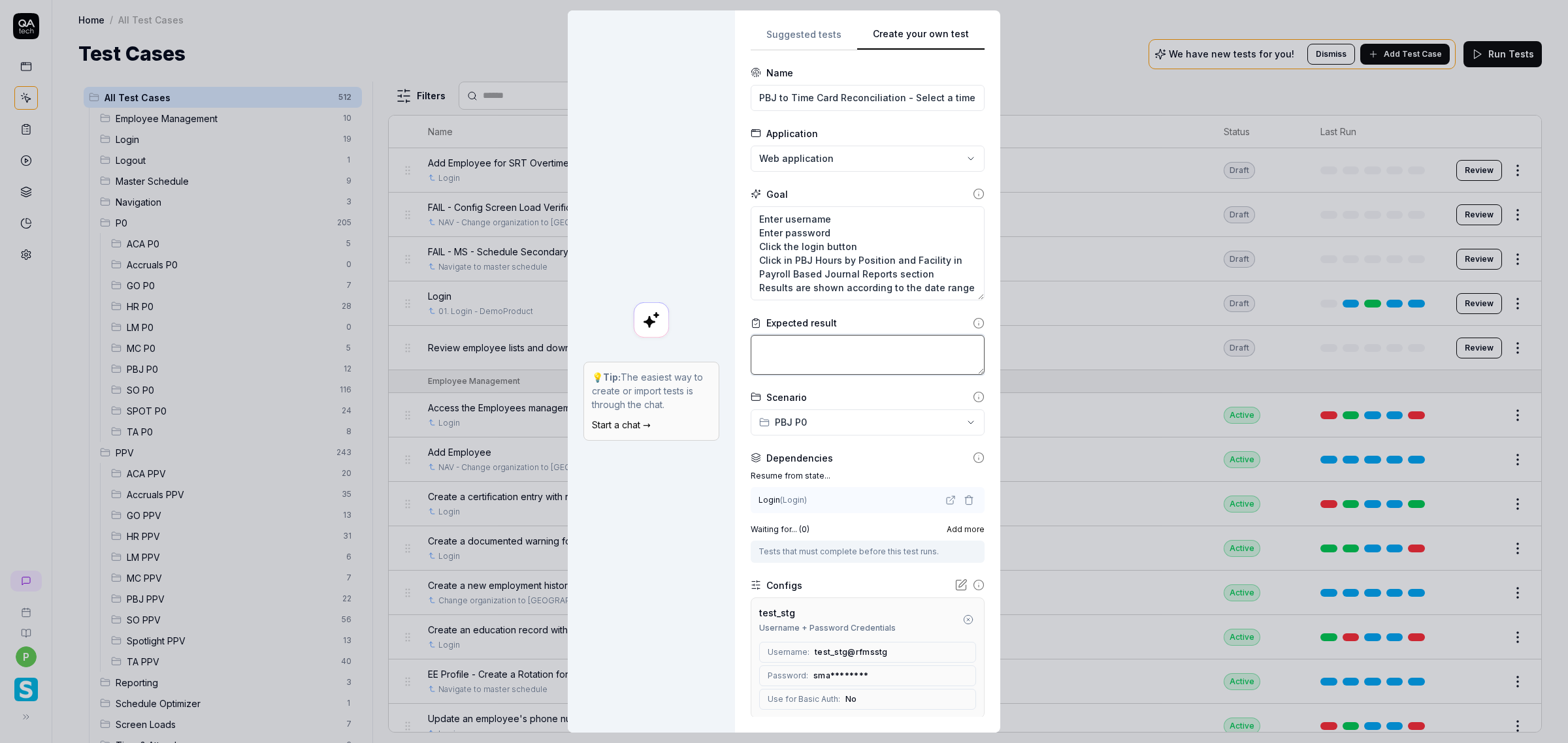
click at [823, 350] on textarea at bounding box center [868, 354] width 234 height 40
click at [821, 350] on textarea at bounding box center [868, 354] width 234 height 40
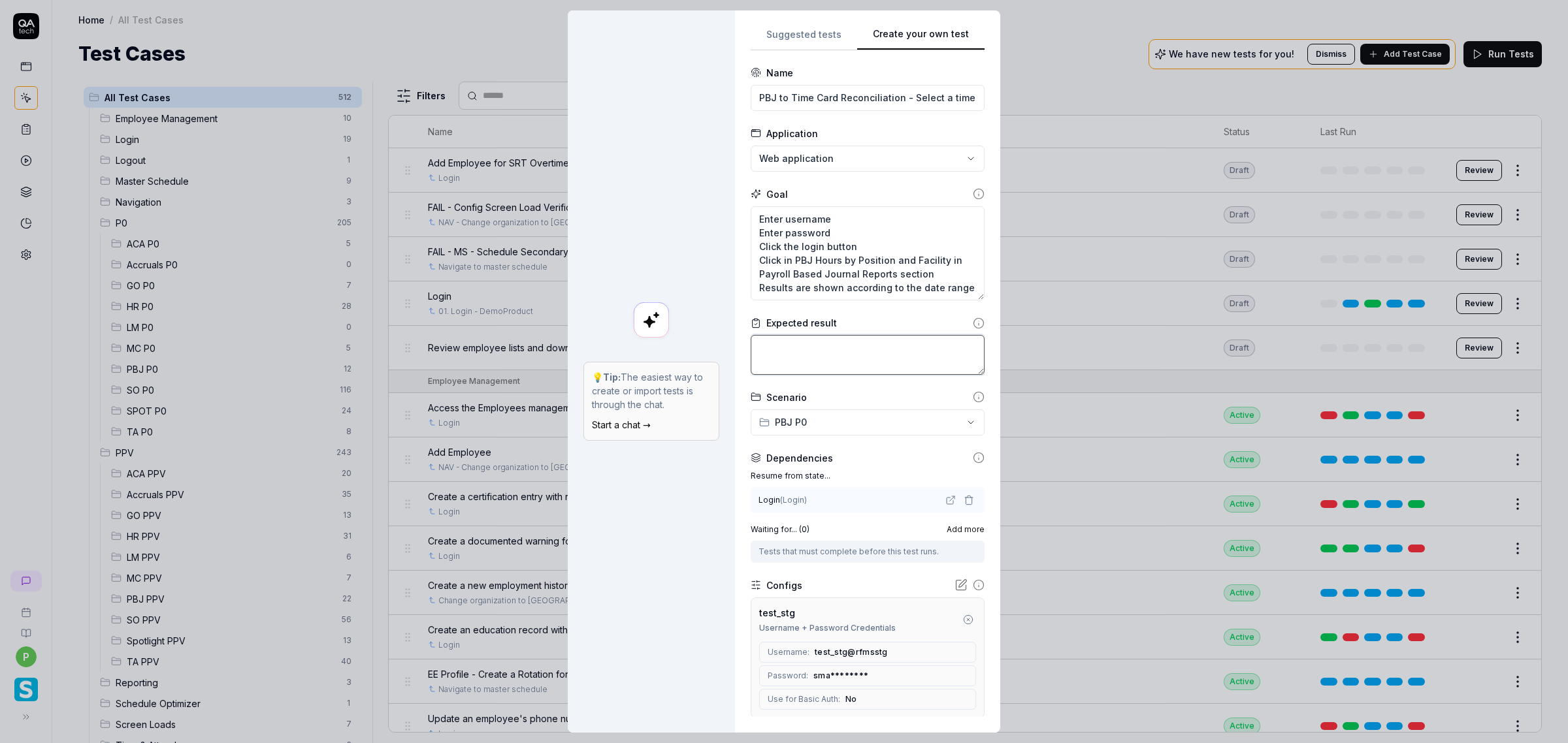
click at [821, 350] on textarea at bounding box center [868, 354] width 234 height 40
click at [857, 298] on textarea "Enter username Enter password Click the login button Click in PBJ Hours by Posi…" at bounding box center [868, 254] width 234 height 95
click at [838, 285] on textarea "Enter username Enter password Click the login button Click in PBJ Hours by Posi…" at bounding box center [868, 254] width 234 height 95
click at [794, 364] on textarea at bounding box center [868, 354] width 234 height 40
click at [789, 354] on textarea at bounding box center [868, 354] width 234 height 40
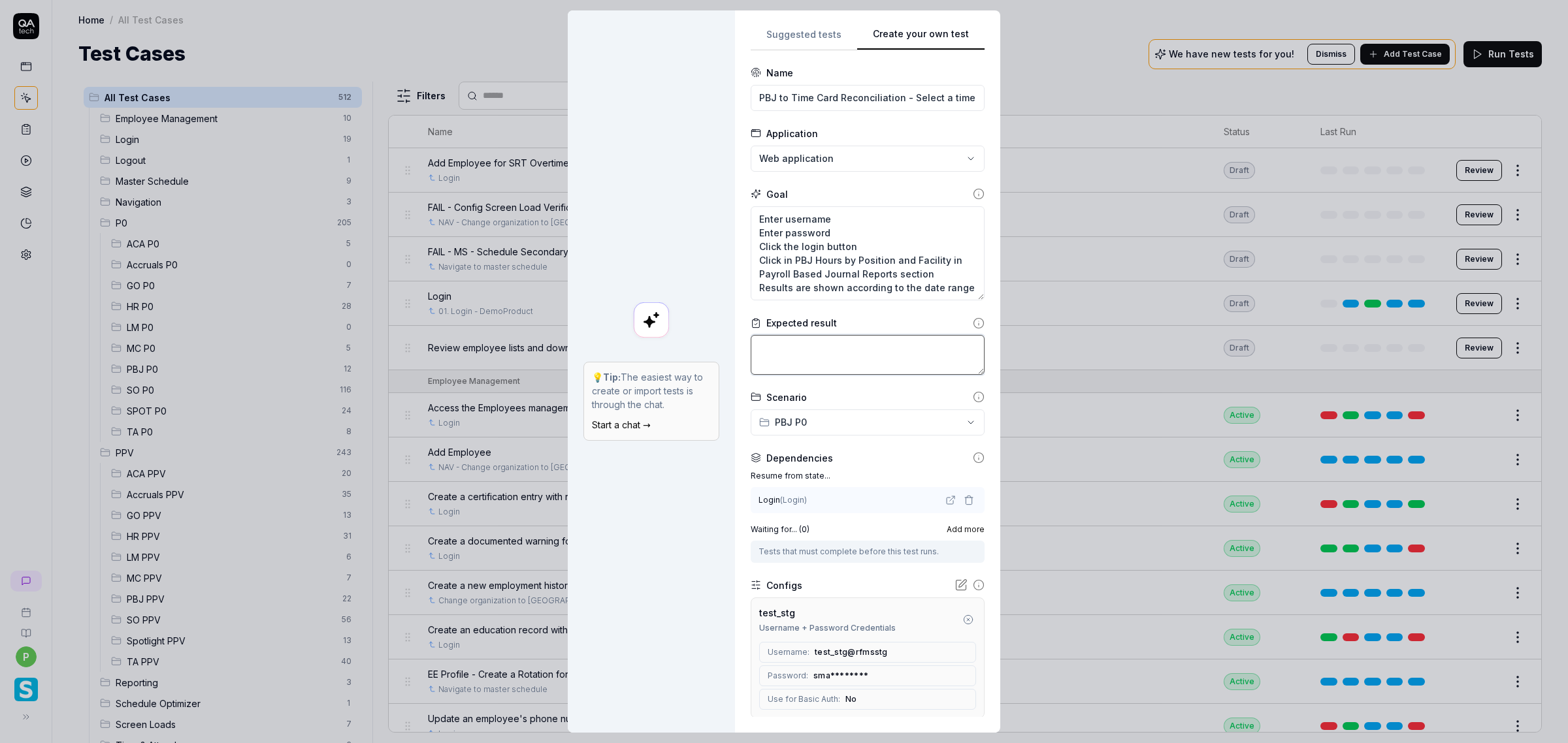
type textarea "*"
paste textarea "Results are shown according to the date range"
type textarea "Results are shown according to the date range"
type textarea "*"
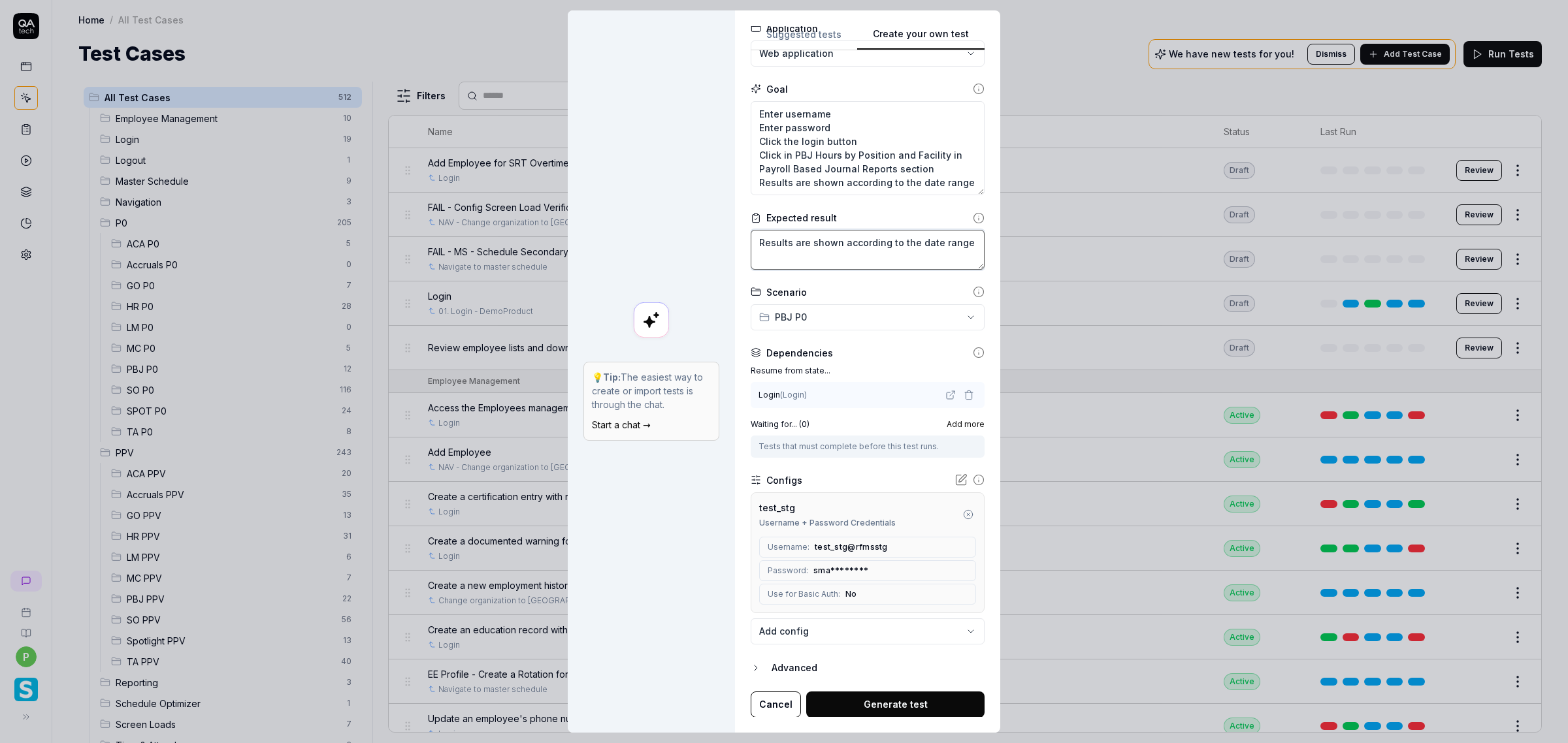
type textarea "Results are shown according to the date range"
click at [831, 711] on button "Generate test" at bounding box center [895, 704] width 179 height 26
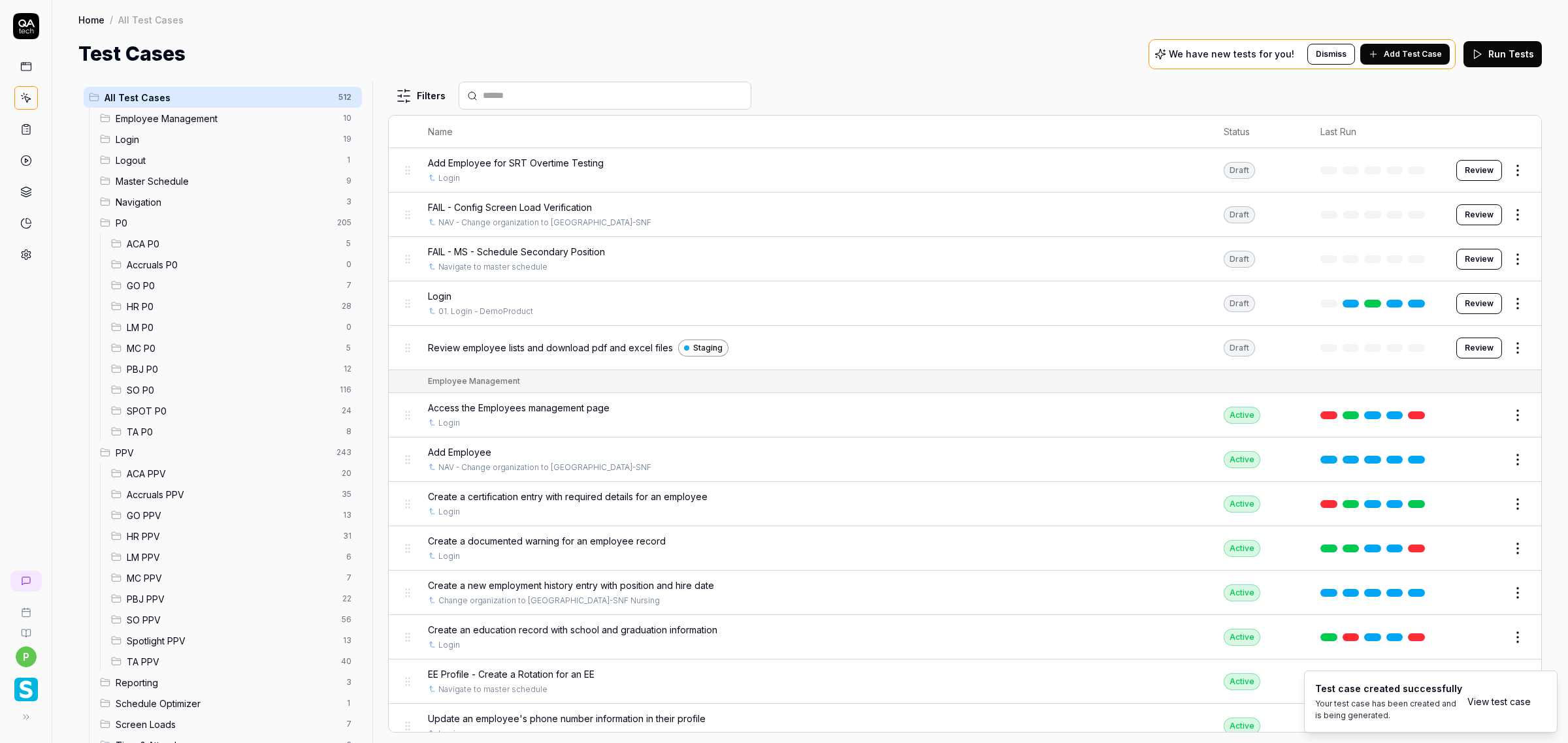
type textarea "*"
